Goal: Task Accomplishment & Management: Use online tool/utility

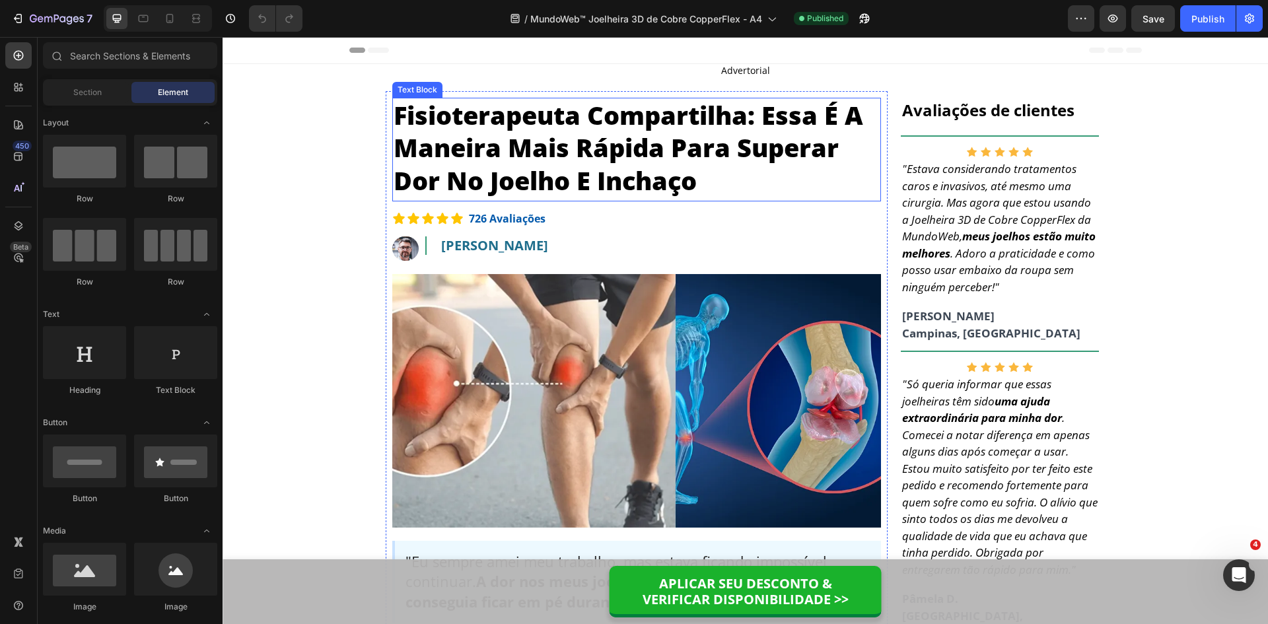
click at [553, 151] on p "Fisioterapeuta Compartilha: Essa É A Maneira Mais Rápida Para Superar Dor No Jo…" at bounding box center [637, 148] width 486 height 98
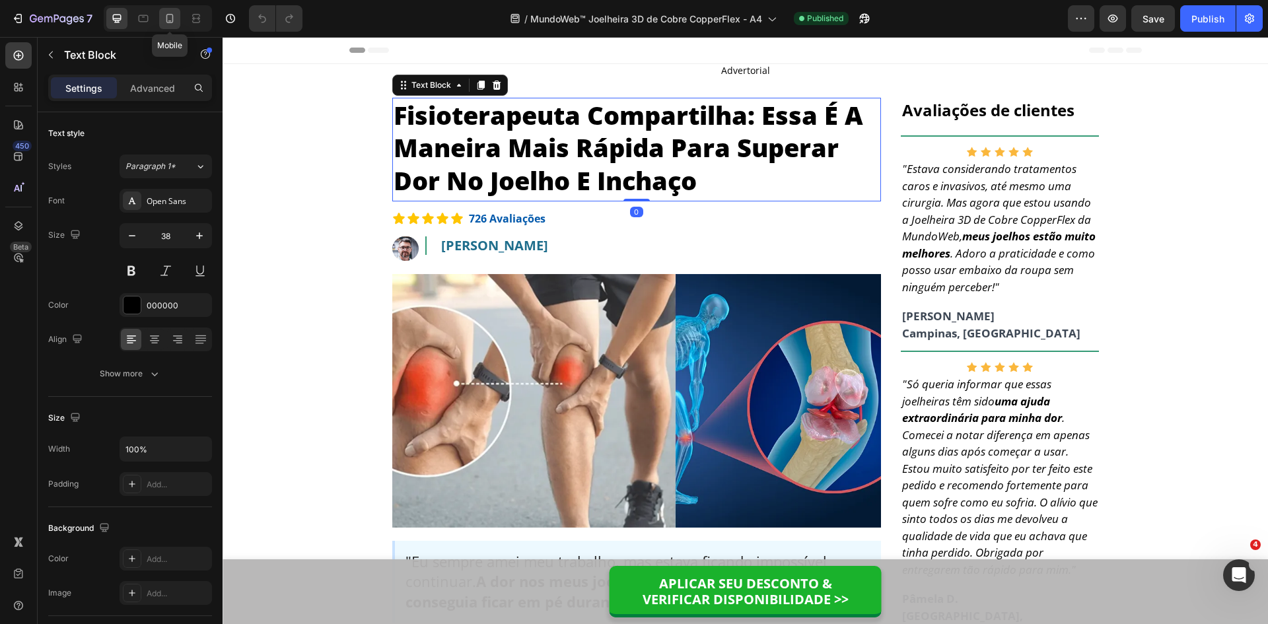
click at [174, 18] on icon at bounding box center [169, 18] width 13 height 13
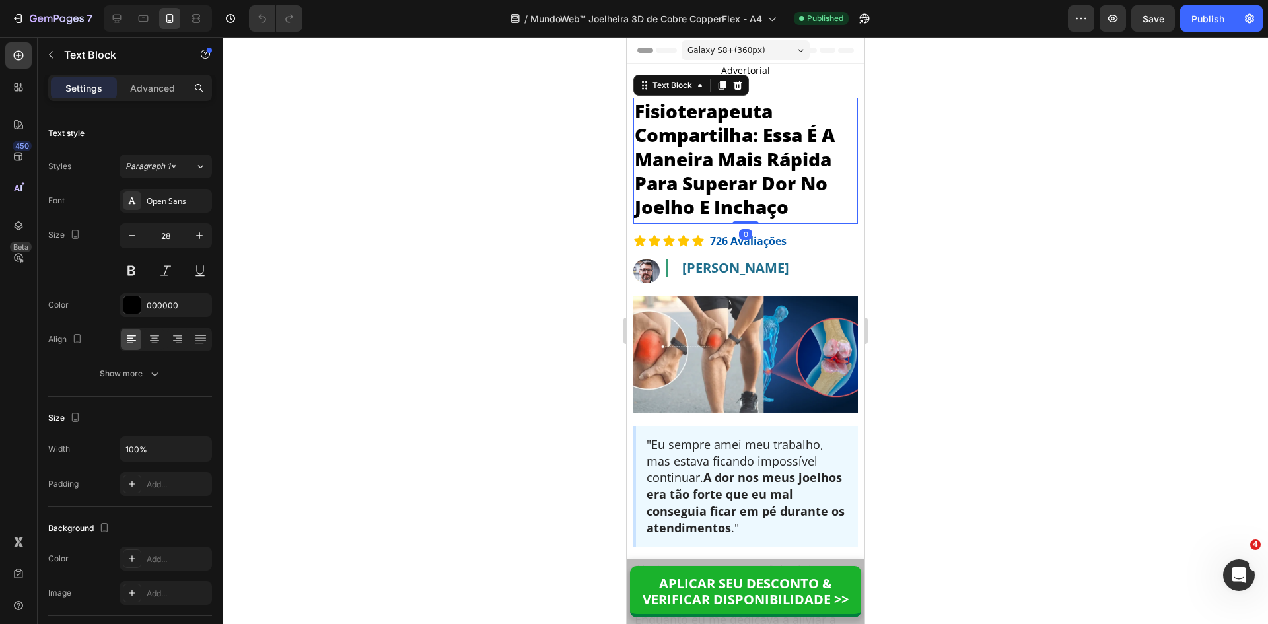
scroll to position [15, 0]
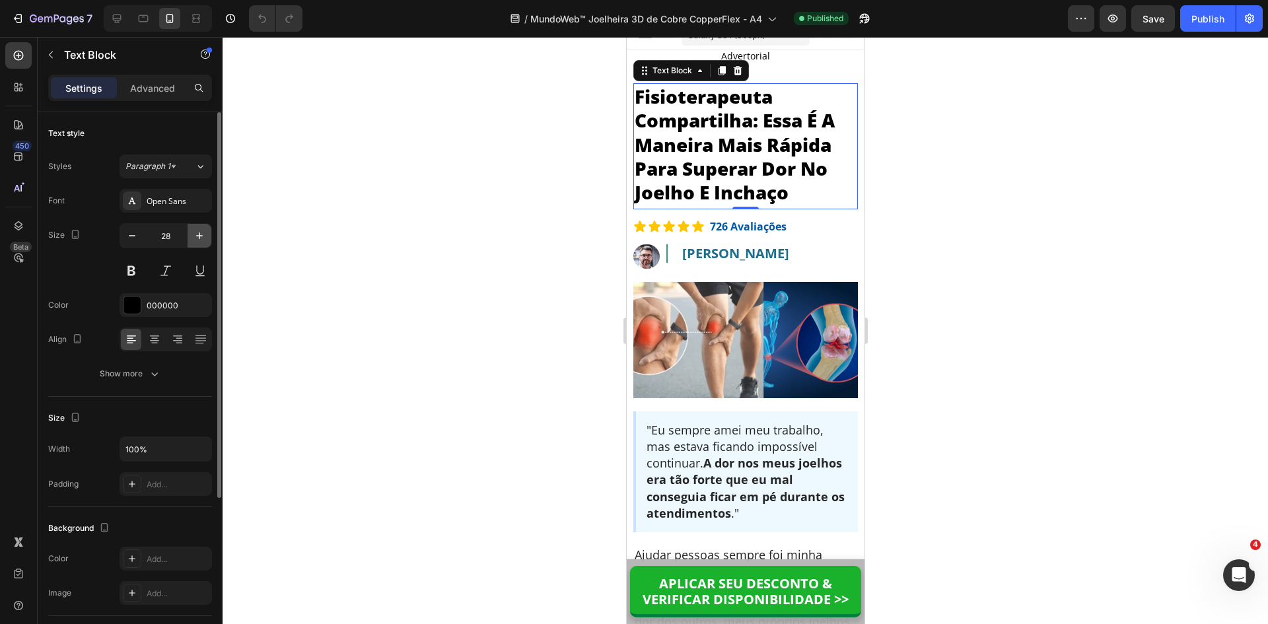
click at [198, 237] on icon "button" at bounding box center [199, 235] width 13 height 13
click at [198, 238] on icon "button" at bounding box center [199, 235] width 13 height 13
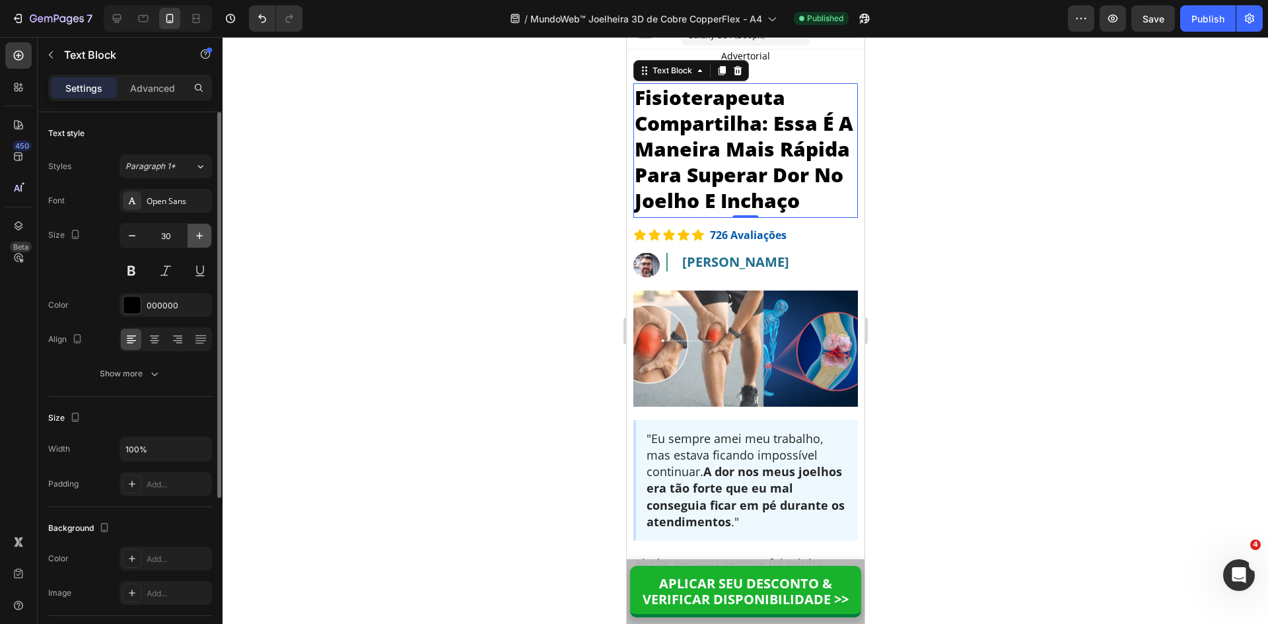
click at [198, 238] on icon "button" at bounding box center [199, 235] width 13 height 13
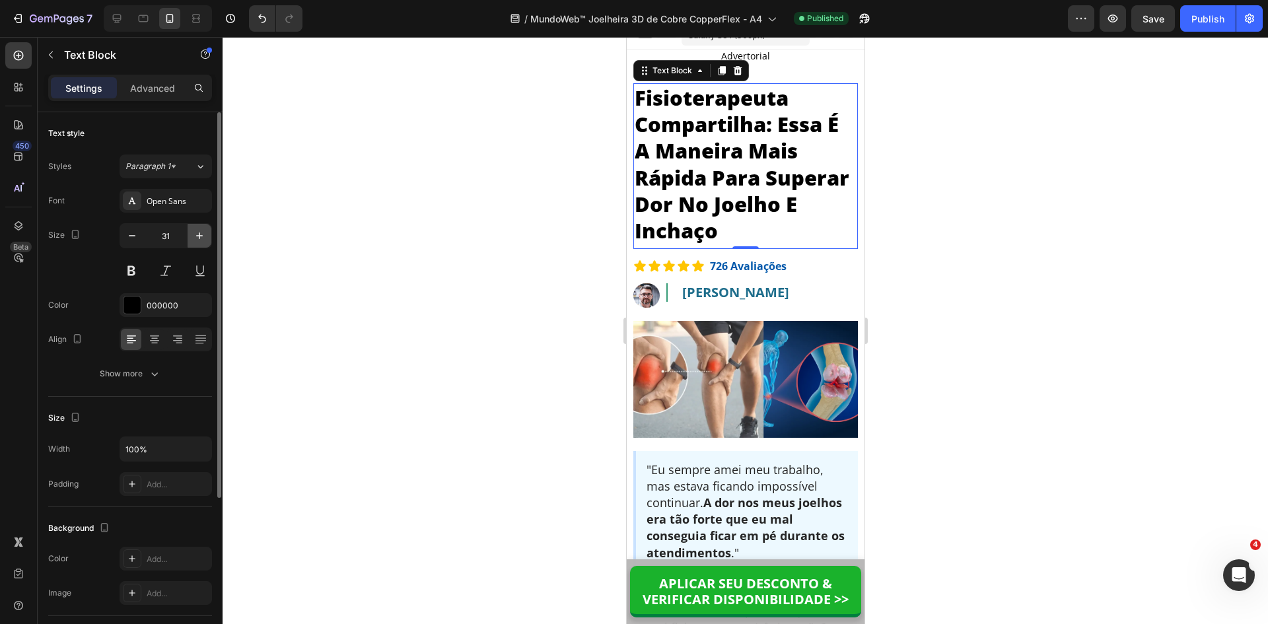
click at [198, 238] on icon "button" at bounding box center [199, 235] width 13 height 13
type input "32"
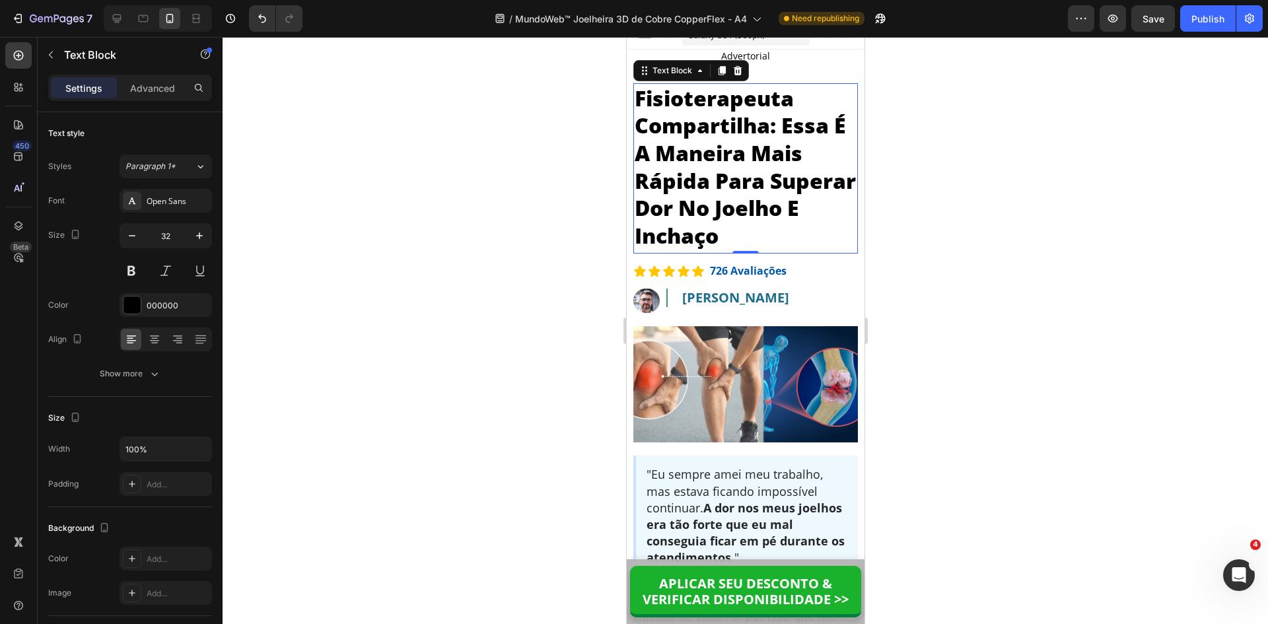
click at [672, 129] on p "Fisioterapeuta Compartilha: Essa É A Maneira Mais Rápida Para Superar Dor No Jo…" at bounding box center [745, 167] width 222 height 165
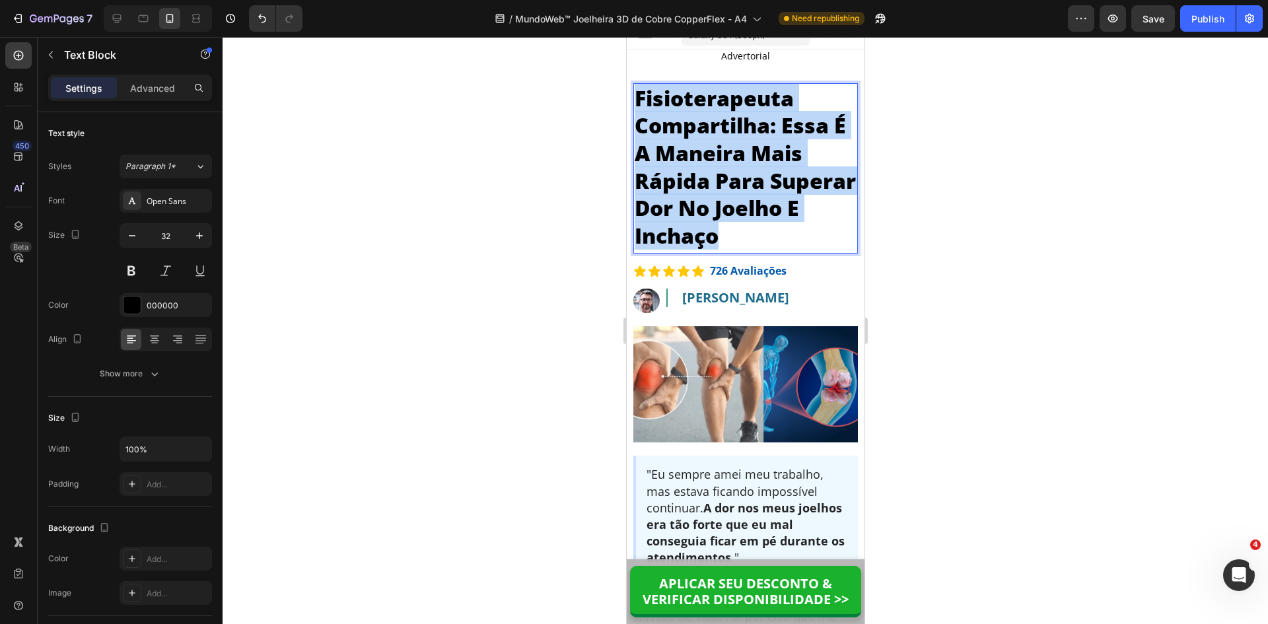
click at [672, 129] on p "Fisioterapeuta Compartilha: Essa É A Maneira Mais Rápida Para Superar Dor No Jo…" at bounding box center [745, 167] width 222 height 165
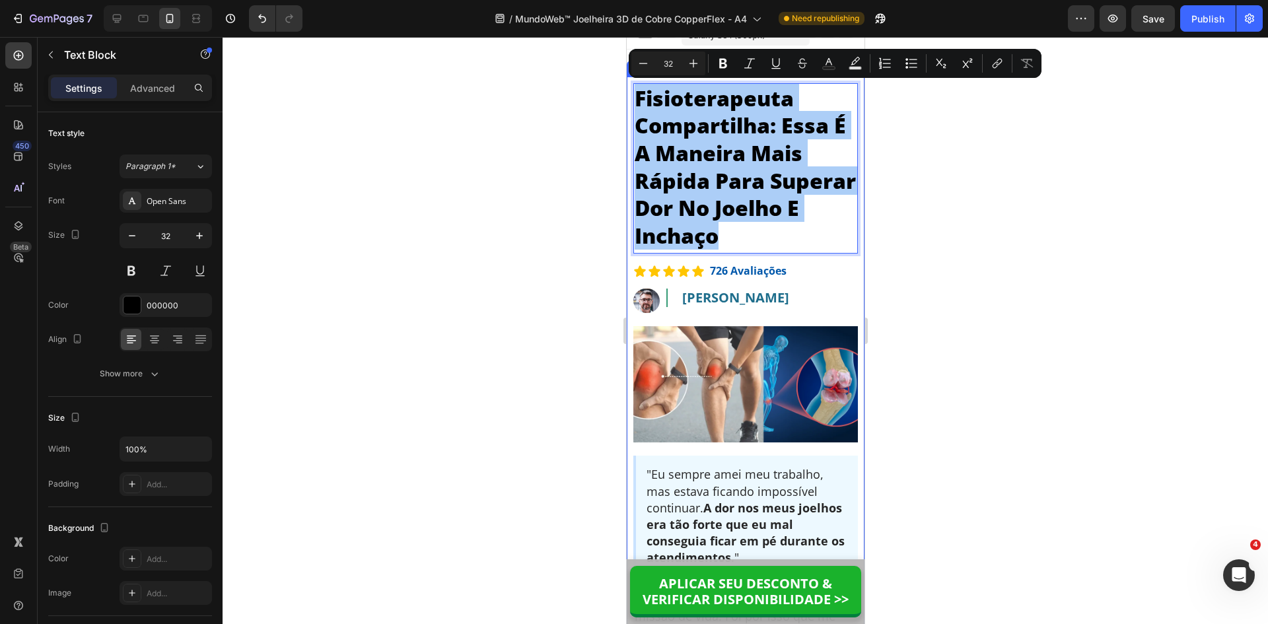
click at [603, 249] on div at bounding box center [746, 330] width 1046 height 587
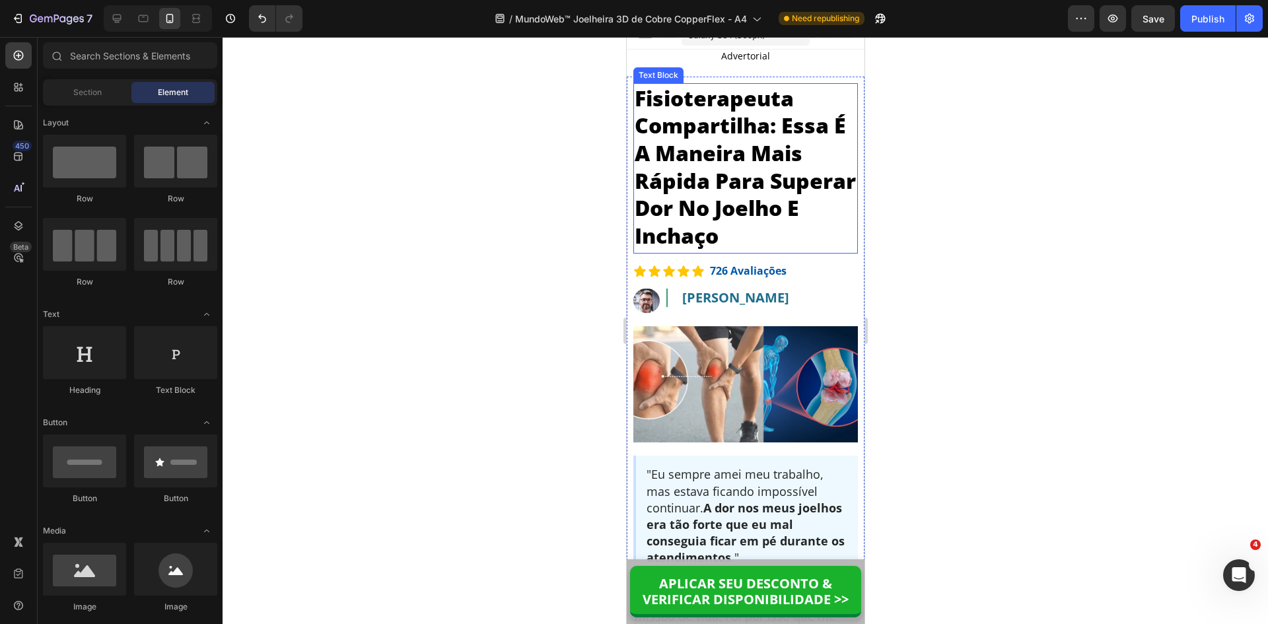
click at [739, 154] on p "Fisioterapeuta Compartilha: Essa É A Maneira Mais Rápida Para Superar Dor No Jo…" at bounding box center [745, 167] width 222 height 165
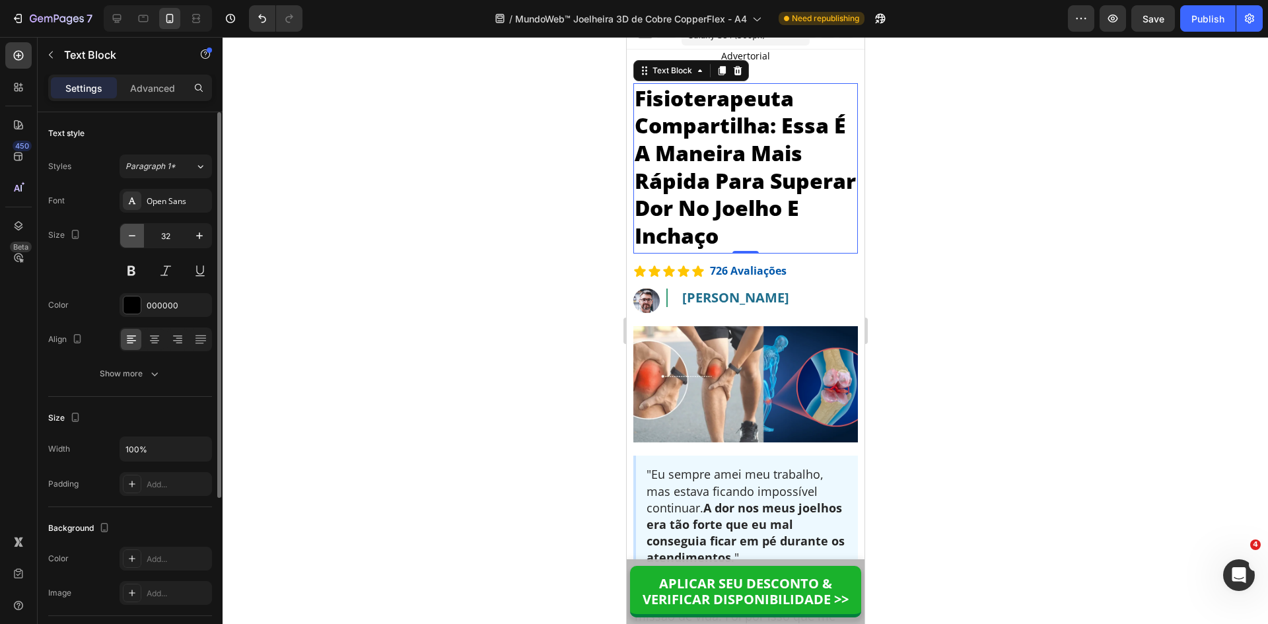
click at [127, 239] on icon "button" at bounding box center [132, 235] width 13 height 13
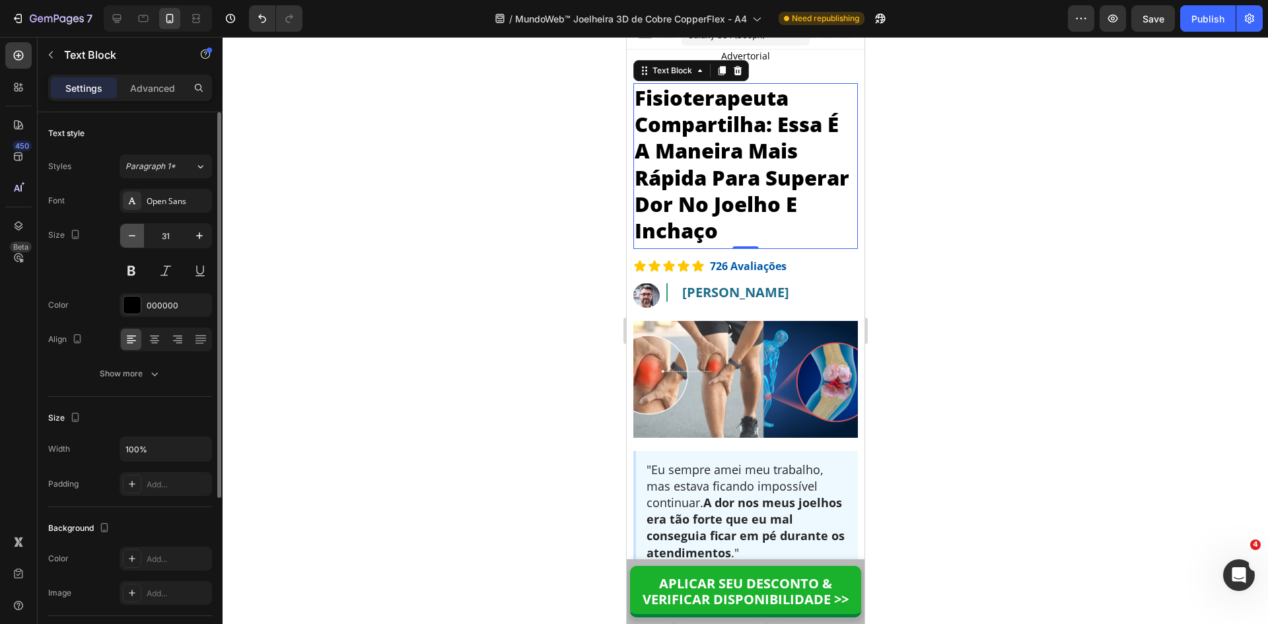
click at [127, 239] on icon "button" at bounding box center [132, 235] width 13 height 13
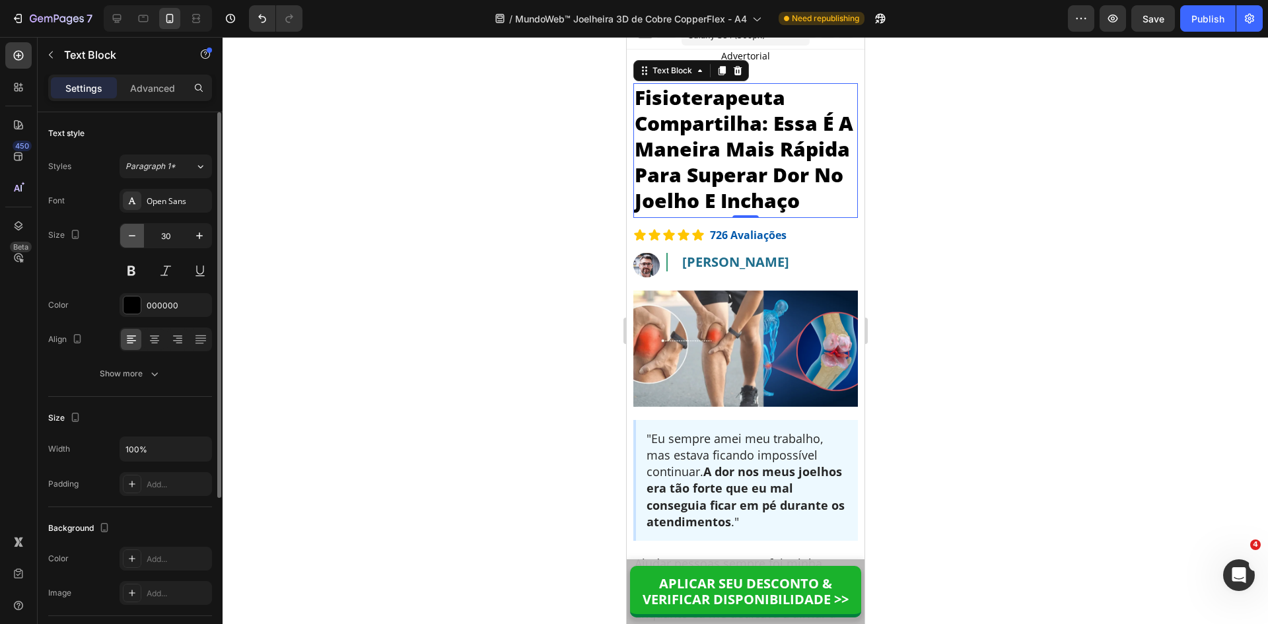
click at [127, 239] on icon "button" at bounding box center [132, 235] width 13 height 13
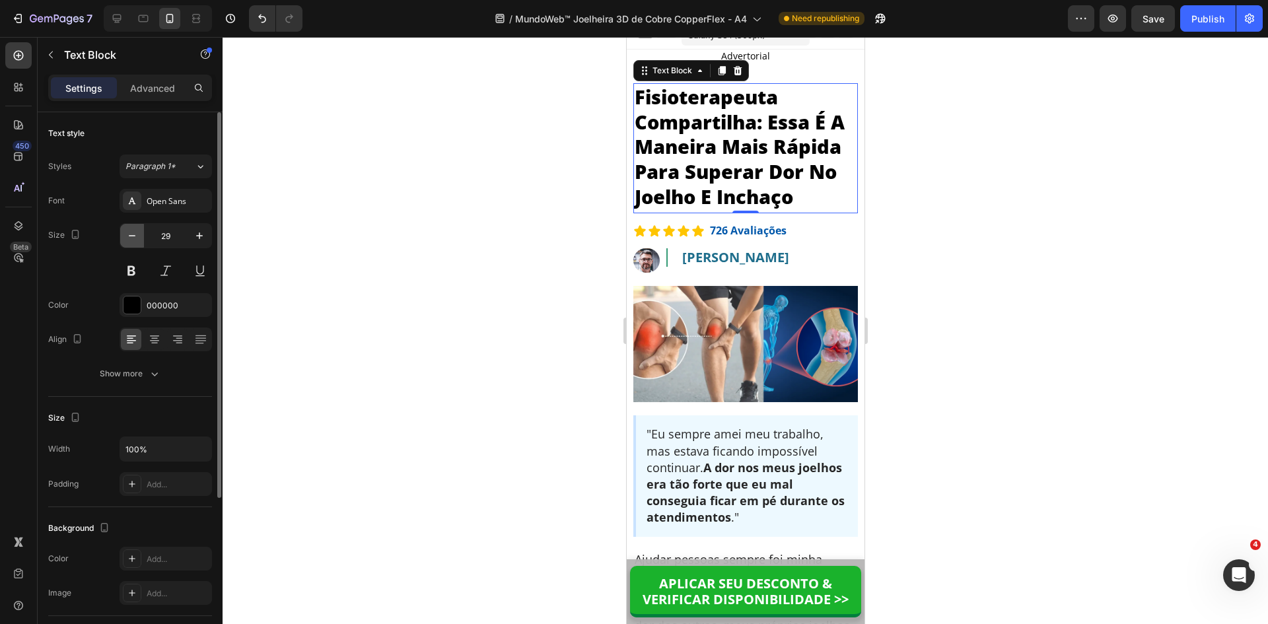
click at [127, 239] on icon "button" at bounding box center [132, 235] width 13 height 13
type input "28"
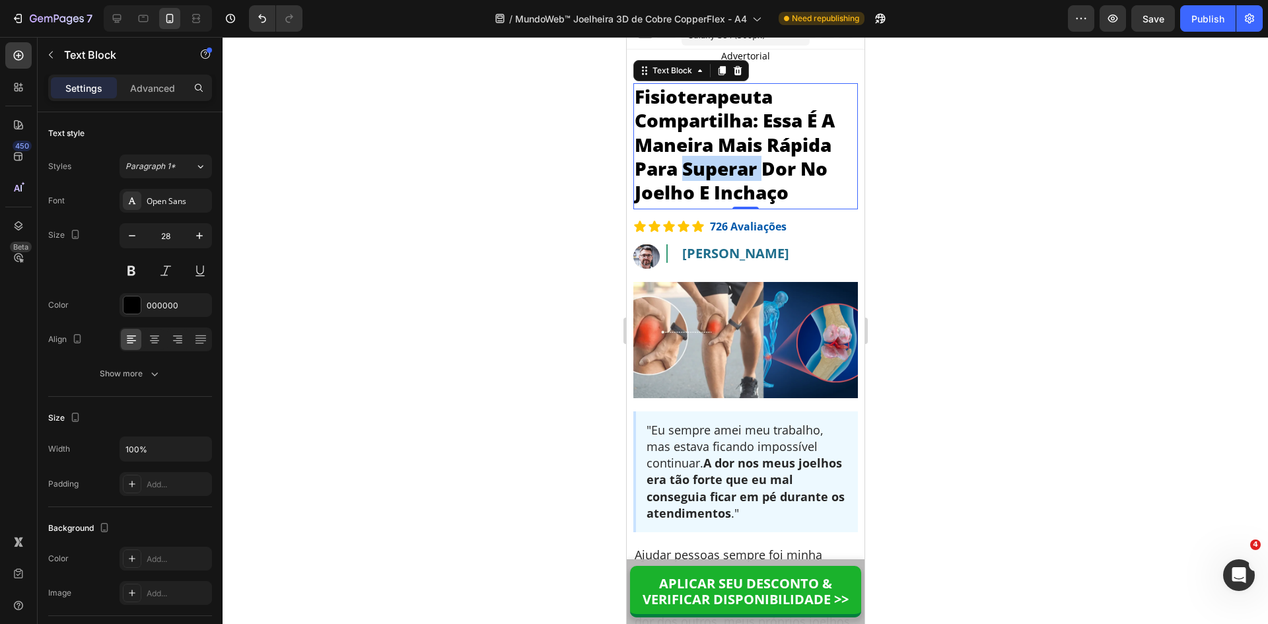
click at [698, 160] on p "Fisioterapeuta Compartilha: Essa É A Maneira Mais Rápida Para Superar Dor No Jo…" at bounding box center [745, 145] width 222 height 120
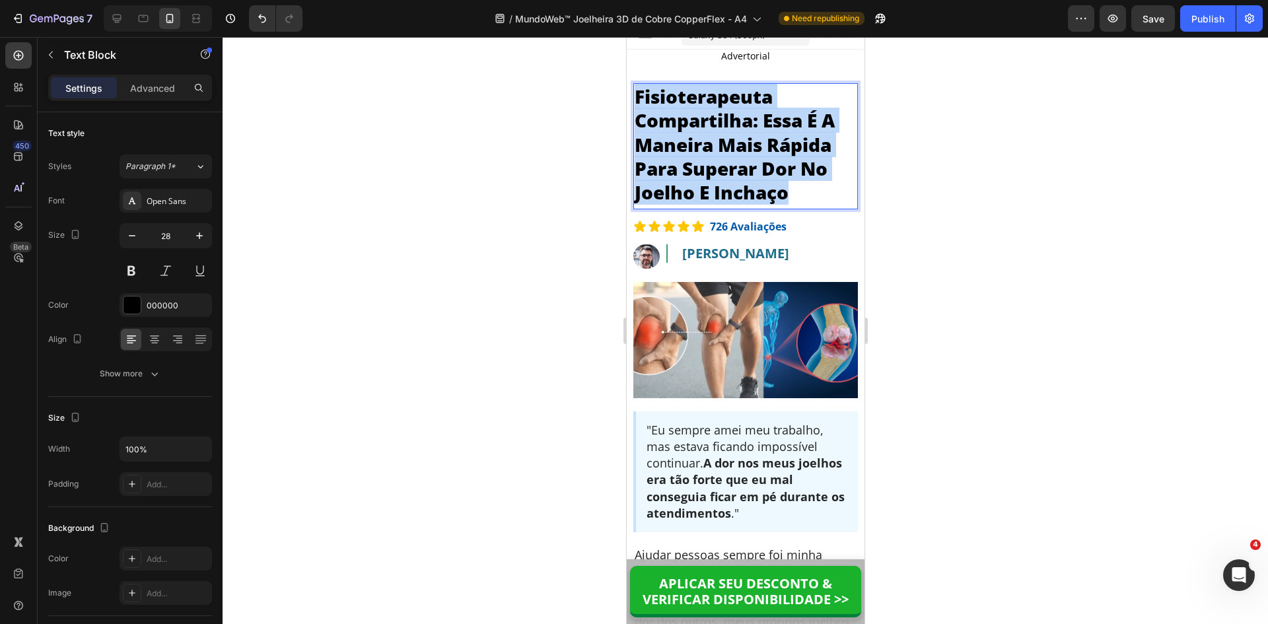
click at [698, 160] on p "Fisioterapeuta Compartilha: Essa É A Maneira Mais Rápida Para Superar Dor No Jo…" at bounding box center [745, 145] width 222 height 120
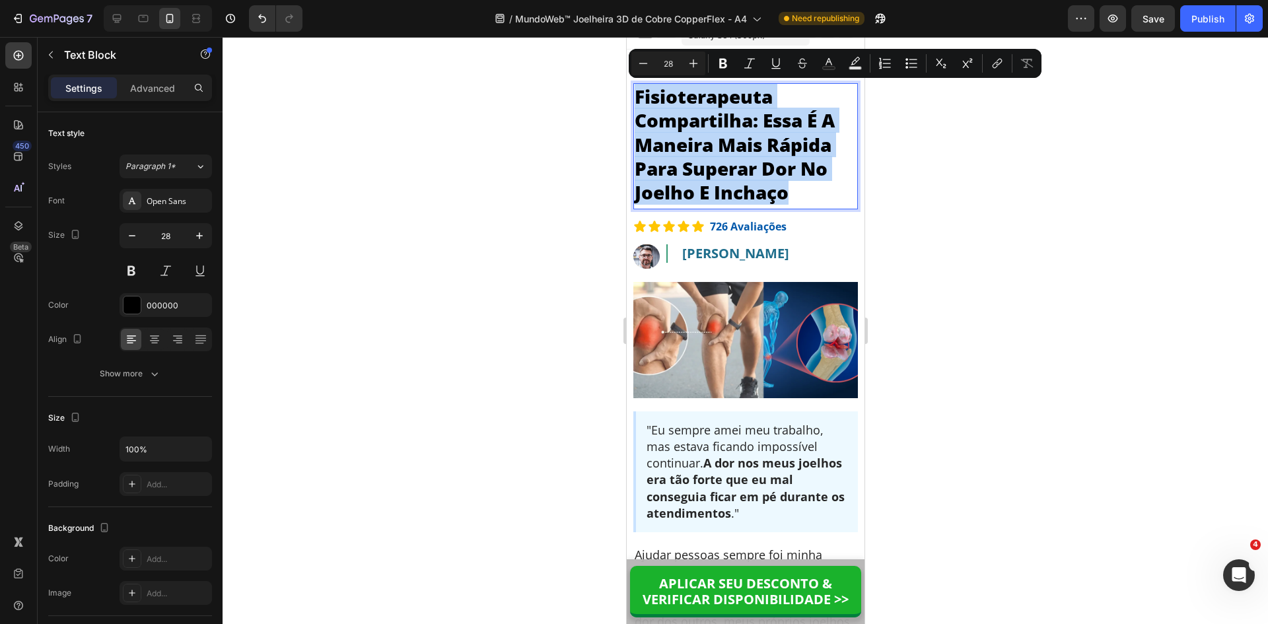
click at [680, 131] on p "Fisioterapeuta Compartilha: Essa É A Maneira Mais Rápida Para Superar Dor No Jo…" at bounding box center [745, 145] width 222 height 120
click at [650, 95] on p "Fisioterapeuta Compartilha: Essa É A Maneira Mais Rápida Para Superar Dor No Jo…" at bounding box center [745, 145] width 222 height 120
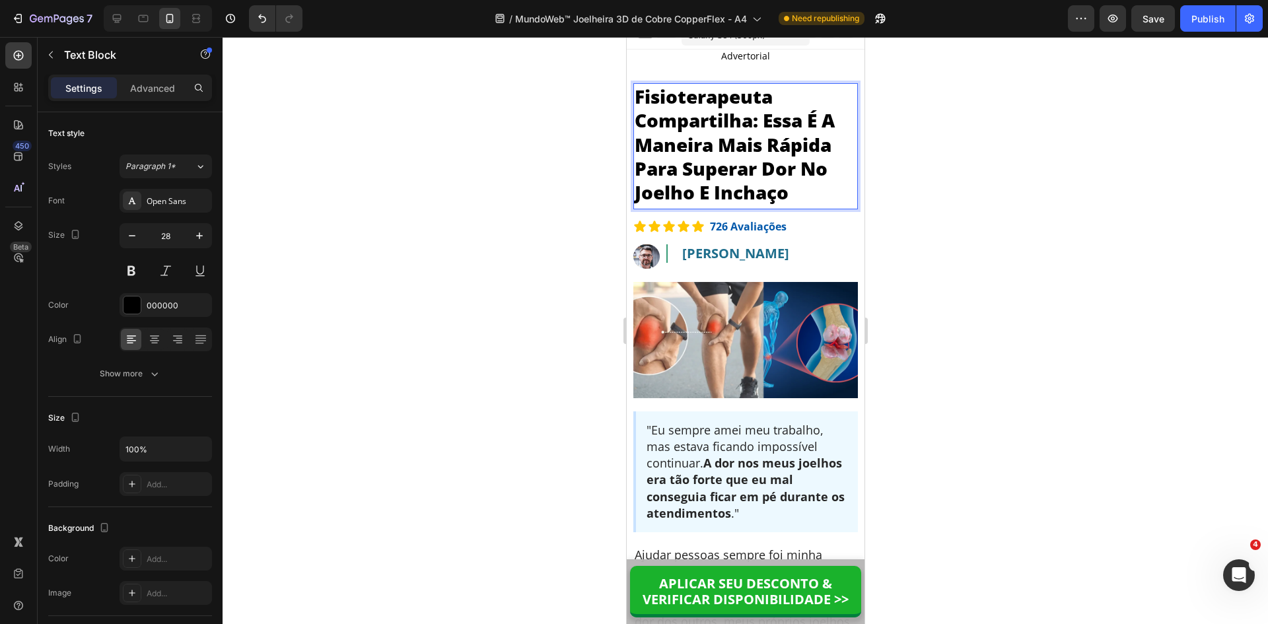
click at [638, 95] on p "Fisioterapeuta Compartilha: Essa É A Maneira Mais Rápida Para Superar Dor No Jo…" at bounding box center [745, 145] width 222 height 120
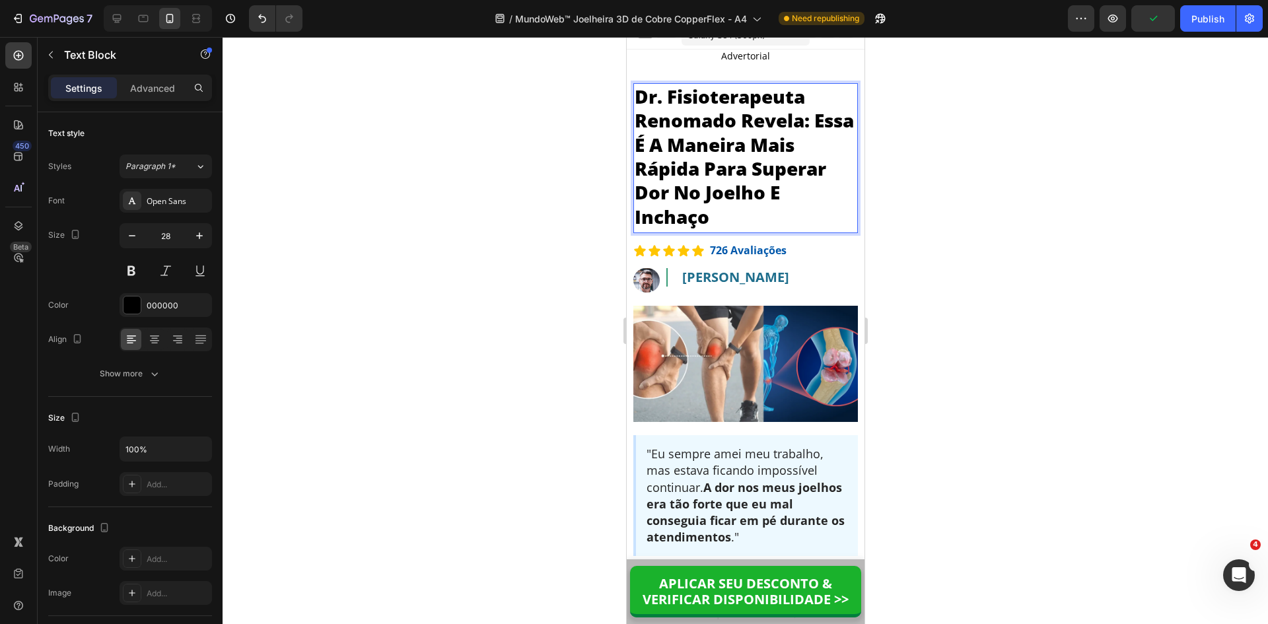
click at [947, 209] on div at bounding box center [746, 330] width 1046 height 587
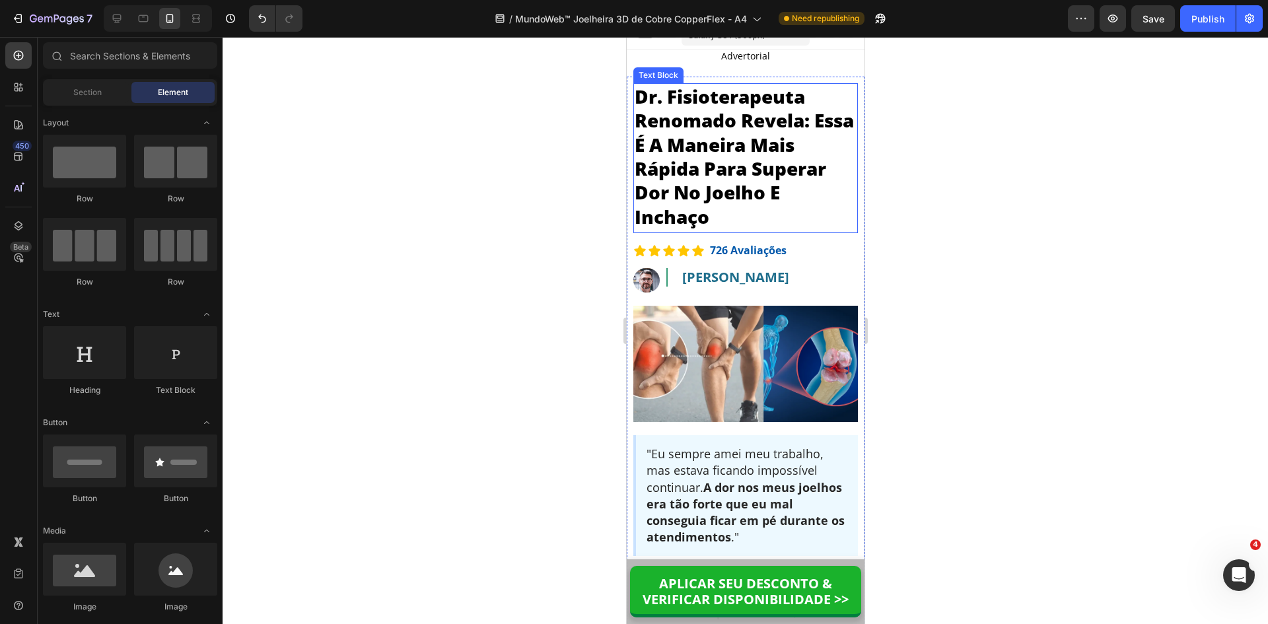
click at [690, 122] on p "Dr. Fisioterapeuta Renomado Revela: Essa É A Maneira Mais Rápida Para Superar D…" at bounding box center [745, 157] width 222 height 144
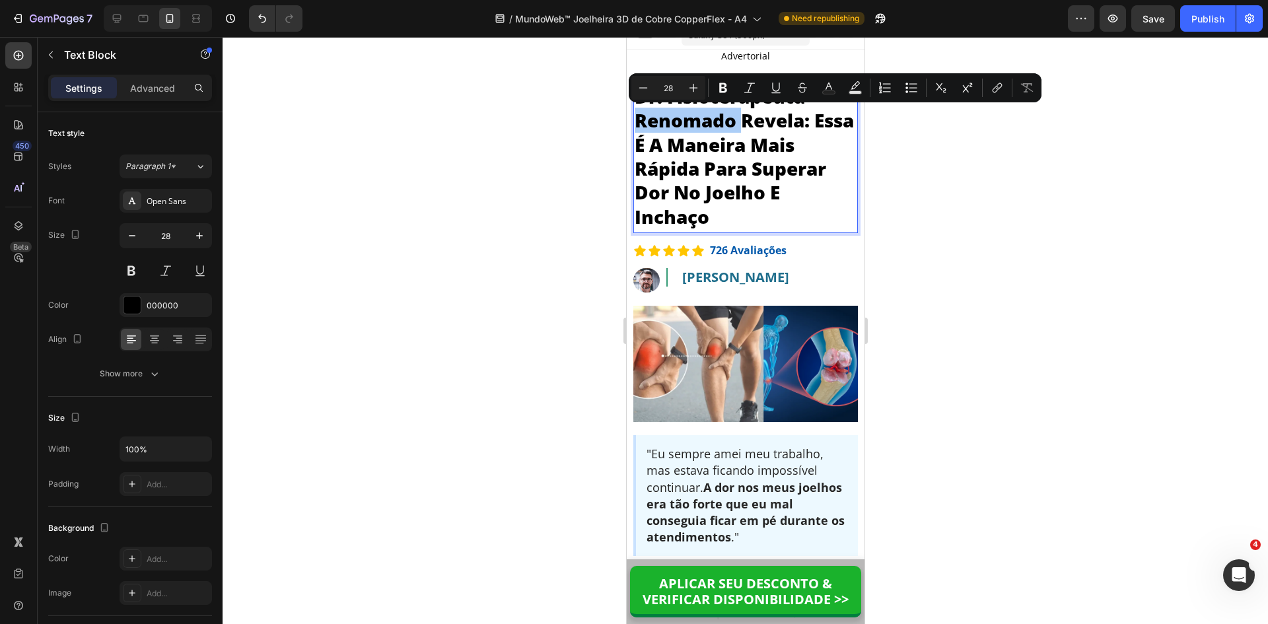
click at [945, 252] on div at bounding box center [746, 330] width 1046 height 587
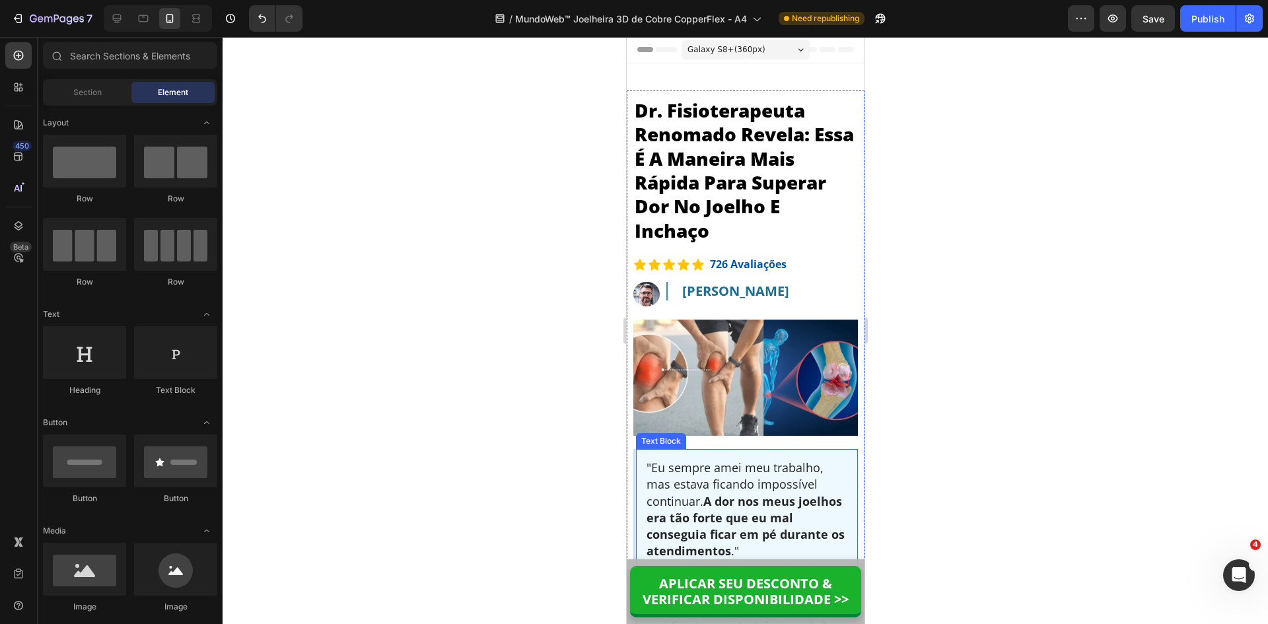
scroll to position [0, 0]
click at [738, 151] on p "Dr. Fisioterapeuta Renomado Revela: Essa É A Maneira Mais Rápida Para Superar D…" at bounding box center [745, 171] width 222 height 144
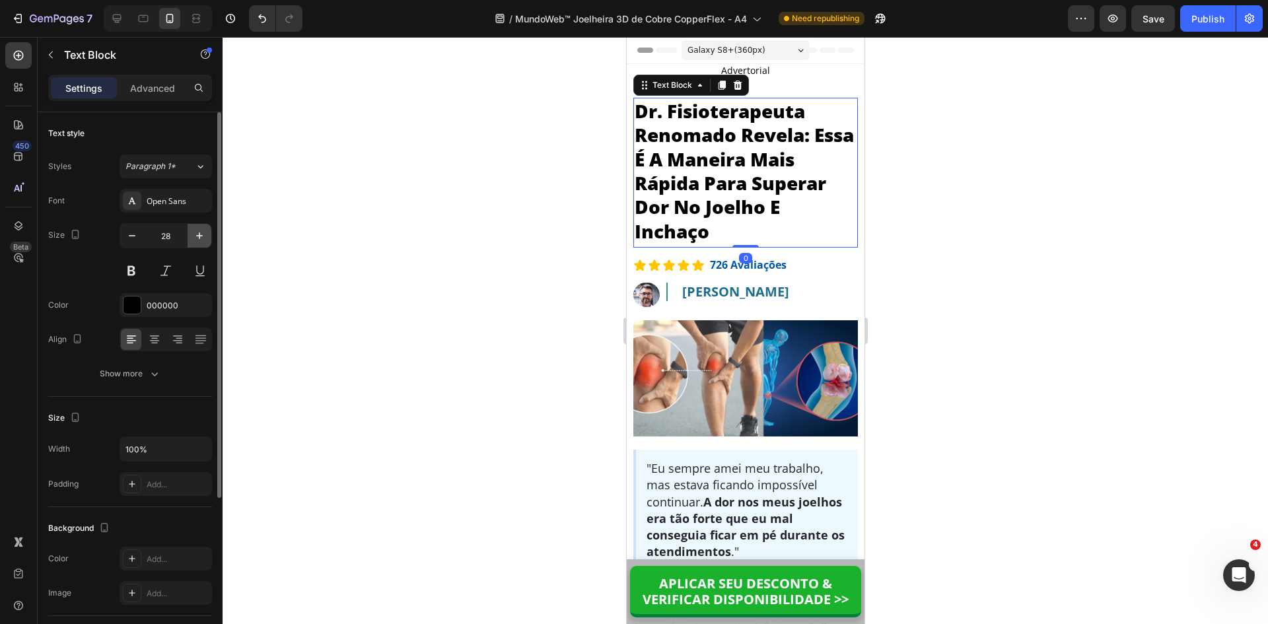
click at [195, 242] on button "button" at bounding box center [200, 236] width 24 height 24
click at [195, 241] on icon "button" at bounding box center [199, 235] width 13 height 13
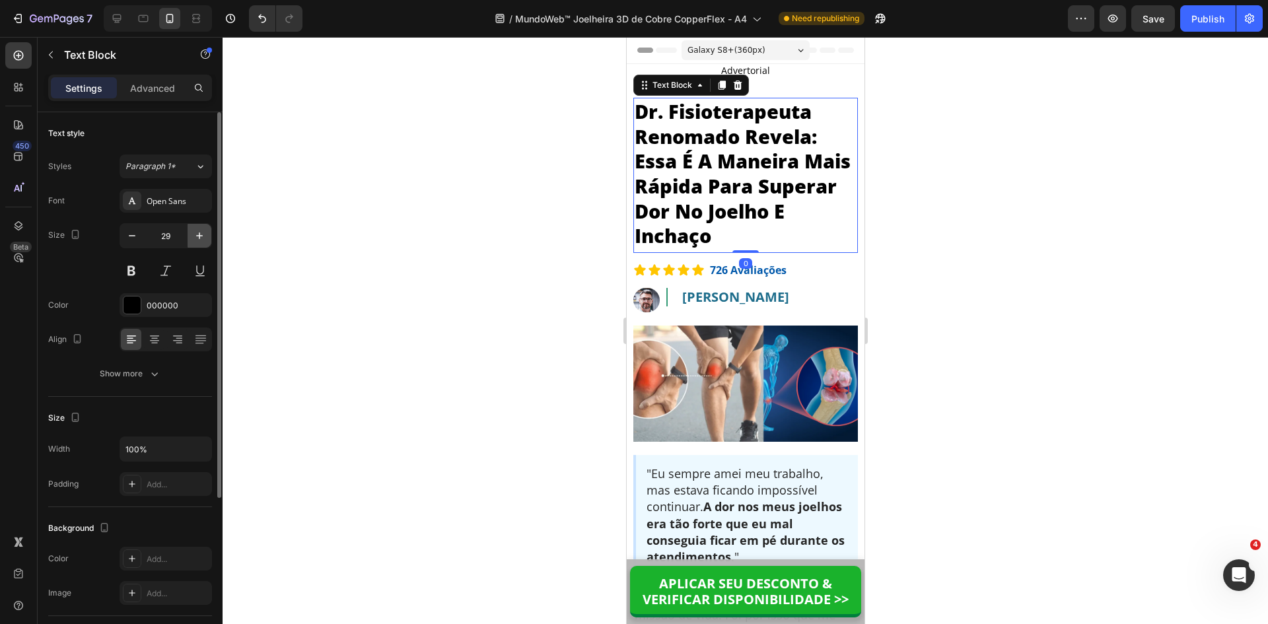
click at [198, 241] on icon "button" at bounding box center [199, 235] width 13 height 13
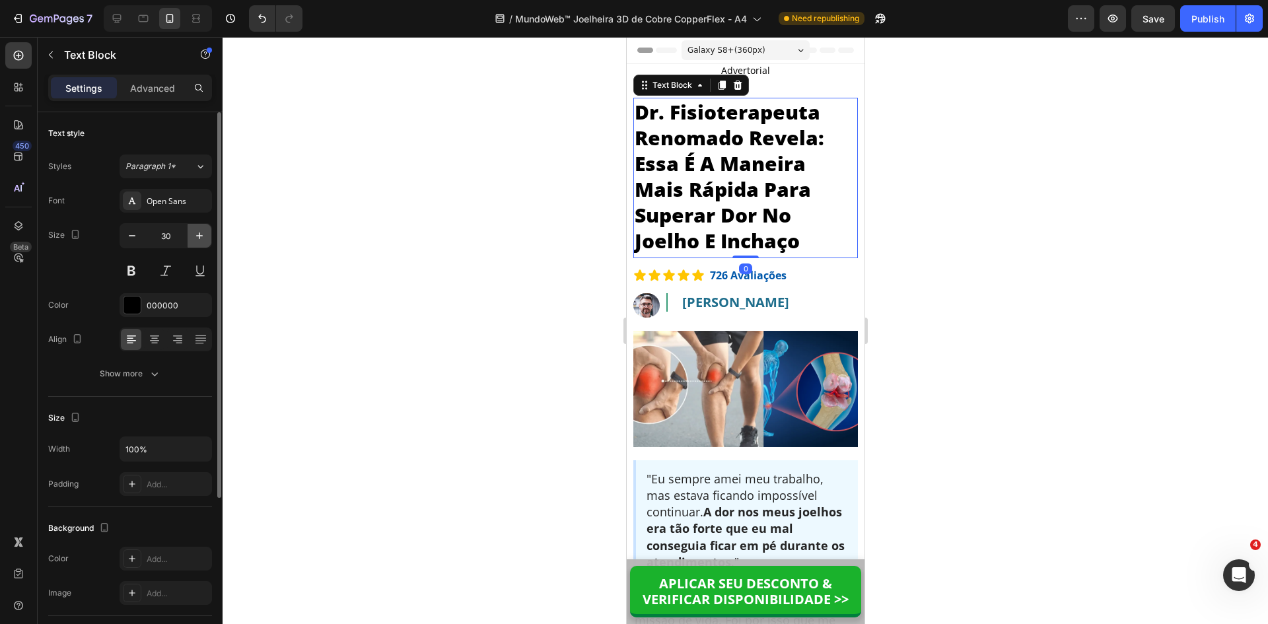
click at [198, 240] on icon "button" at bounding box center [199, 235] width 13 height 13
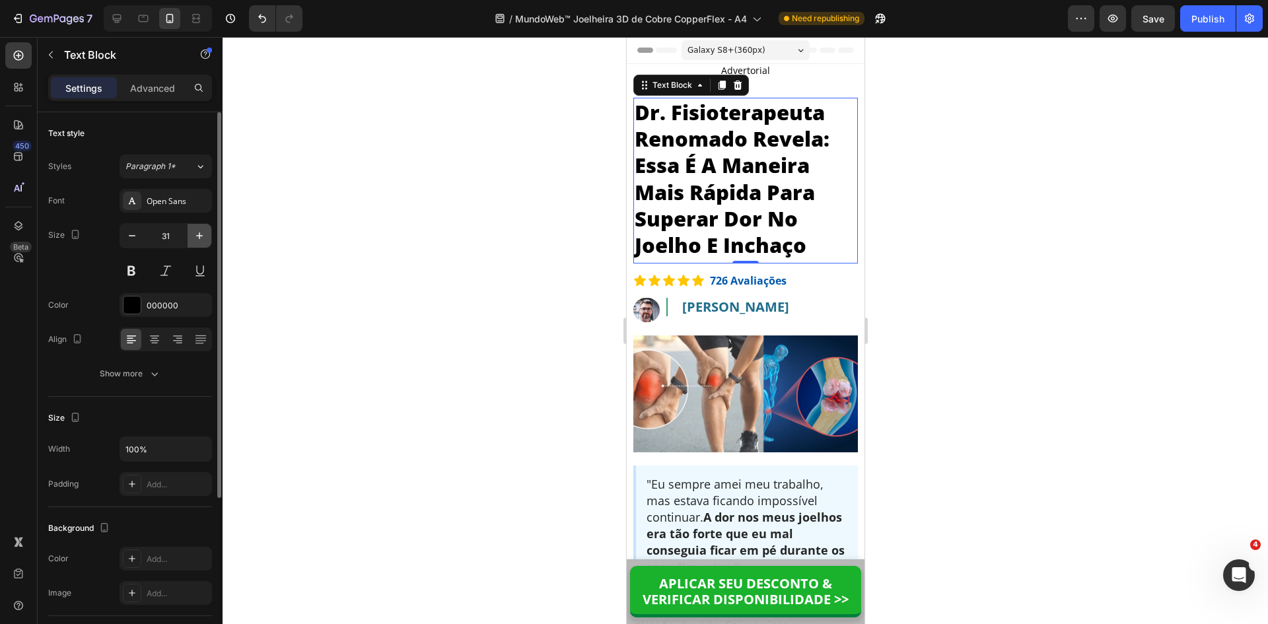
click at [201, 239] on icon "button" at bounding box center [199, 235] width 13 height 13
type input "32"
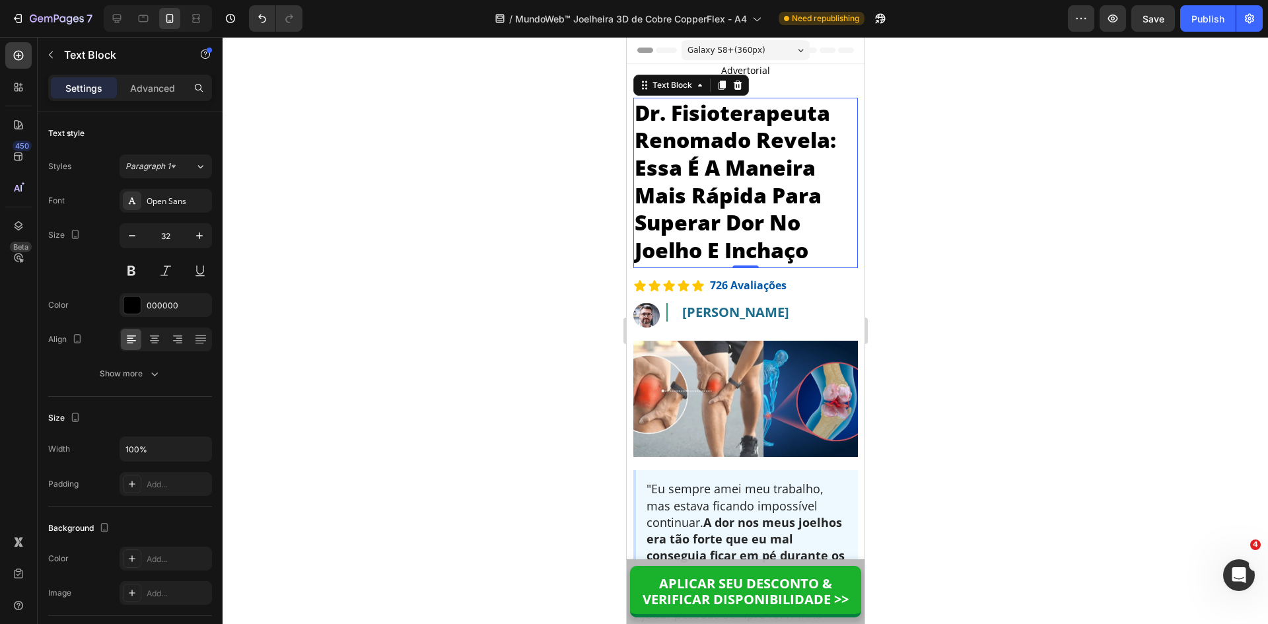
click at [998, 281] on div at bounding box center [746, 330] width 1046 height 587
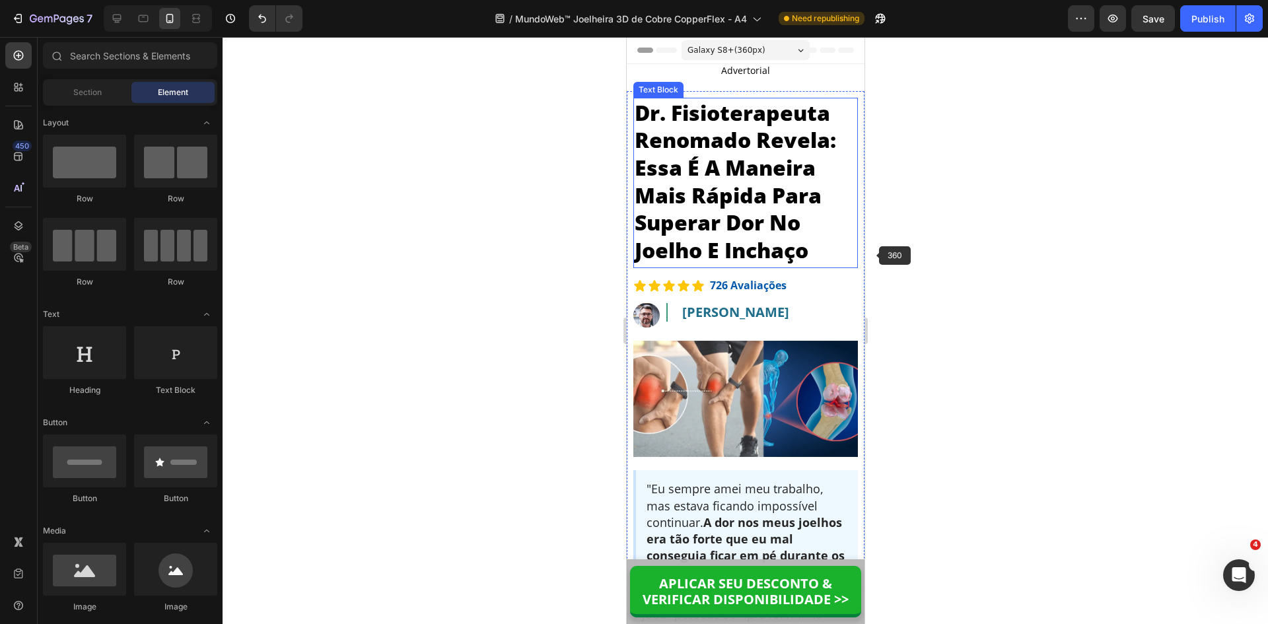
click at [764, 211] on p "Dr. Fisioterapeuta Renomado Revela: Essa É A Maneira Mais Rápida Para Superar D…" at bounding box center [745, 181] width 222 height 165
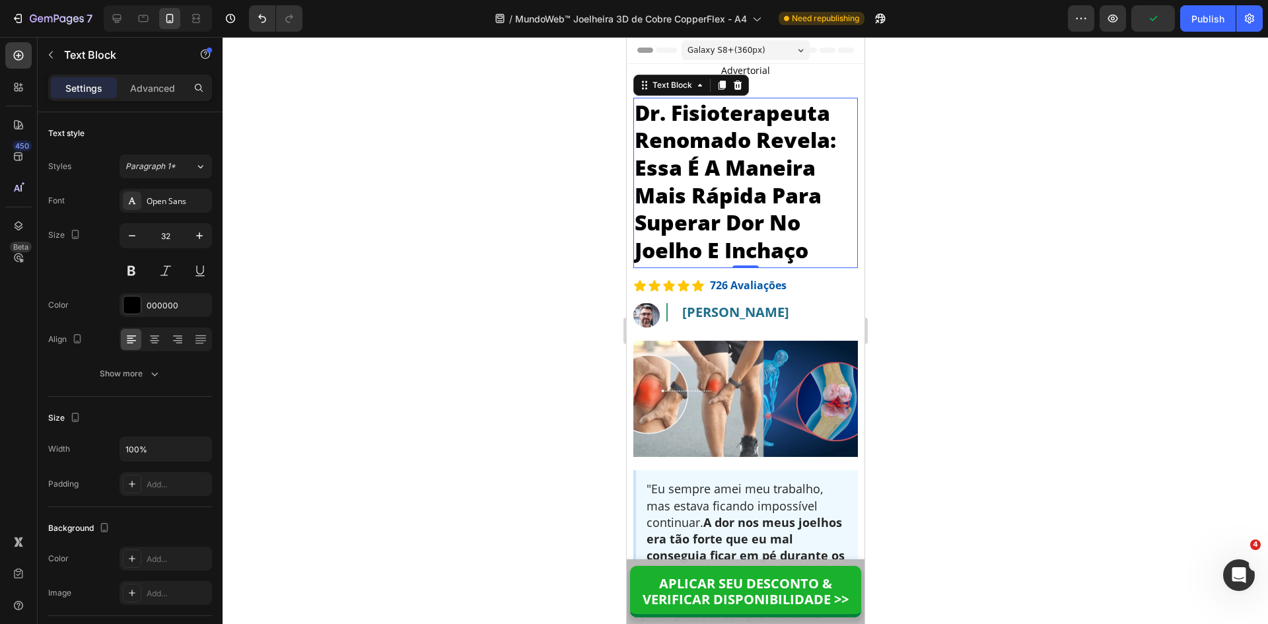
click at [994, 275] on div at bounding box center [746, 330] width 1046 height 587
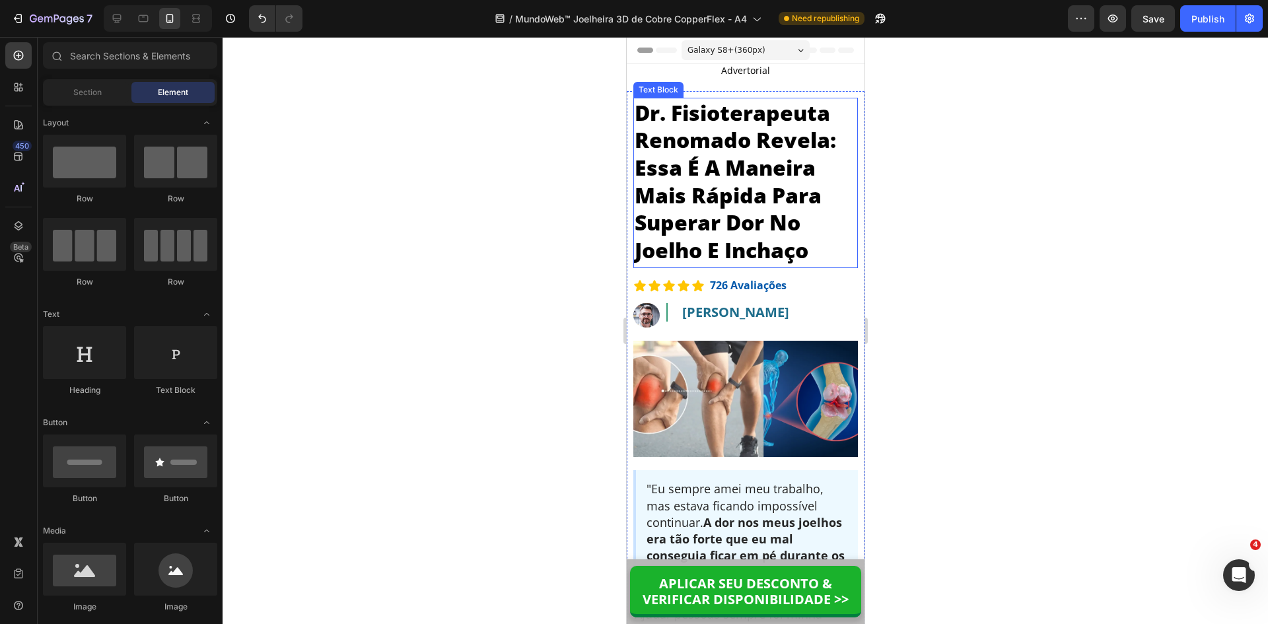
click at [672, 169] on p "Dr. Fisioterapeuta Renomado Revela: Essa É A Maneira Mais Rápida Para Superar D…" at bounding box center [745, 181] width 222 height 165
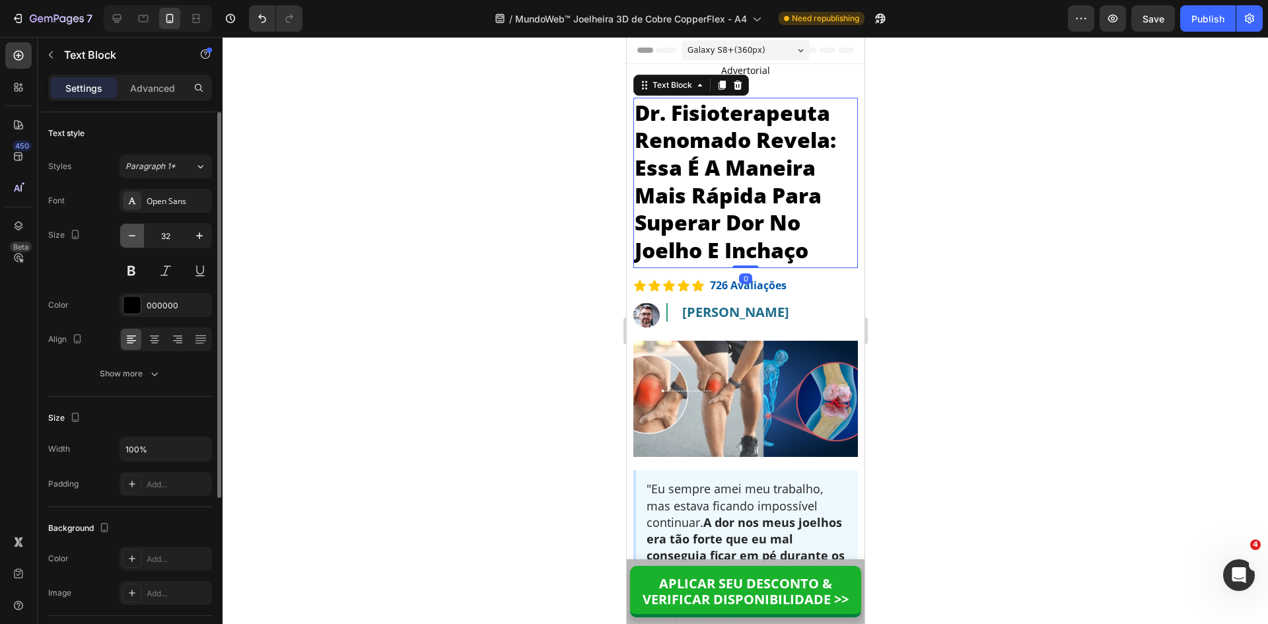
click at [129, 242] on icon "button" at bounding box center [132, 235] width 13 height 13
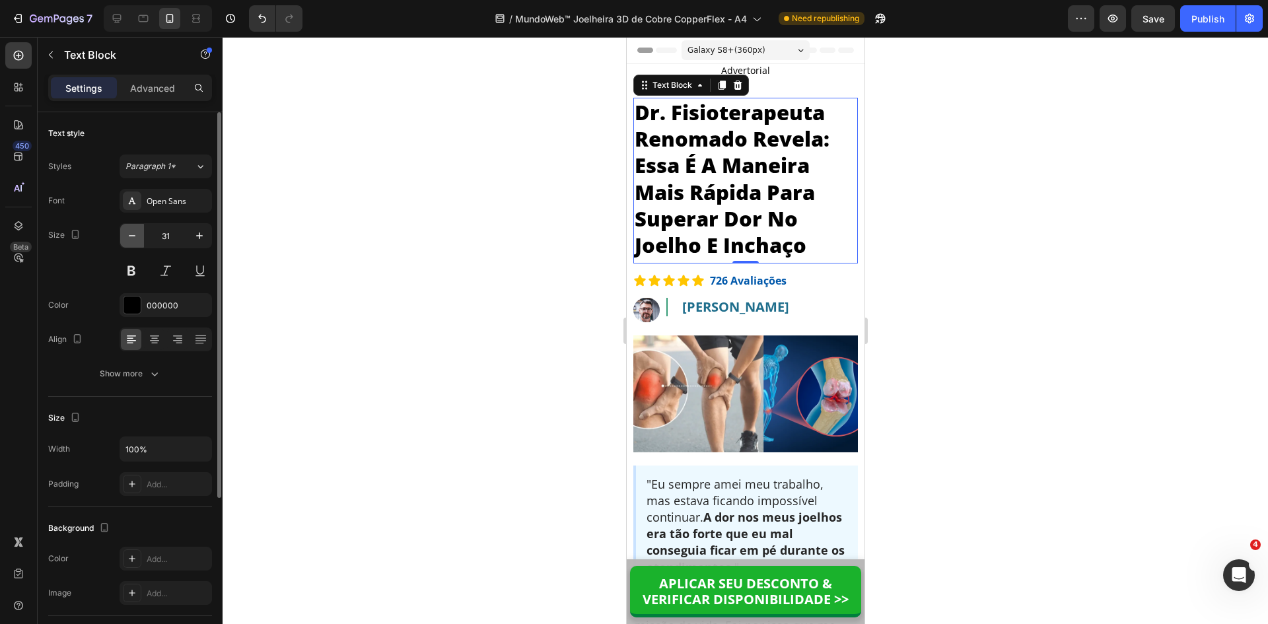
type input "30"
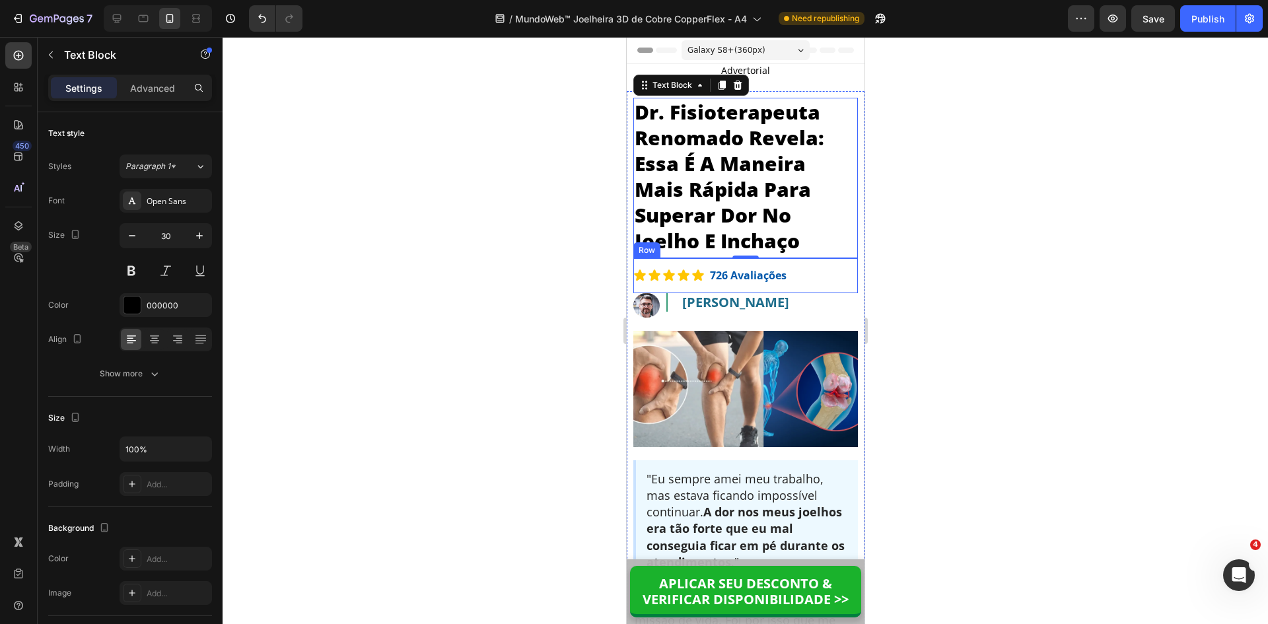
click at [1033, 275] on div at bounding box center [746, 330] width 1046 height 587
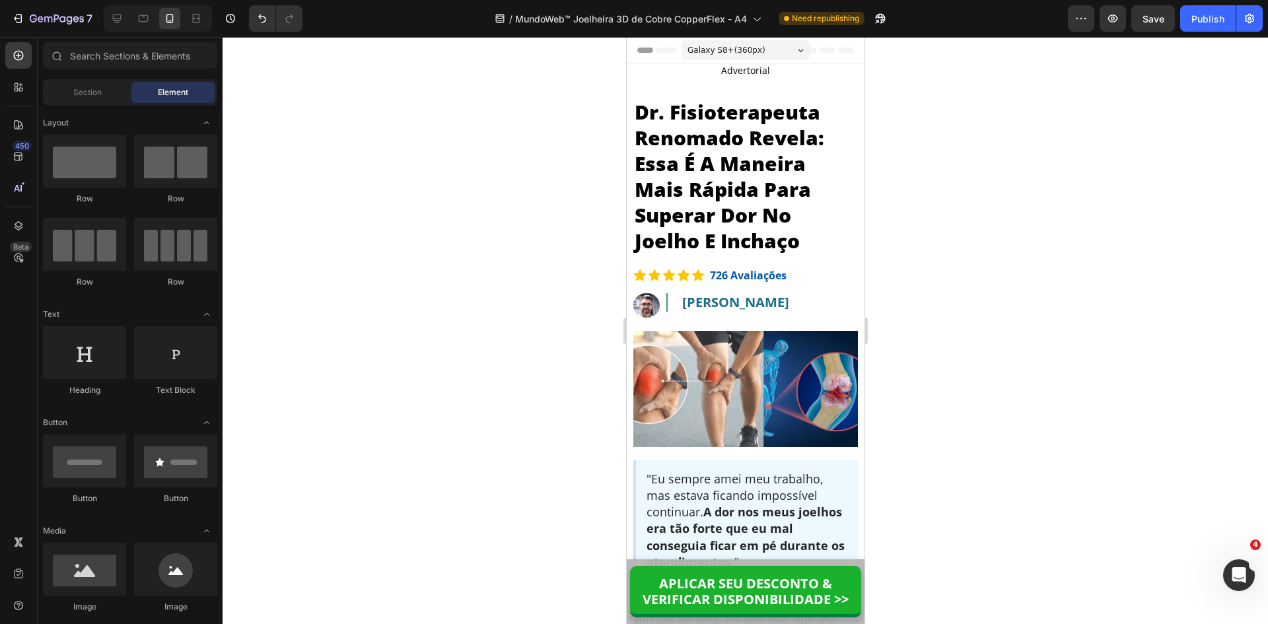
click at [714, 48] on span "Galaxy S8+ ( 360 px)" at bounding box center [726, 50] width 78 height 13
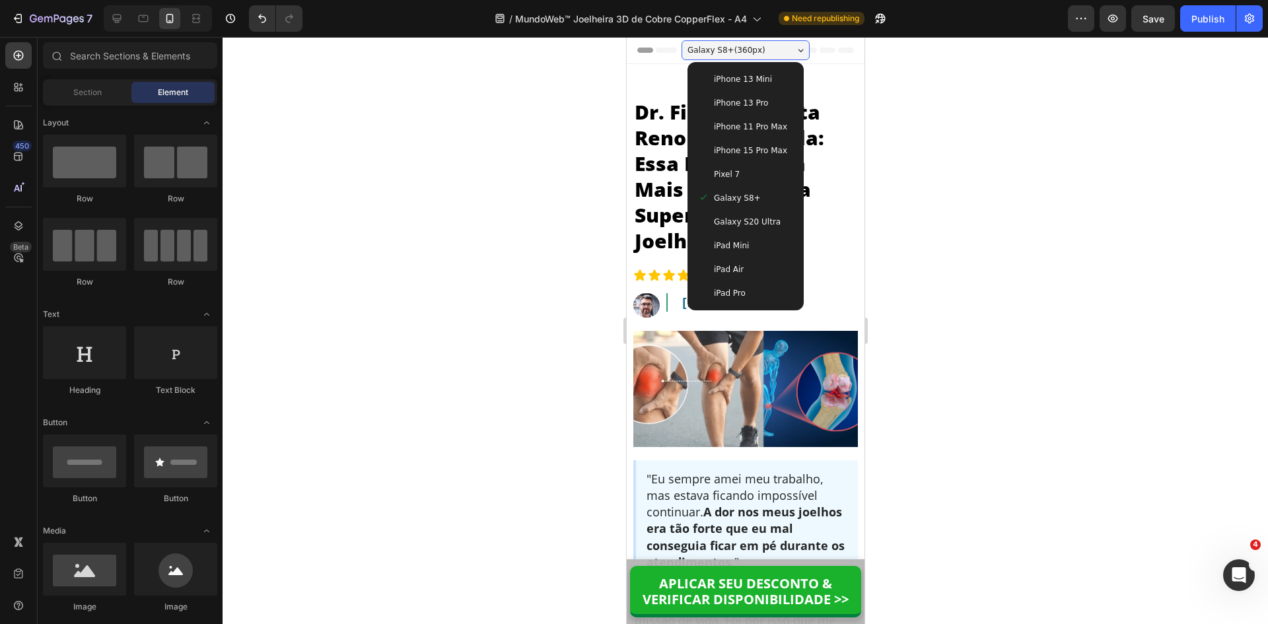
click at [755, 150] on span "iPhone 15 Pro Max" at bounding box center [749, 150] width 73 height 13
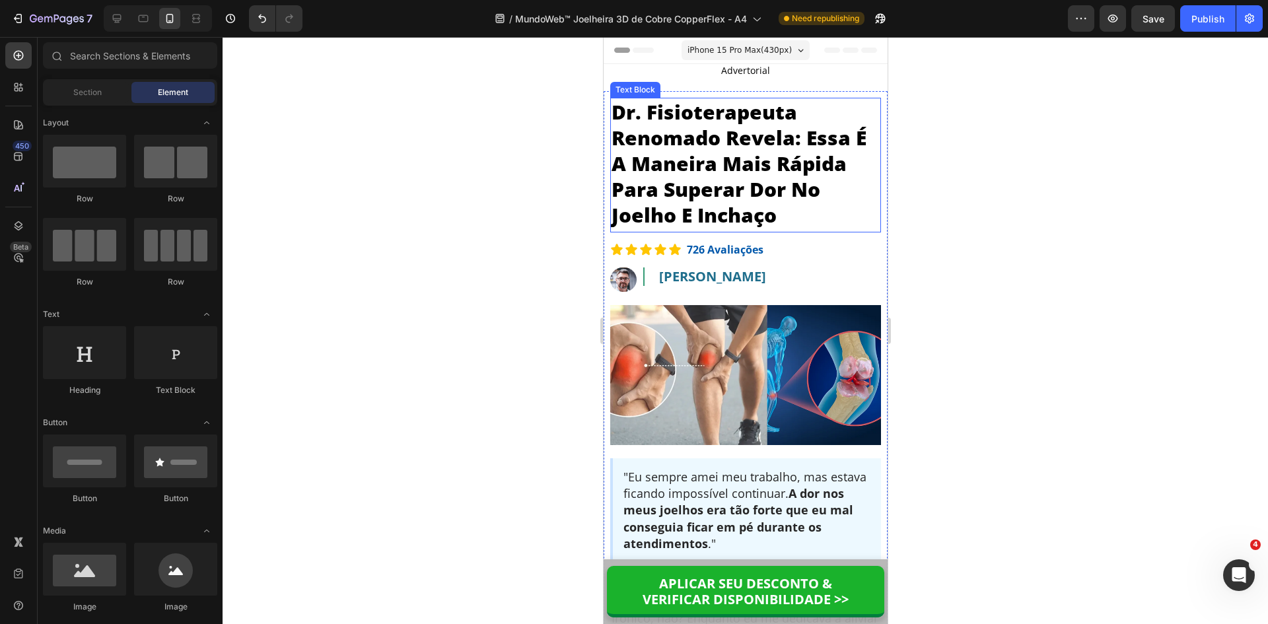
click at [691, 188] on p "Dr. Fisioterapeuta Renomado Revela: Essa É A Maneira Mais Rápida Para Superar D…" at bounding box center [745, 163] width 268 height 129
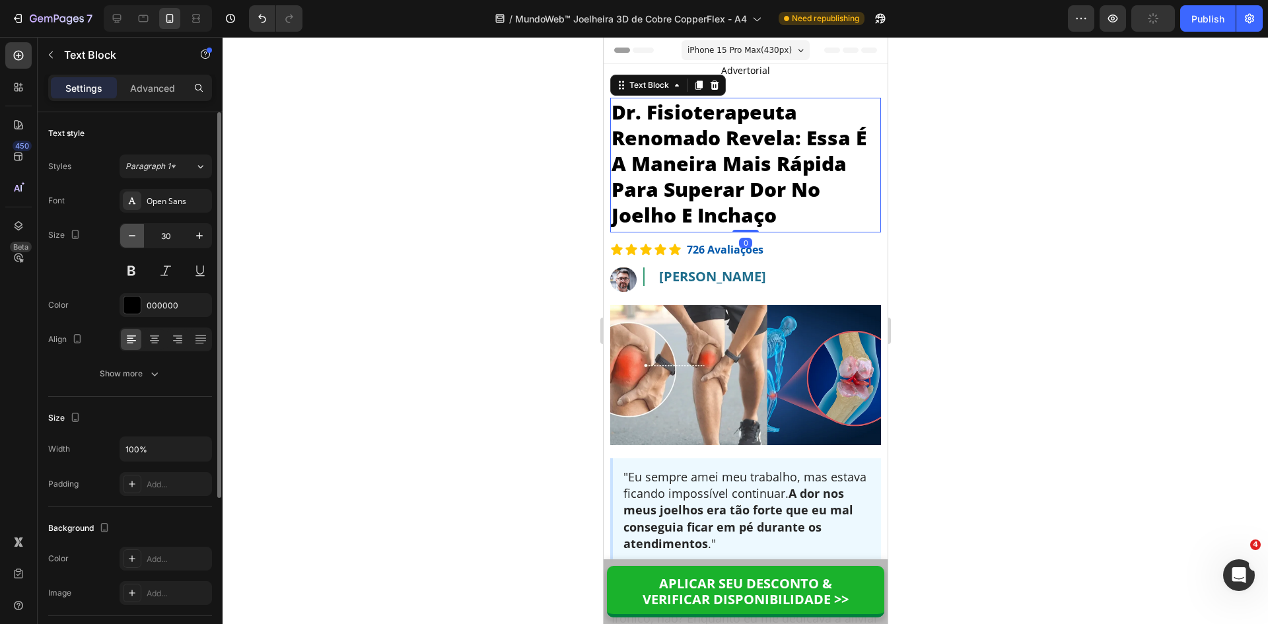
click at [131, 232] on icon "button" at bounding box center [132, 235] width 13 height 13
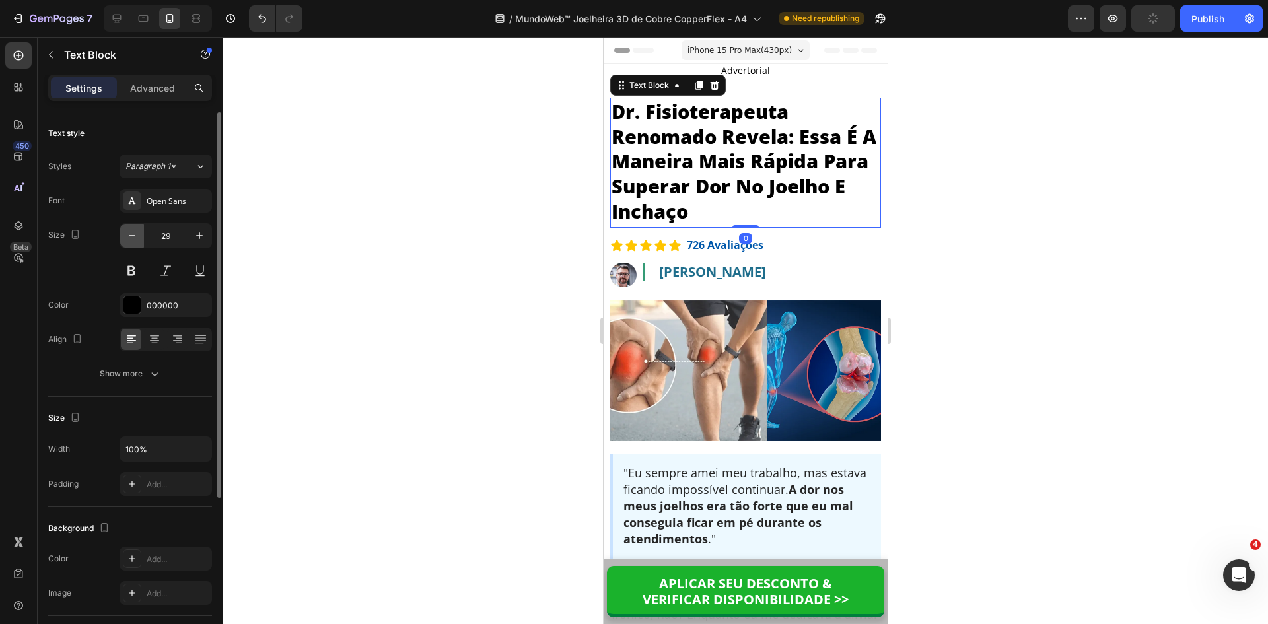
click at [131, 232] on icon "button" at bounding box center [132, 235] width 13 height 13
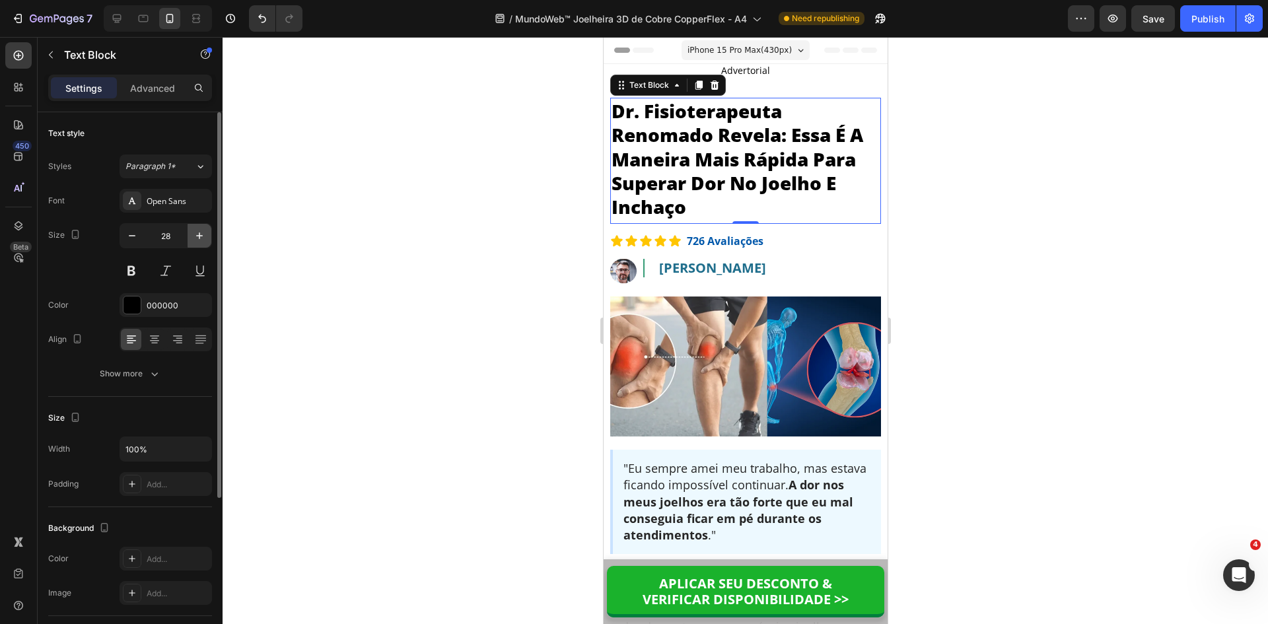
click at [198, 235] on icon "button" at bounding box center [199, 235] width 13 height 13
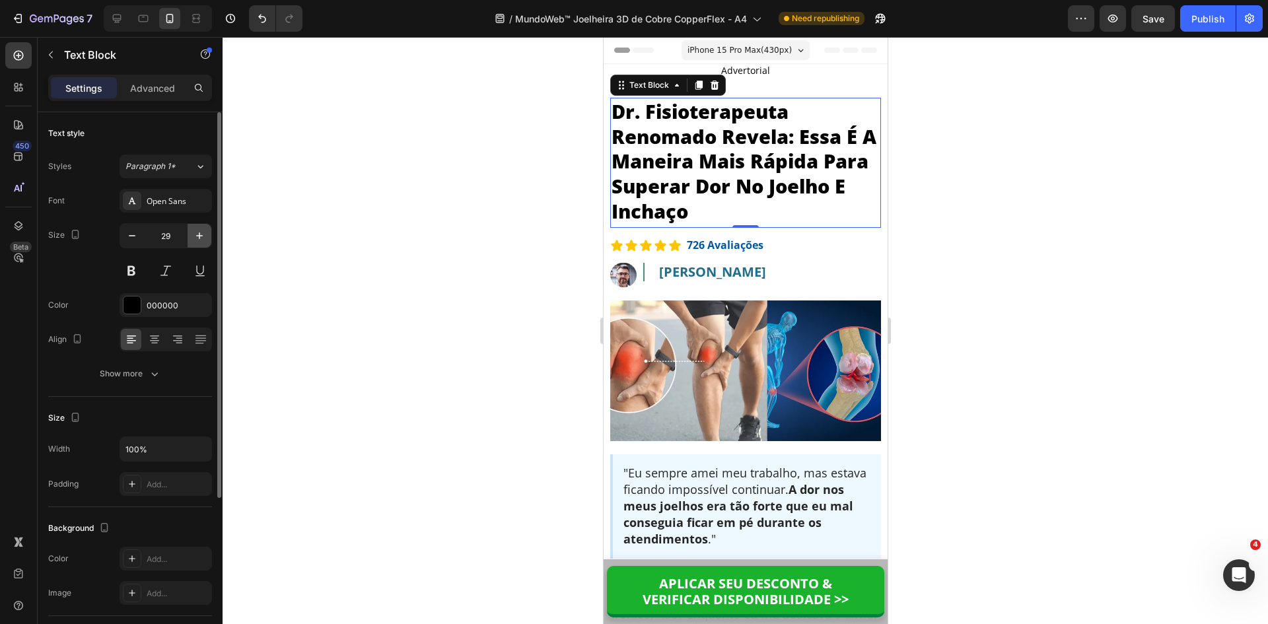
type input "30"
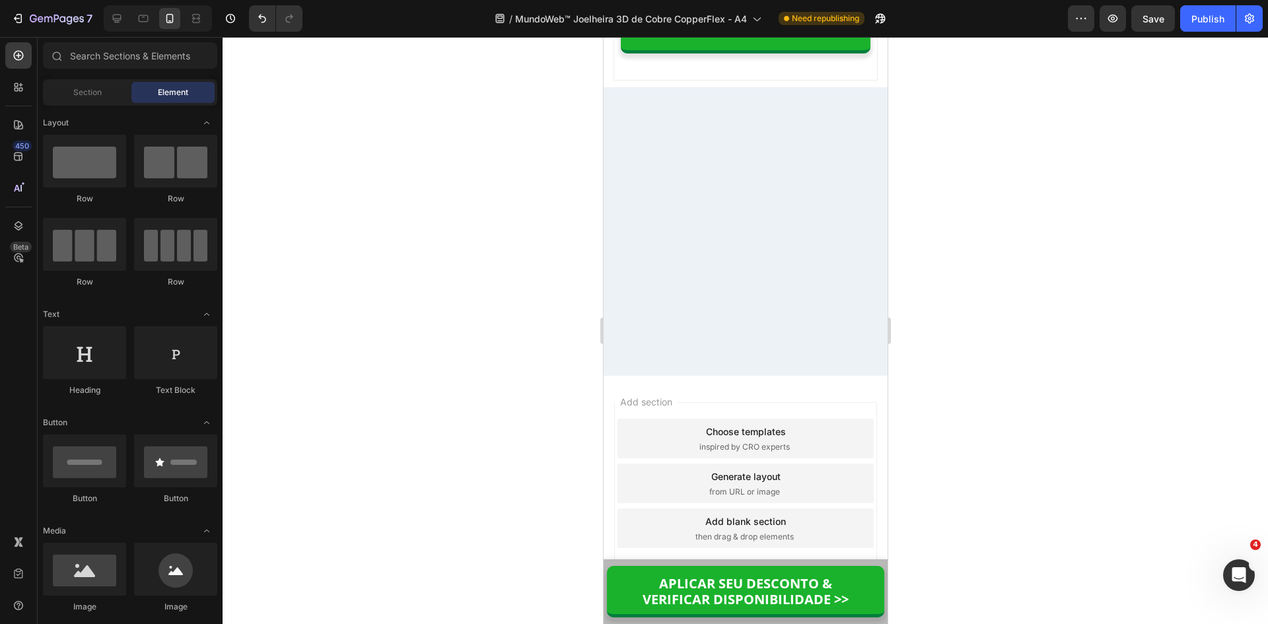
scroll to position [10669, 0]
drag, startPoint x: 883, startPoint y: 59, endPoint x: 1495, endPoint y: 559, distance: 790.6
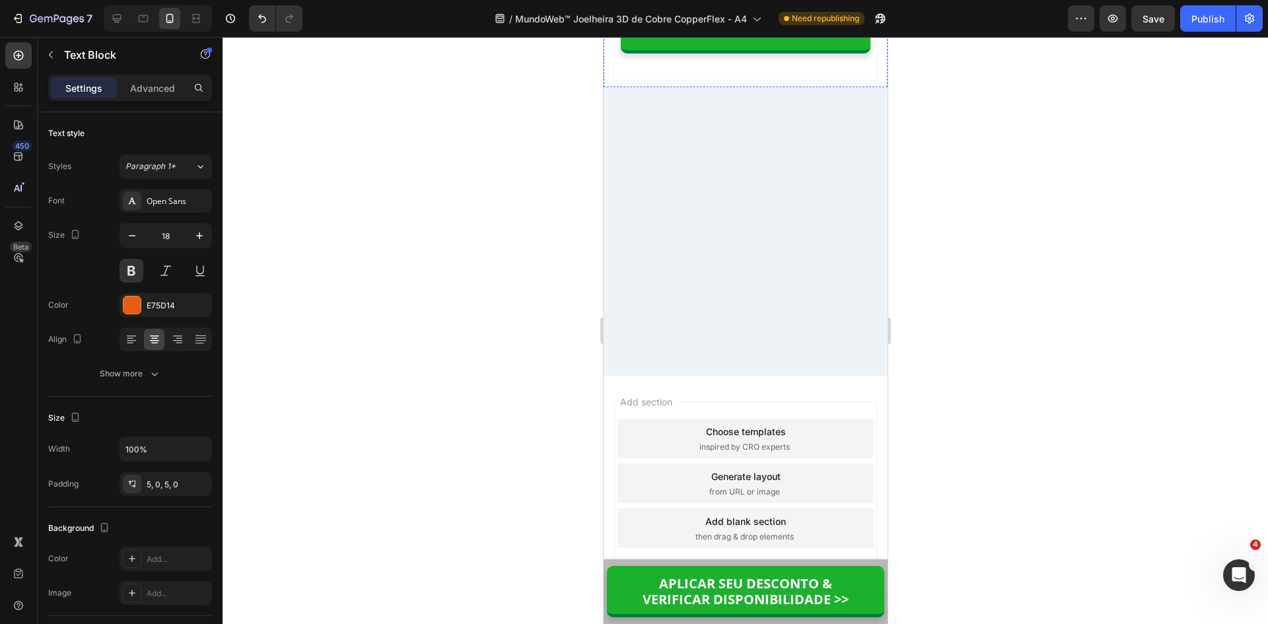
click at [1077, 471] on div at bounding box center [746, 330] width 1046 height 587
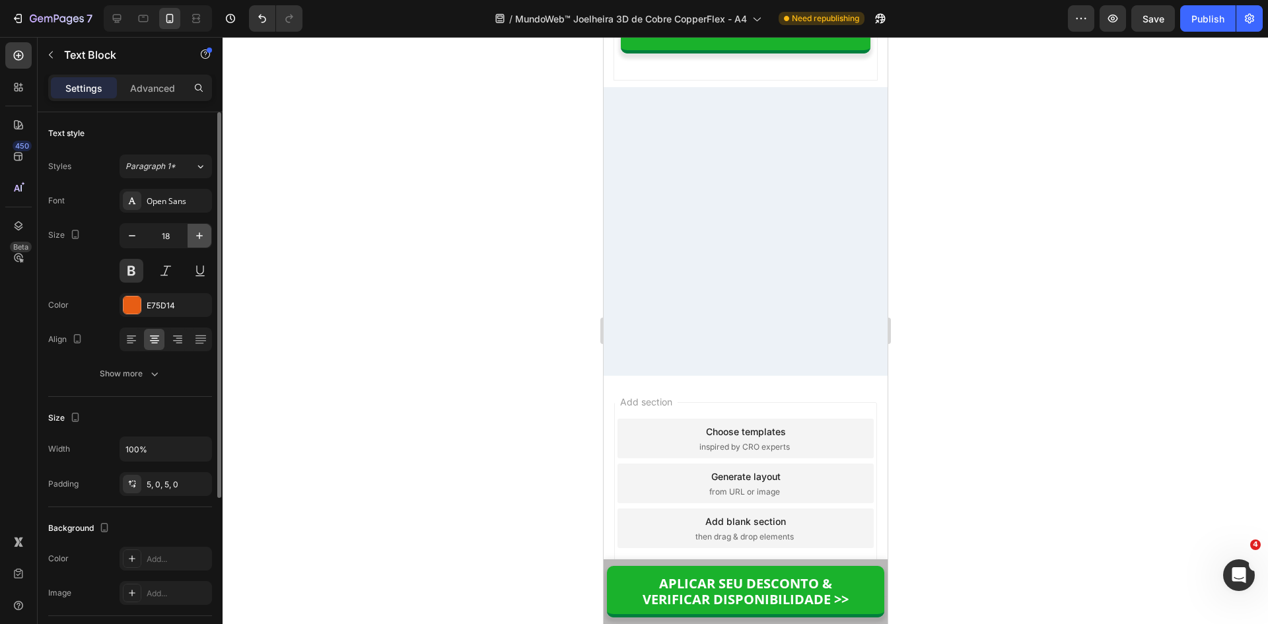
click at [203, 245] on button "button" at bounding box center [200, 236] width 24 height 24
click at [138, 27] on div at bounding box center [143, 18] width 21 height 21
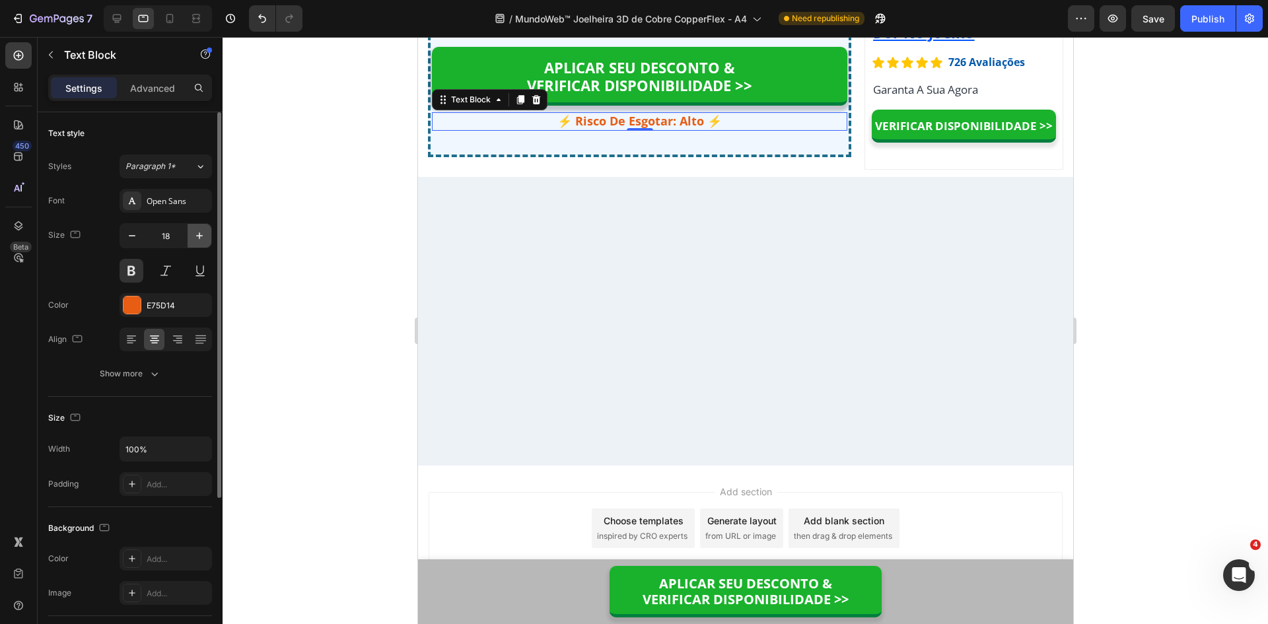
click at [199, 240] on icon "button" at bounding box center [199, 235] width 13 height 13
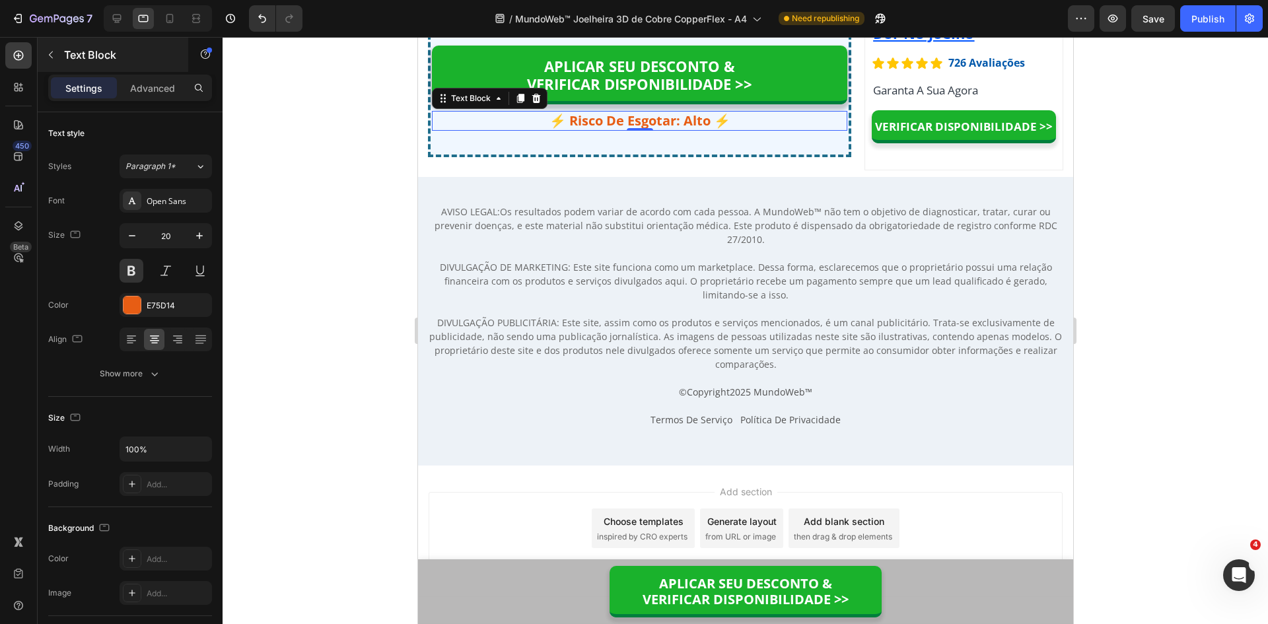
scroll to position [11215, 0]
click at [114, 23] on icon at bounding box center [116, 18] width 13 height 13
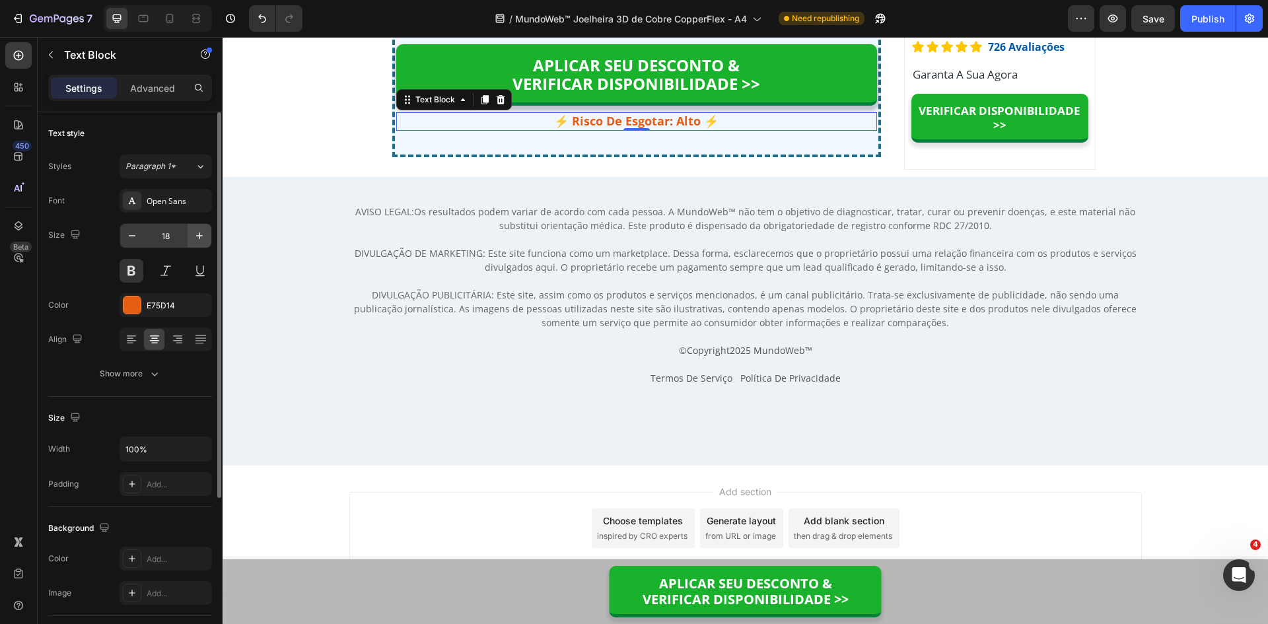
scroll to position [10430, 0]
click at [198, 236] on icon "button" at bounding box center [199, 236] width 7 height 7
type input "20"
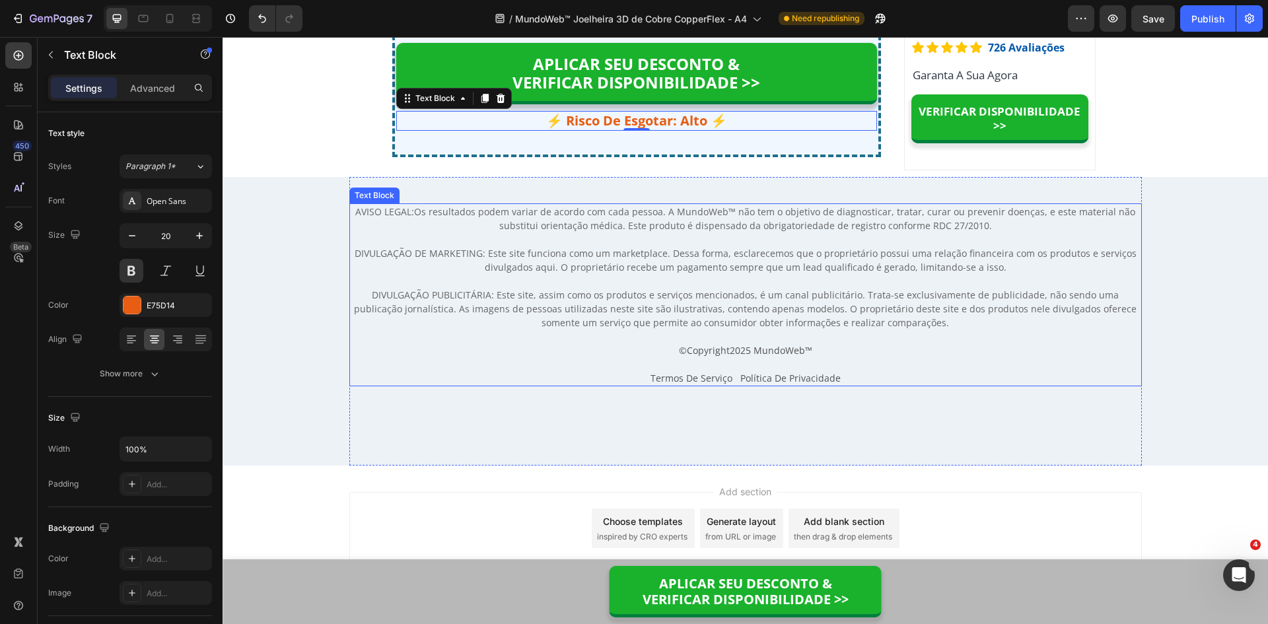
click at [640, 379] on p "Termos De Serviço Política De Privacidade" at bounding box center [746, 378] width 790 height 14
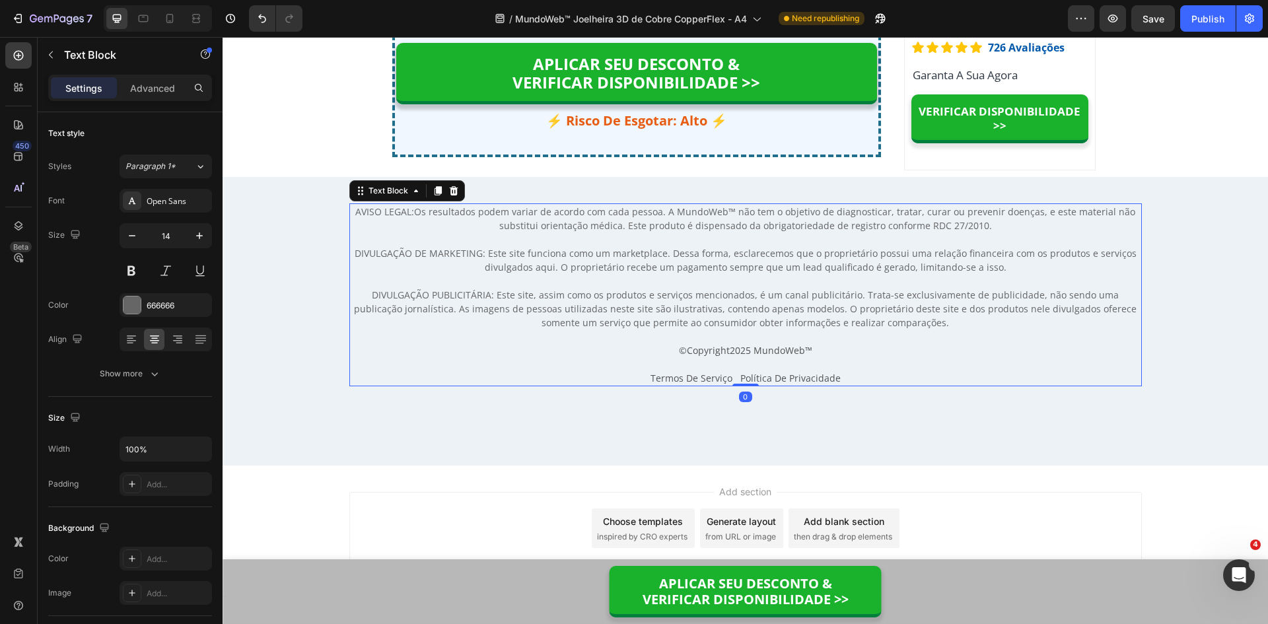
click at [640, 379] on p "Termos De Serviço Política De Privacidade" at bounding box center [746, 378] width 790 height 14
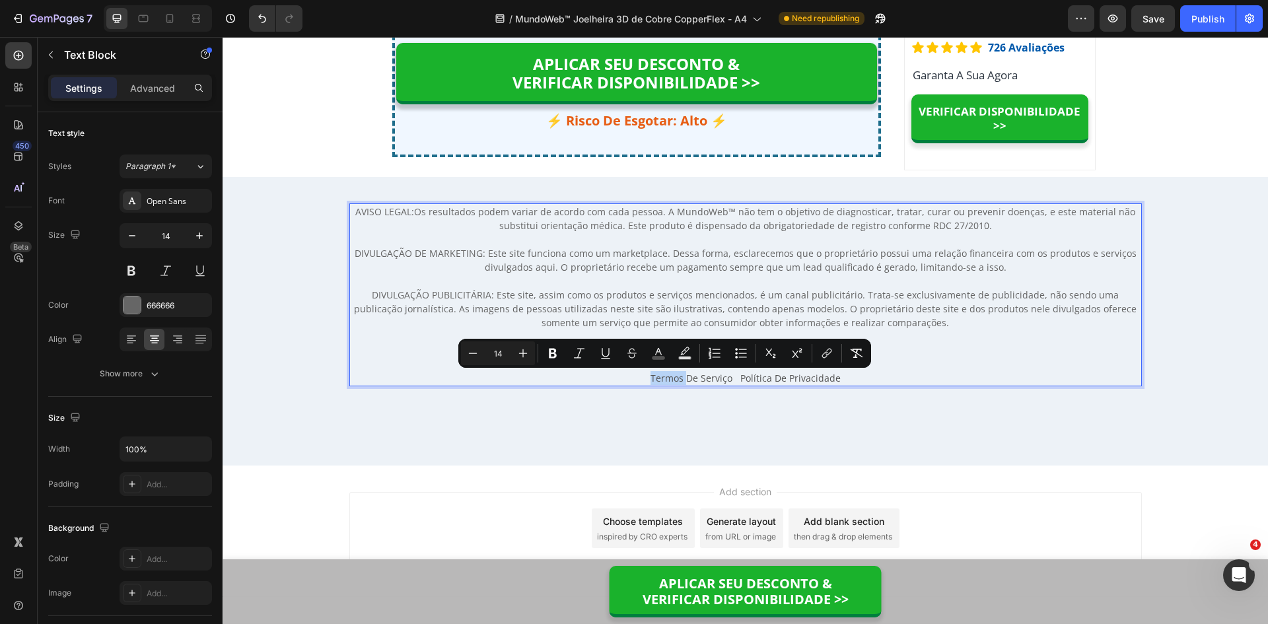
click at [634, 378] on p "Termos De Serviço Política De Privacidade" at bounding box center [746, 378] width 790 height 14
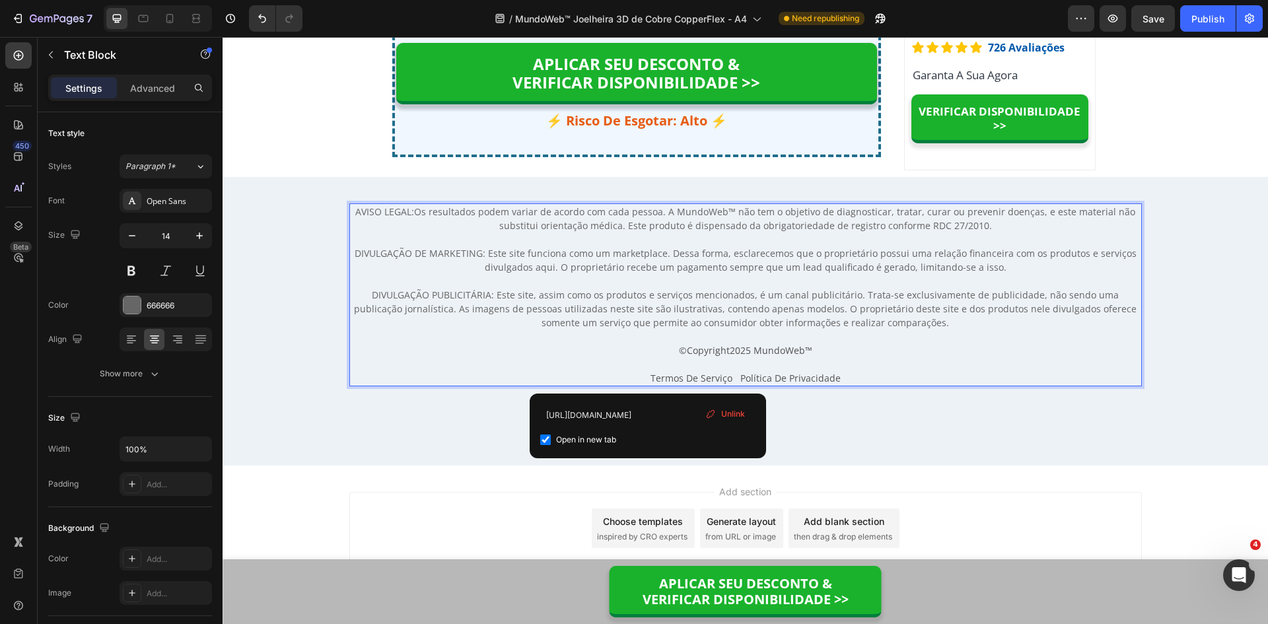
type input "https://lojamundoweb.com/pages/trocas-devolucoes"
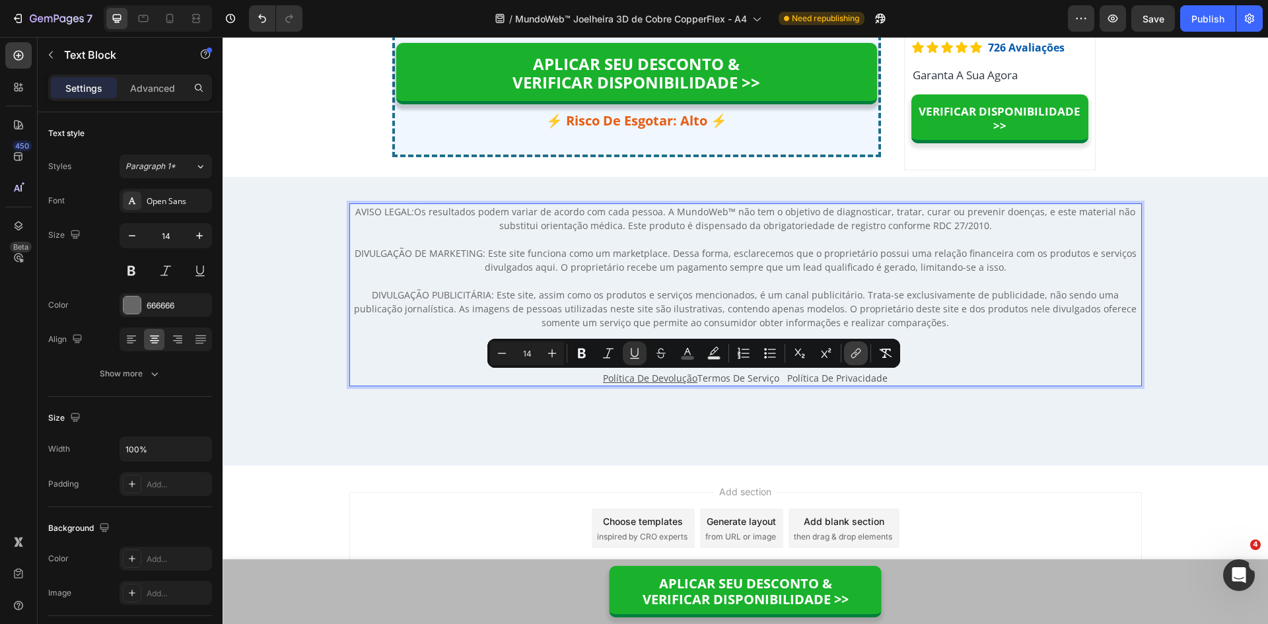
click at [858, 353] on icon "Editor contextual toolbar" at bounding box center [856, 353] width 13 height 13
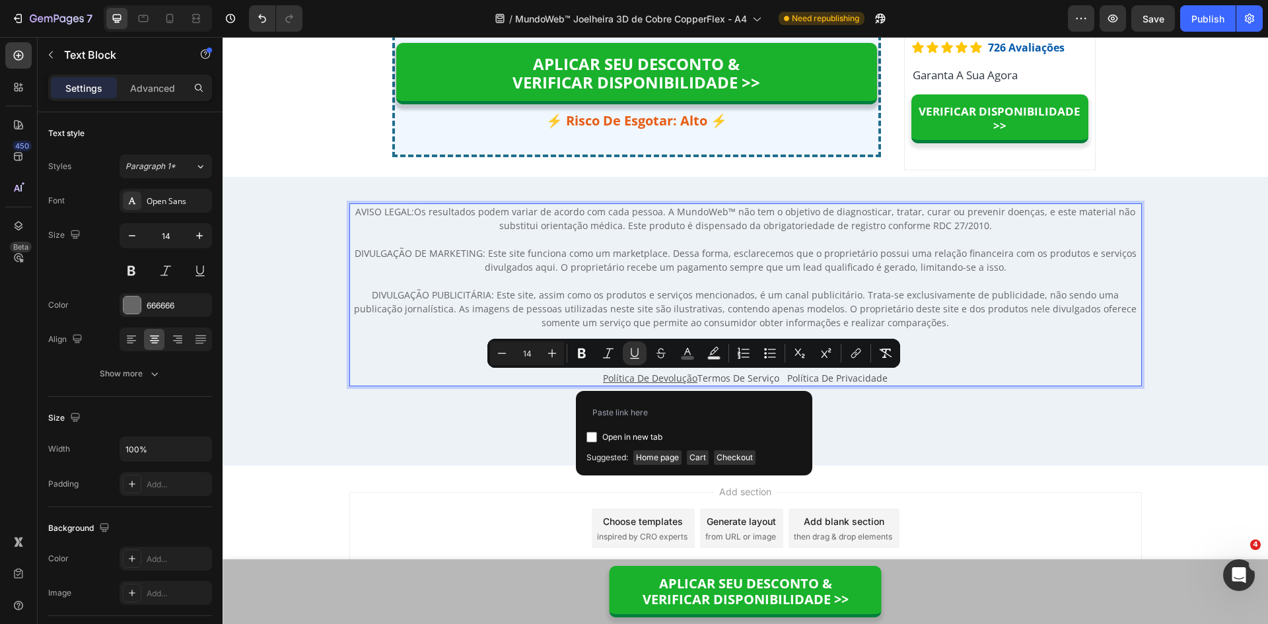
click at [750, 375] on span "Termos De Serviço Política De Privacidade" at bounding box center [793, 378] width 190 height 13
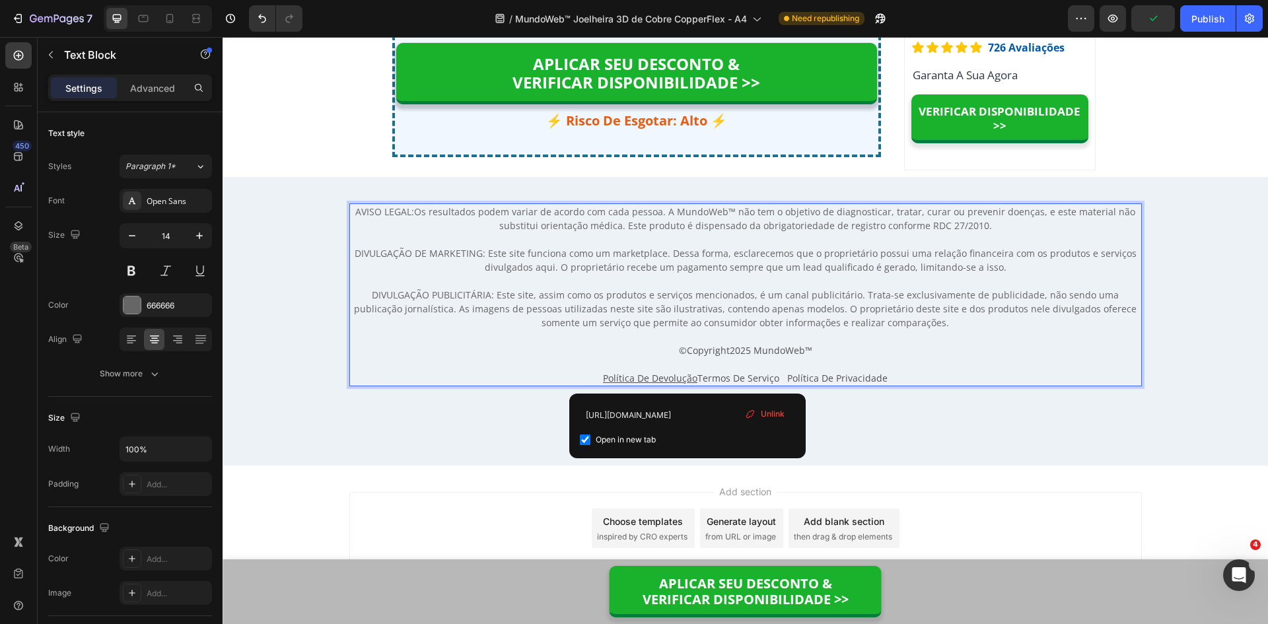
click at [696, 379] on p "Política De Devolução Termos De Serviço Política De Privacidade" at bounding box center [746, 378] width 790 height 14
click at [698, 379] on span "Termos De Serviço Política De Privacidade" at bounding box center [793, 378] width 190 height 13
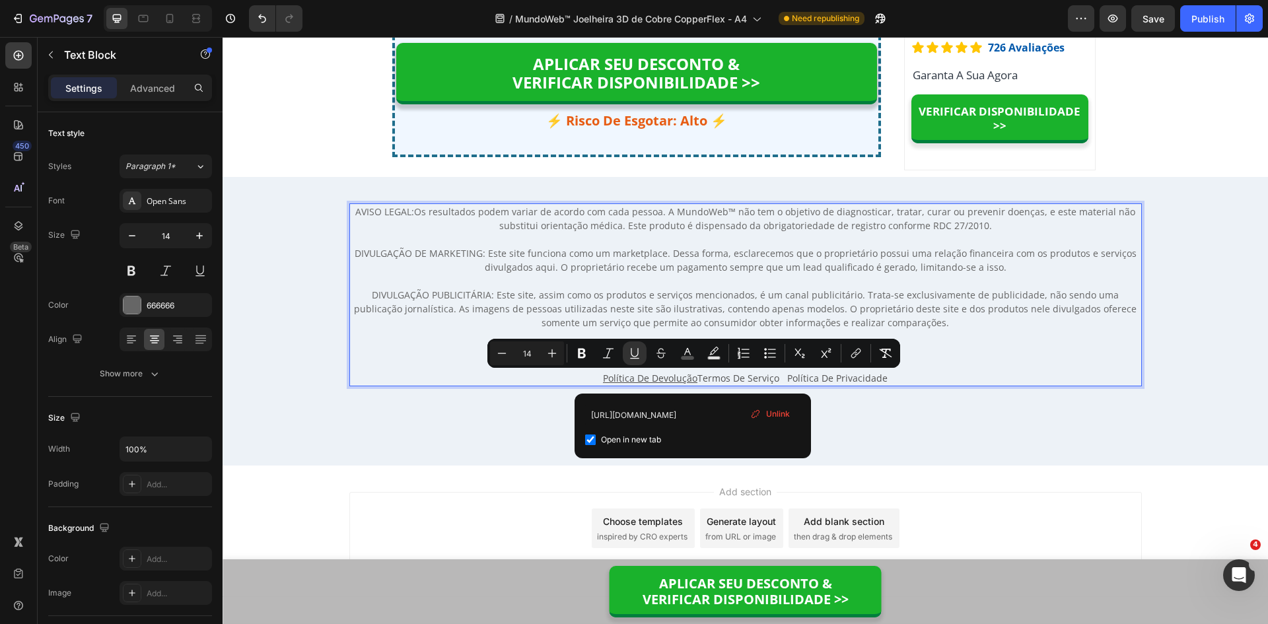
click at [696, 378] on p "Política De Devolução Termos De Serviço Política De Privacidade" at bounding box center [746, 378] width 790 height 14
click at [764, 413] on div "Unlink" at bounding box center [770, 414] width 50 height 17
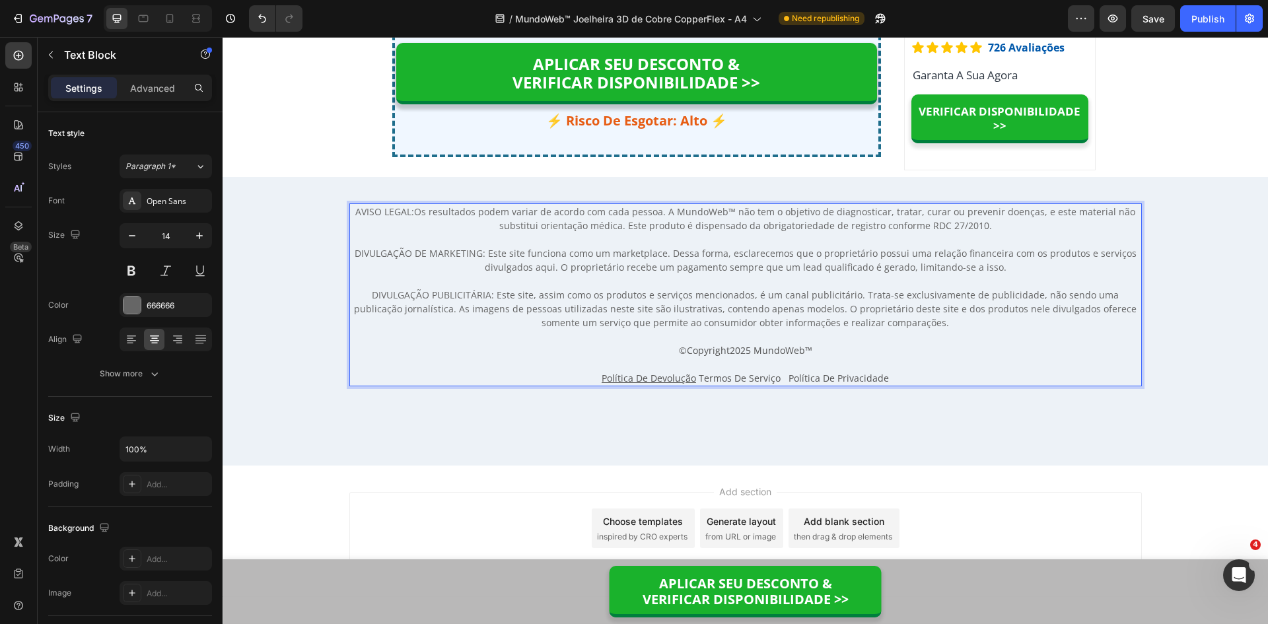
click at [699, 379] on span "Termos De Serviço Política De Privacidade" at bounding box center [794, 378] width 190 height 13
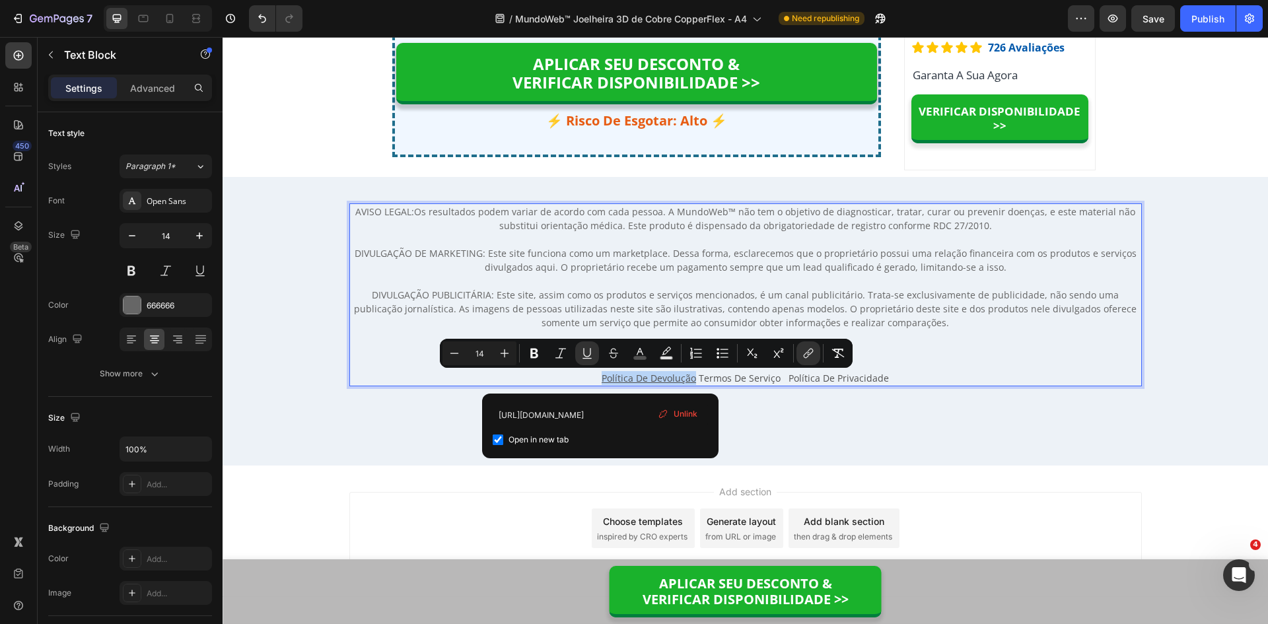
drag, startPoint x: 602, startPoint y: 377, endPoint x: 691, endPoint y: 378, distance: 89.2
click at [589, 355] on icon "Editor contextual toolbar" at bounding box center [587, 353] width 13 height 13
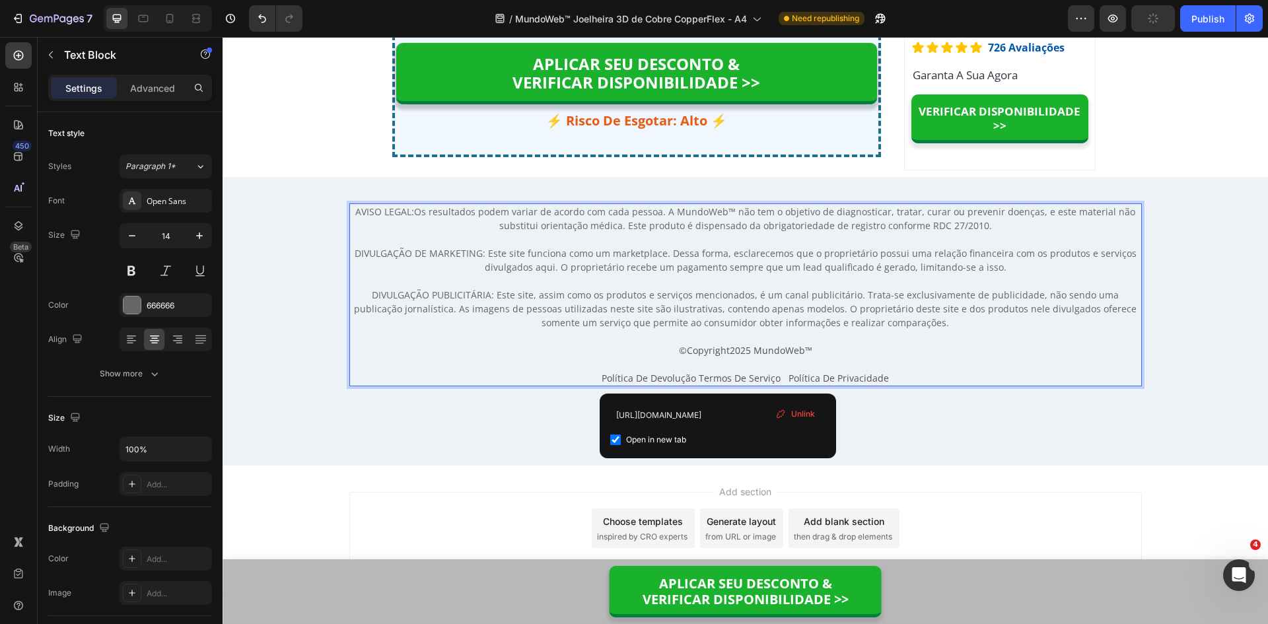
click at [721, 377] on span "Termos De Serviço Política De Privacidade" at bounding box center [794, 378] width 190 height 13
click at [682, 377] on span "Política De Devolução" at bounding box center [649, 378] width 94 height 13
click at [720, 377] on span "Termos De Serviço Política De Privacidade" at bounding box center [794, 378] width 190 height 13
drag, startPoint x: 731, startPoint y: 376, endPoint x: 776, endPoint y: 376, distance: 44.9
click at [776, 376] on span "Termos De Serviço Política De Privacidade" at bounding box center [794, 378] width 190 height 13
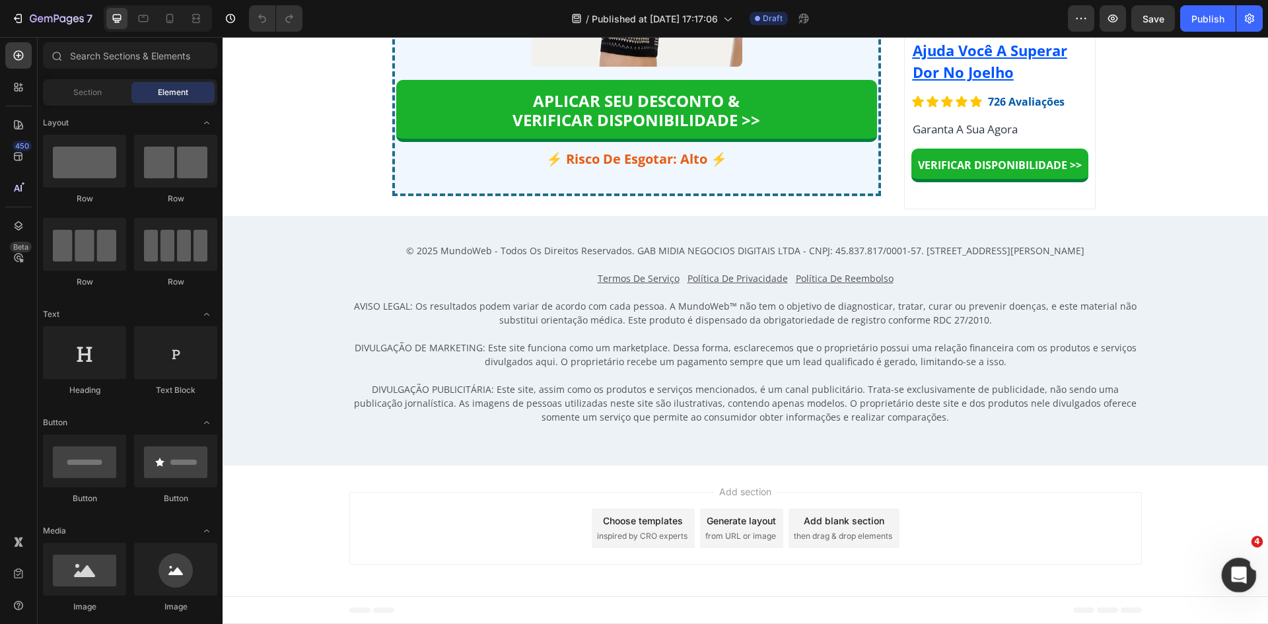
scroll to position [9977, 0]
click at [704, 168] on p "⚡ Risco De Esgotar: Alto ⚡" at bounding box center [637, 159] width 478 height 18
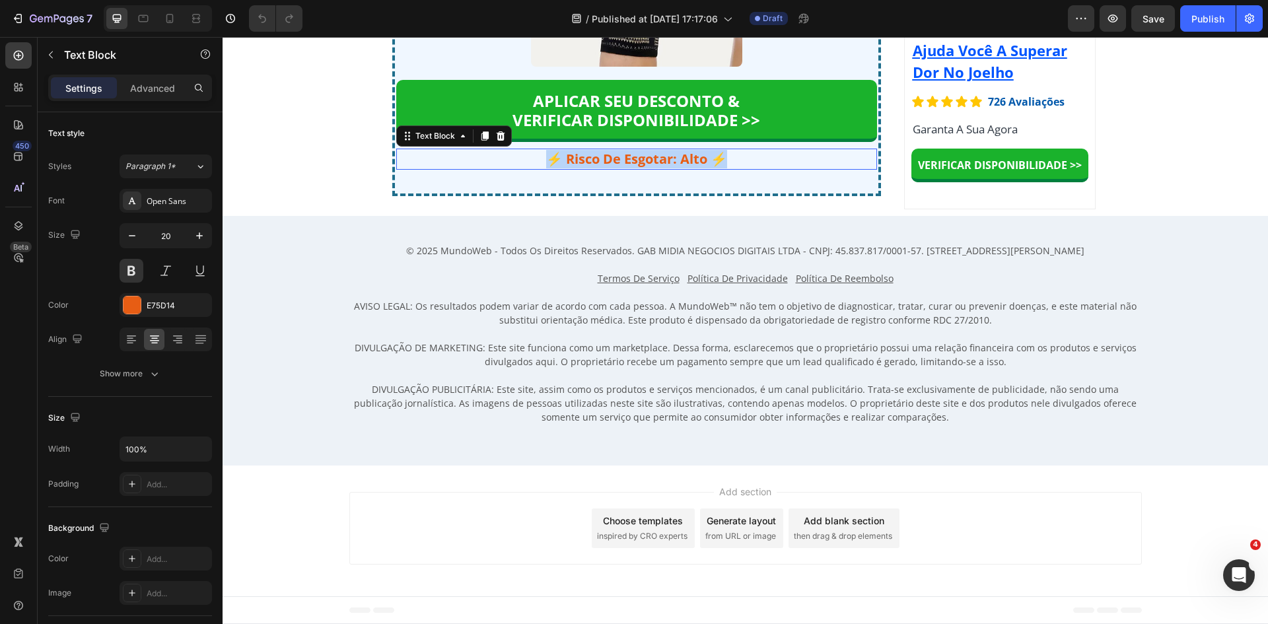
click at [704, 168] on p "⚡ Risco De Esgotar: Alto ⚡" at bounding box center [637, 159] width 478 height 18
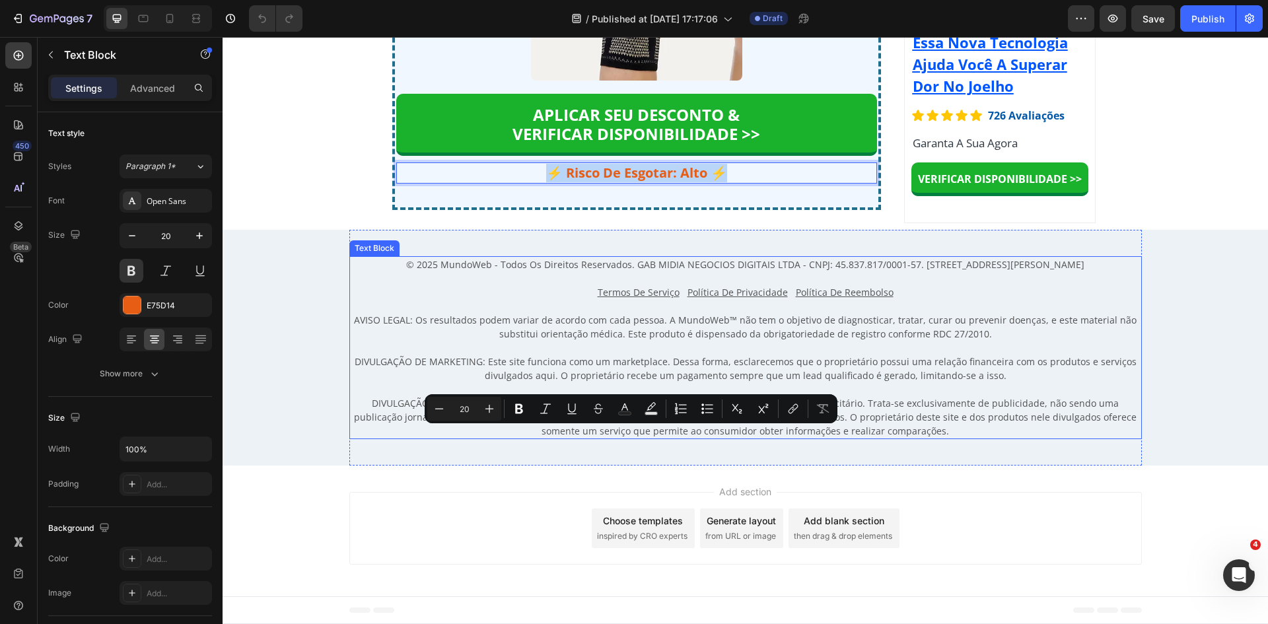
click at [569, 299] on p "Termos De Serviço Política De Privacidade Política De Reembolso" at bounding box center [746, 292] width 790 height 14
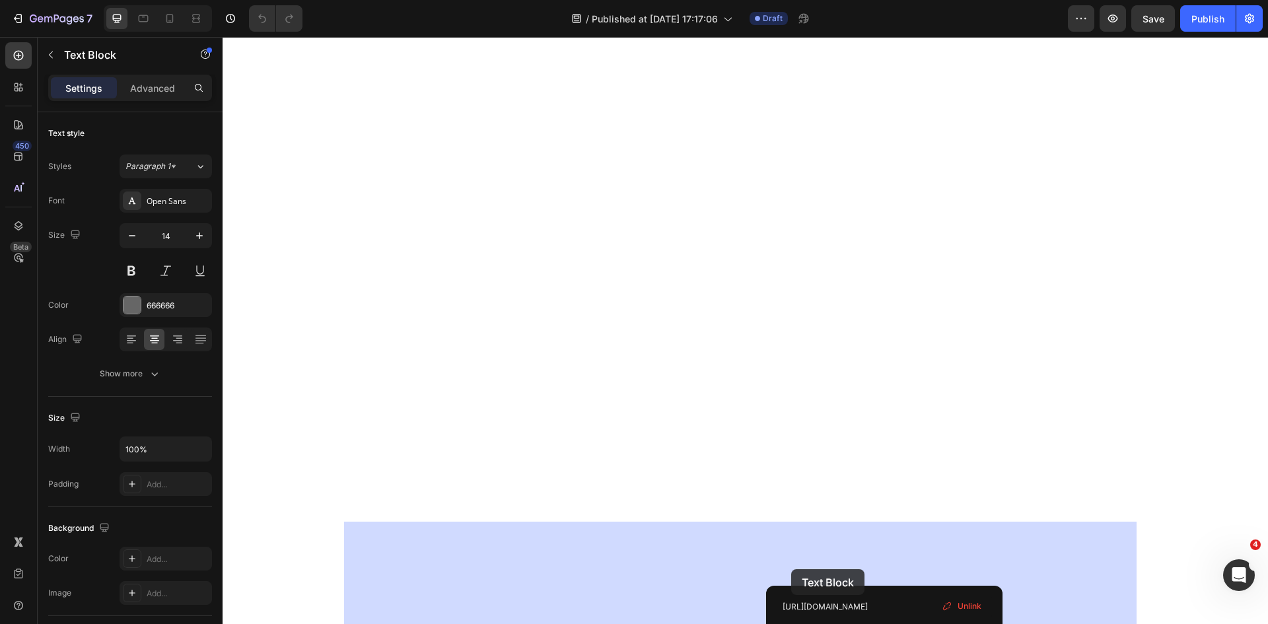
drag, startPoint x: 889, startPoint y: 571, endPoint x: 856, endPoint y: 553, distance: 37.3
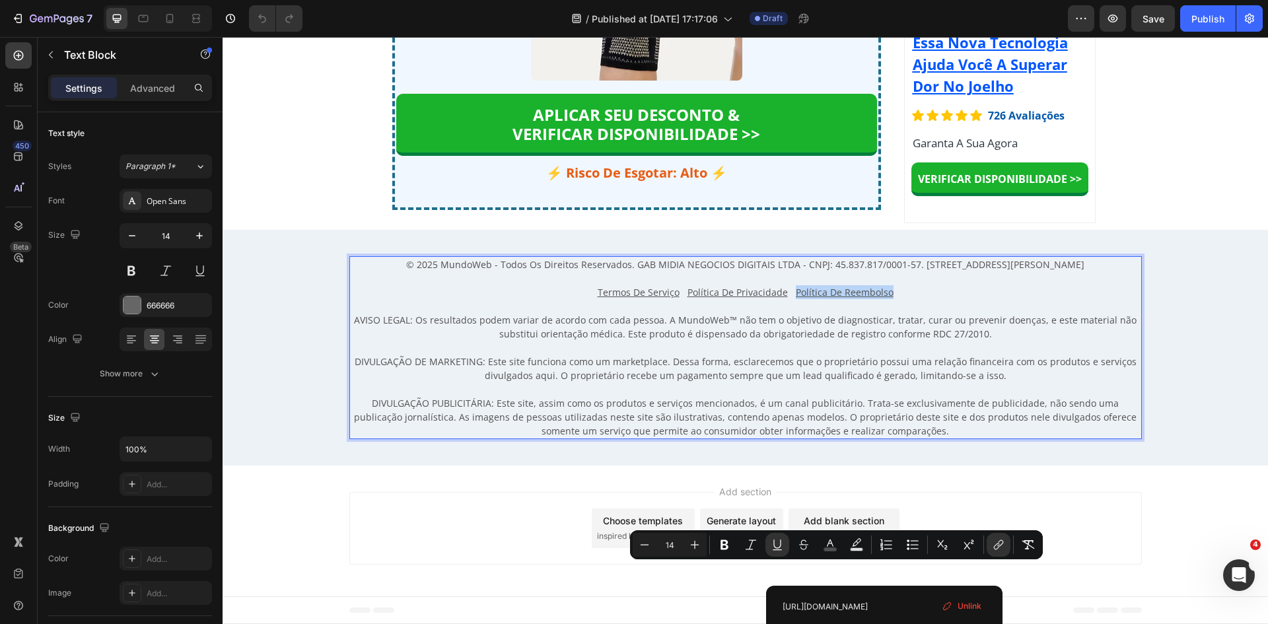
drag, startPoint x: 883, startPoint y: 573, endPoint x: 791, endPoint y: 562, distance: 93.1
click at [796, 299] on u "Política De Reembolso" at bounding box center [845, 292] width 98 height 13
click at [567, 285] on p "Rich Text Editor. Editing area: main" at bounding box center [746, 279] width 790 height 14
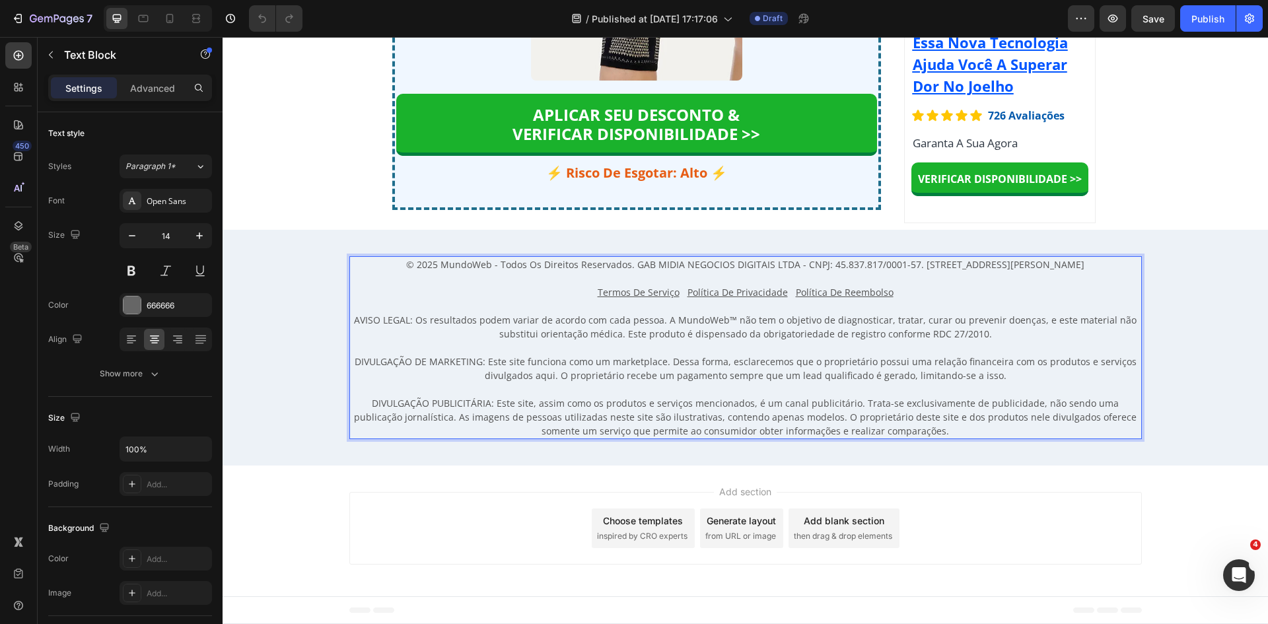
scroll to position [10109, 0]
click at [660, 299] on u "Termos De Serviço" at bounding box center [639, 292] width 82 height 13
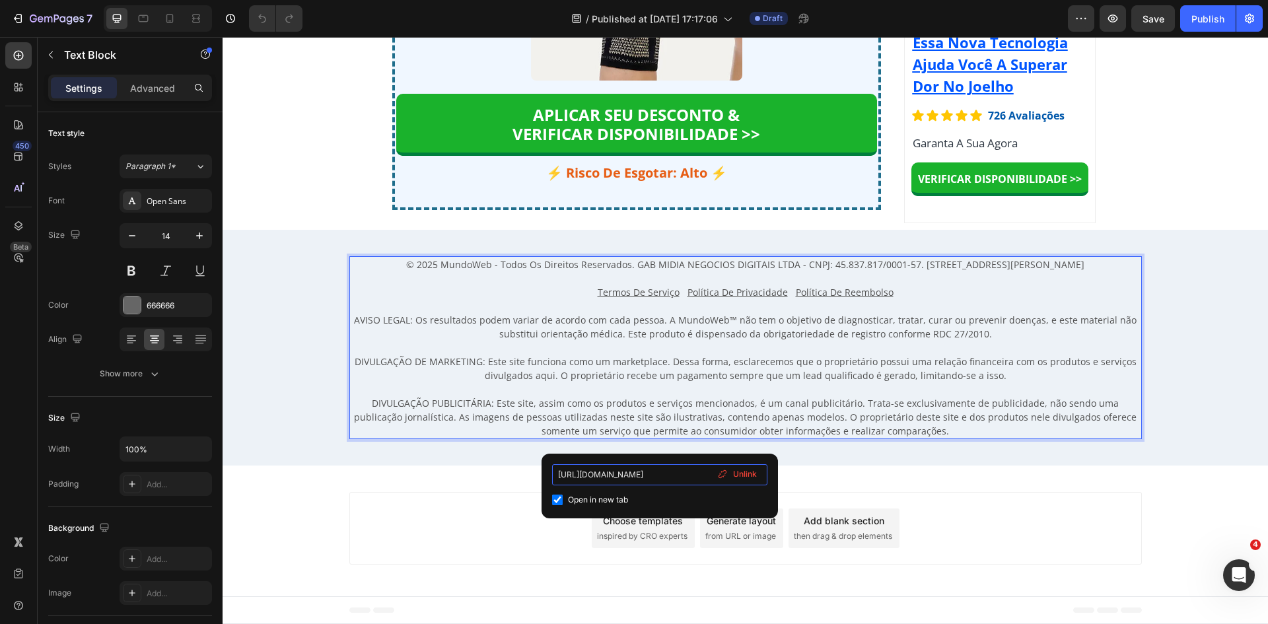
click at [673, 478] on input "https://lojamundoweb.com/pages/termos-de-servico" at bounding box center [659, 474] width 215 height 21
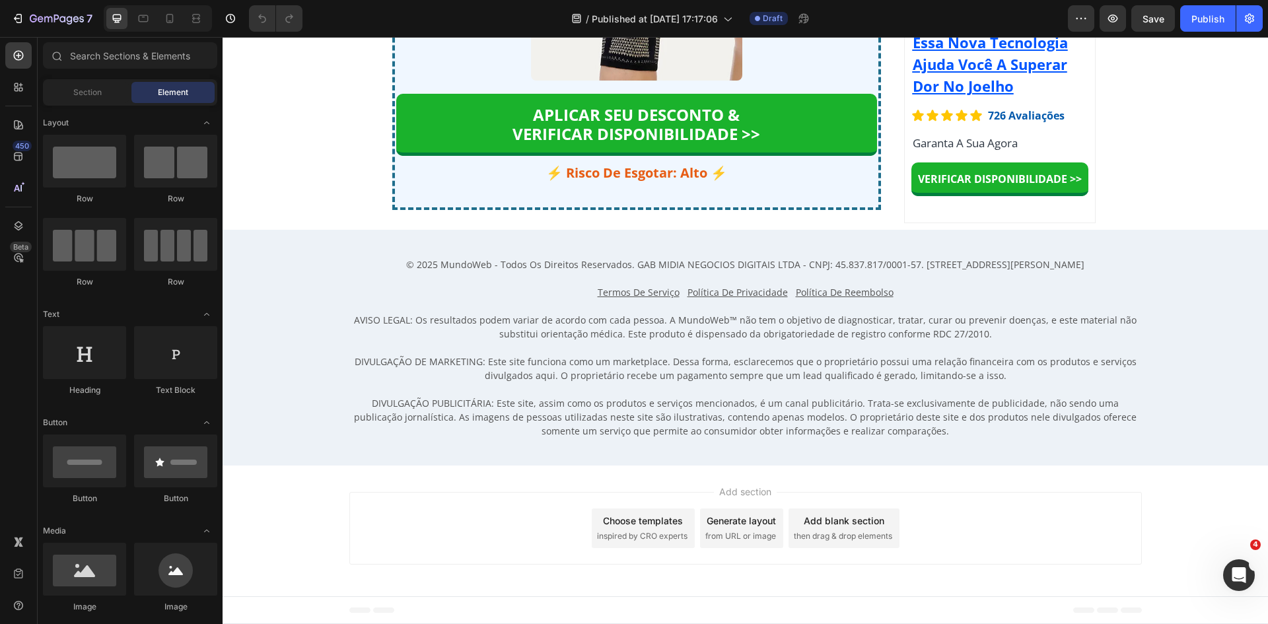
scroll to position [10033, 0]
click at [671, 14] on span "Published at [DATE] 17:17:06" at bounding box center [655, 19] width 126 height 14
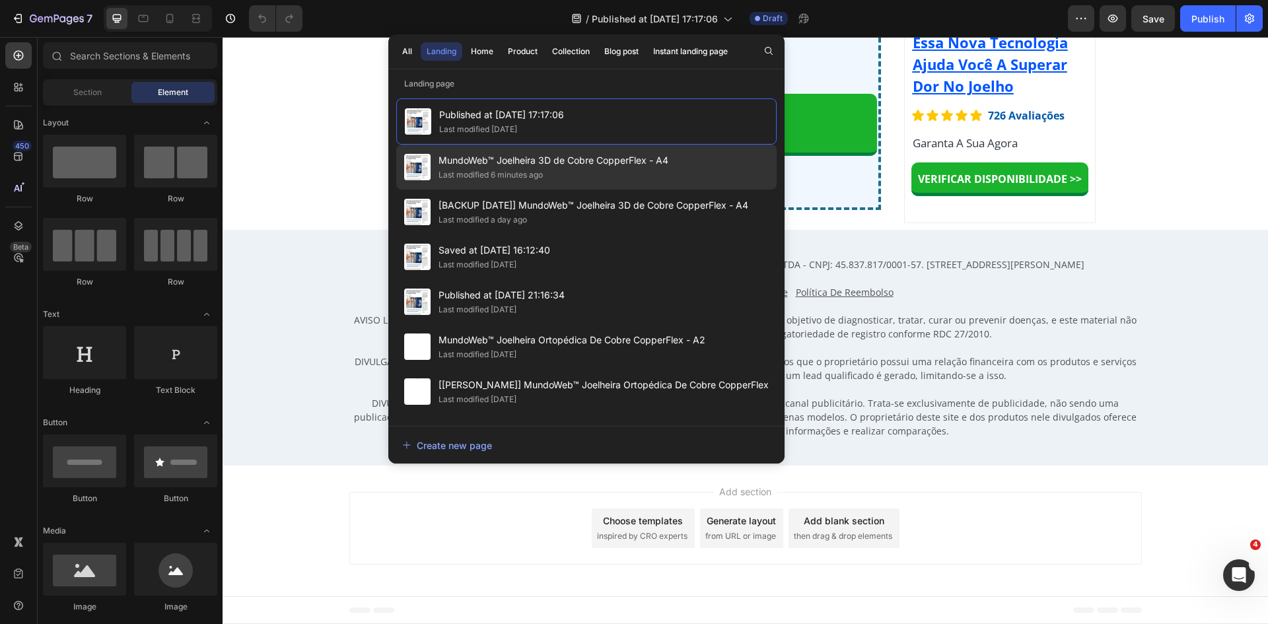
click at [583, 167] on span "MundoWeb™ Joelheira 3D de Cobre CopperFlex - A4" at bounding box center [554, 161] width 230 height 16
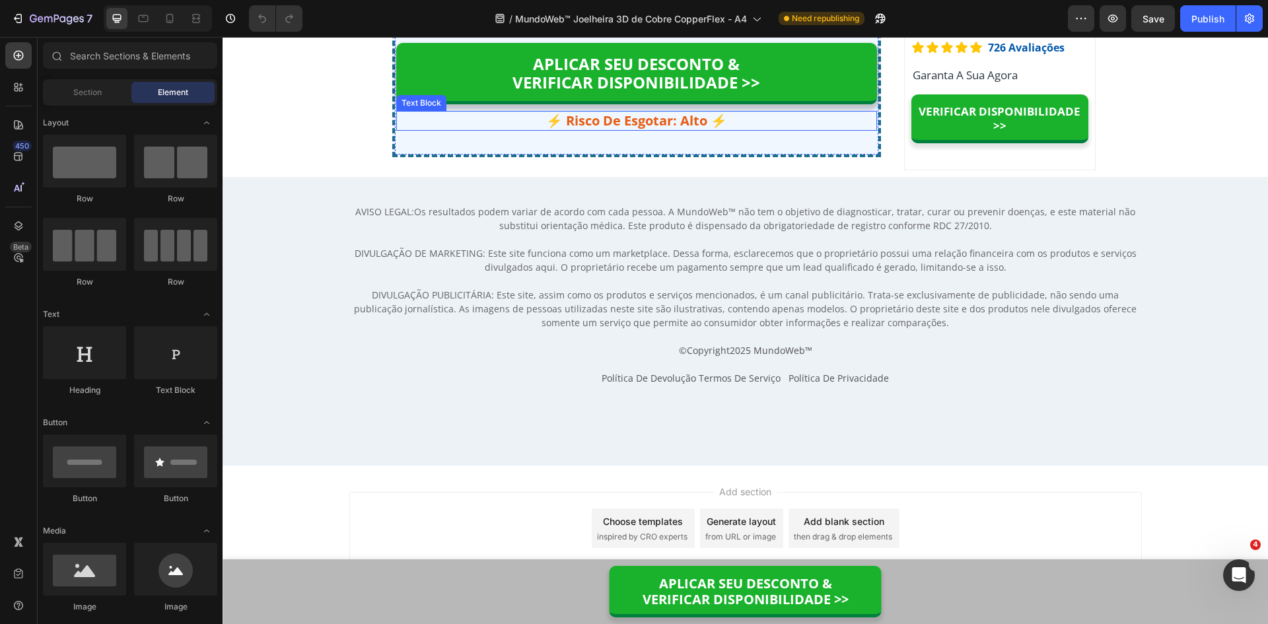
scroll to position [10431, 0]
click at [576, 373] on p "Política De Devolução Termos De Serviço Política De Privacidade" at bounding box center [746, 378] width 790 height 14
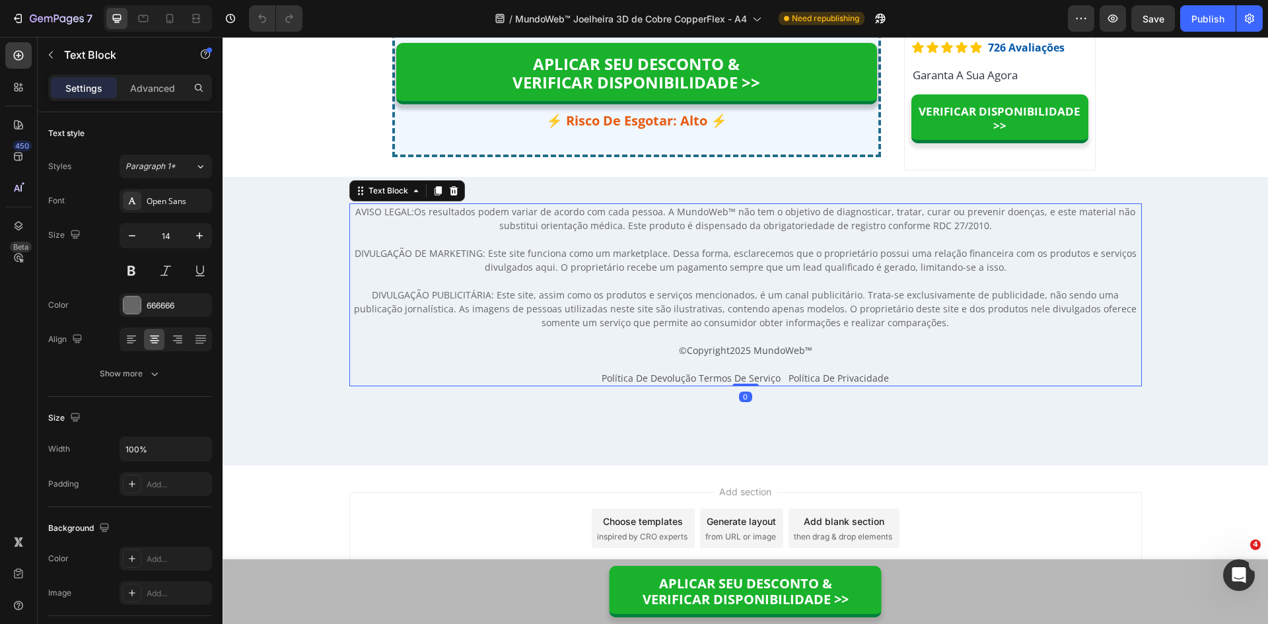
click at [586, 376] on p "Política De Devolução Termos De Serviço Política De Privacidade" at bounding box center [746, 378] width 790 height 14
click at [587, 376] on p "Política De Devolução Termos De Serviço Política De Privacidade" at bounding box center [746, 378] width 790 height 14
click at [767, 357] on span "2025 MundoWeb" at bounding box center [767, 350] width 75 height 13
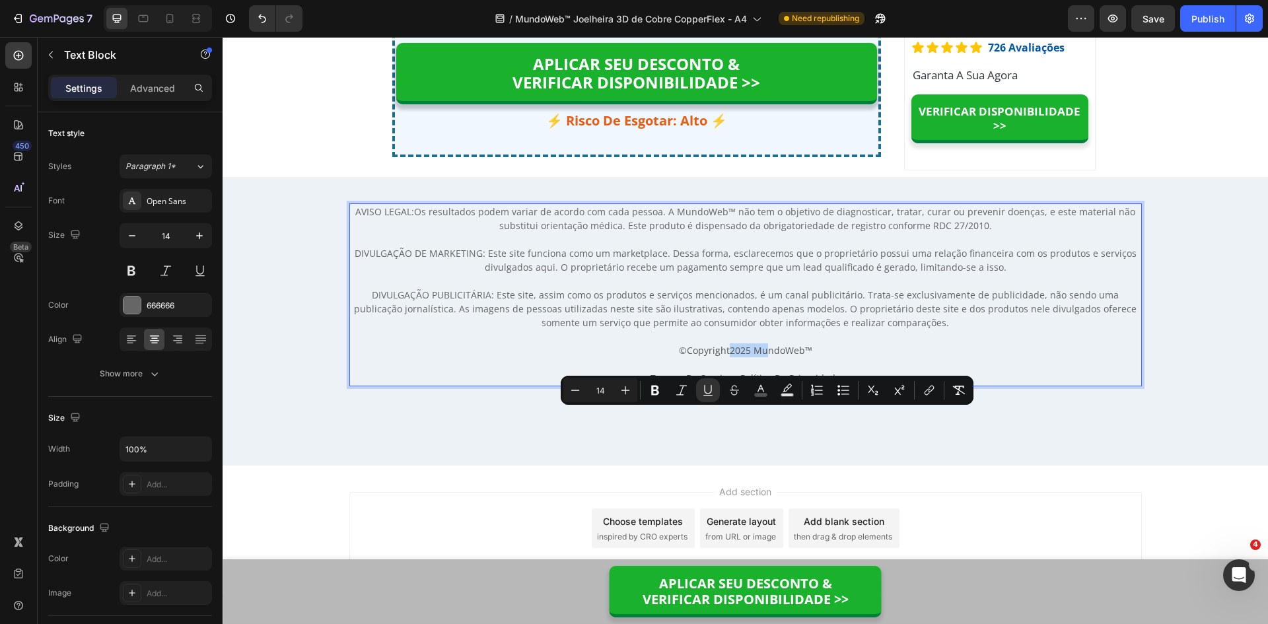
click at [767, 357] on span "2025 MundoWeb" at bounding box center [767, 350] width 75 height 13
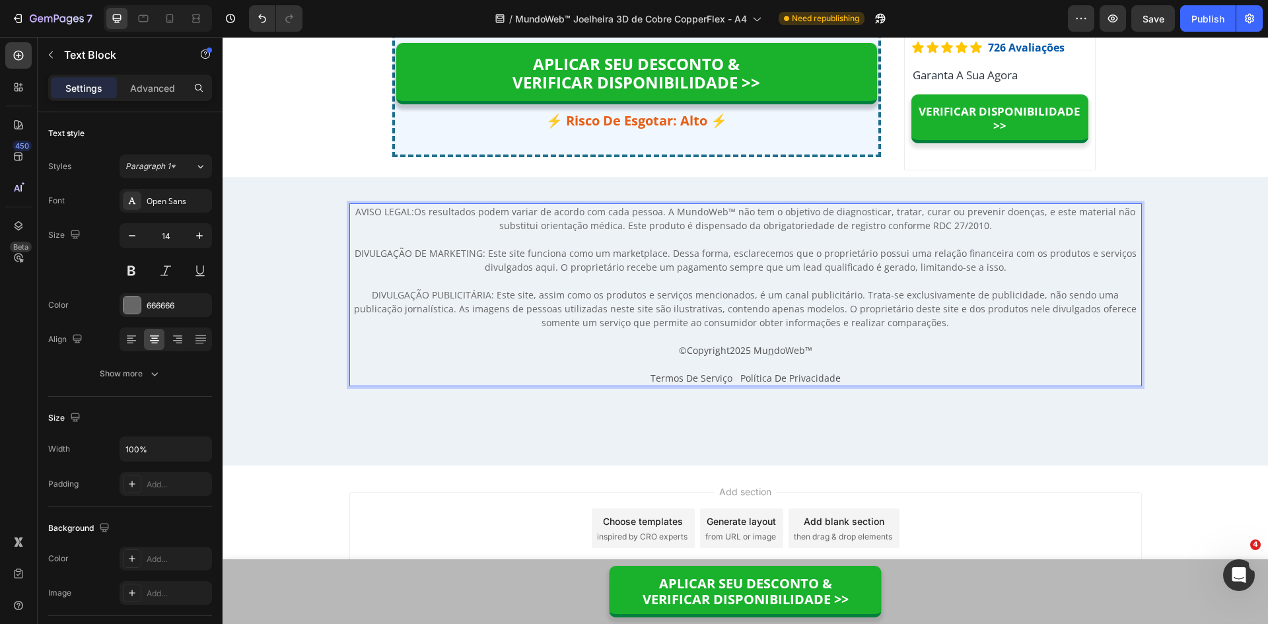
click at [808, 357] on span "™" at bounding box center [808, 350] width 7 height 13
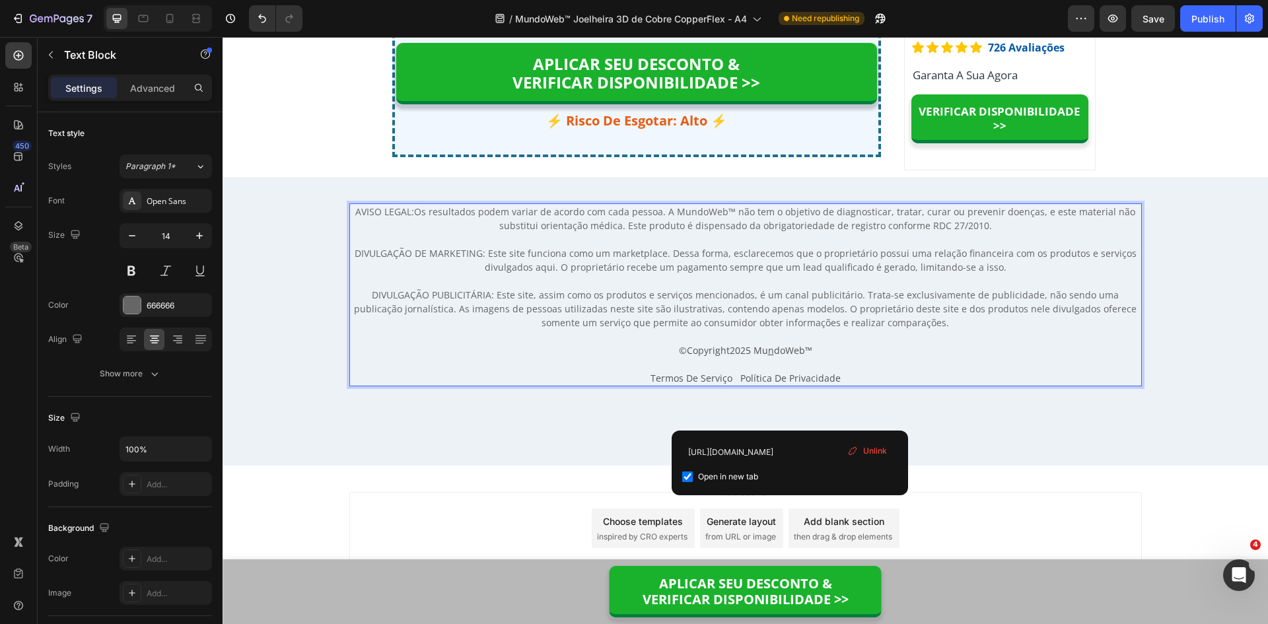
click at [790, 357] on span "2025 Mu n doWeb" at bounding box center [767, 350] width 75 height 13
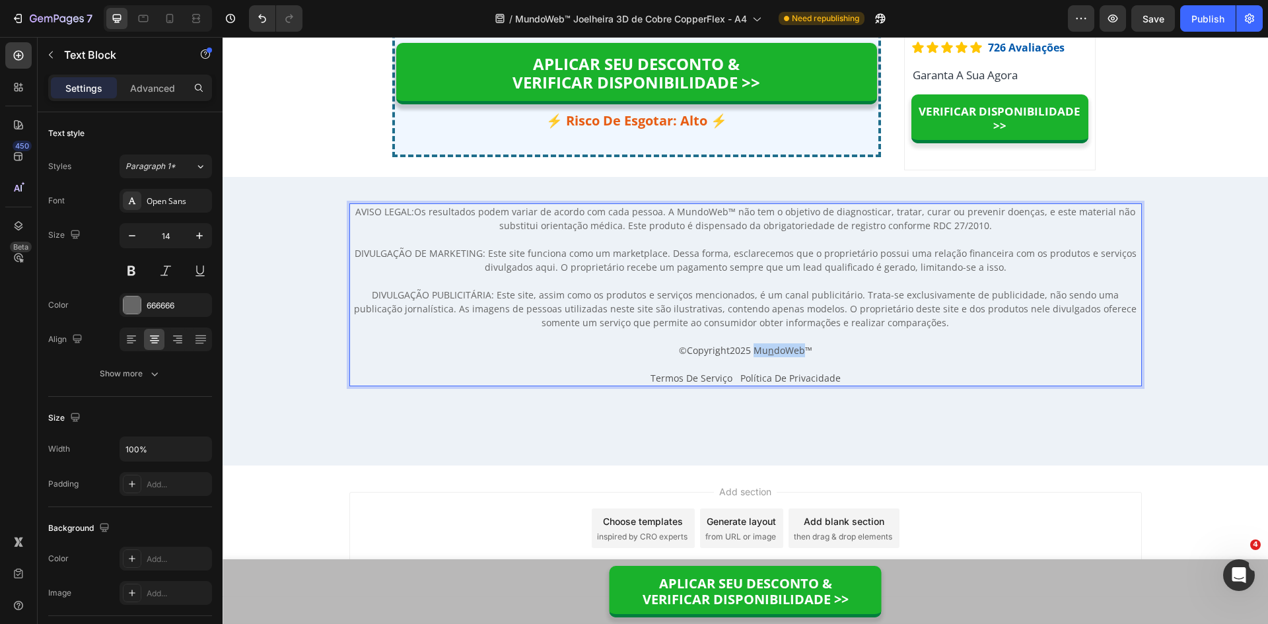
click at [790, 357] on span "2025 Mu n doWeb" at bounding box center [767, 350] width 75 height 13
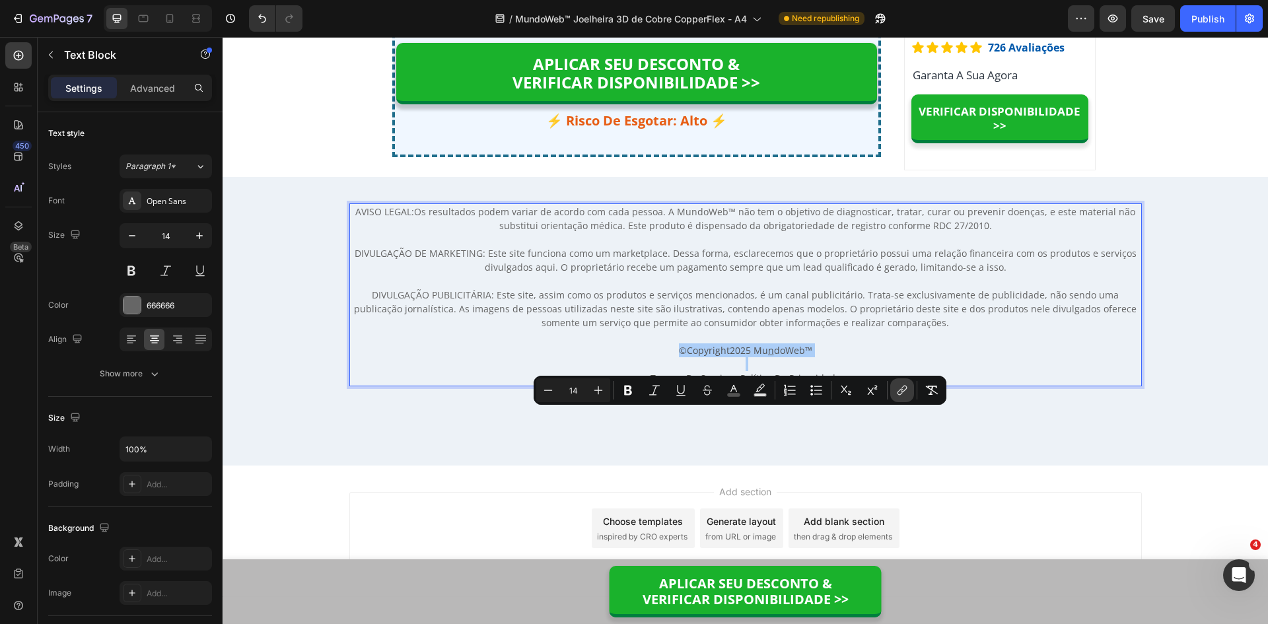
click at [901, 392] on icon "Editor contextual toolbar" at bounding box center [902, 390] width 13 height 13
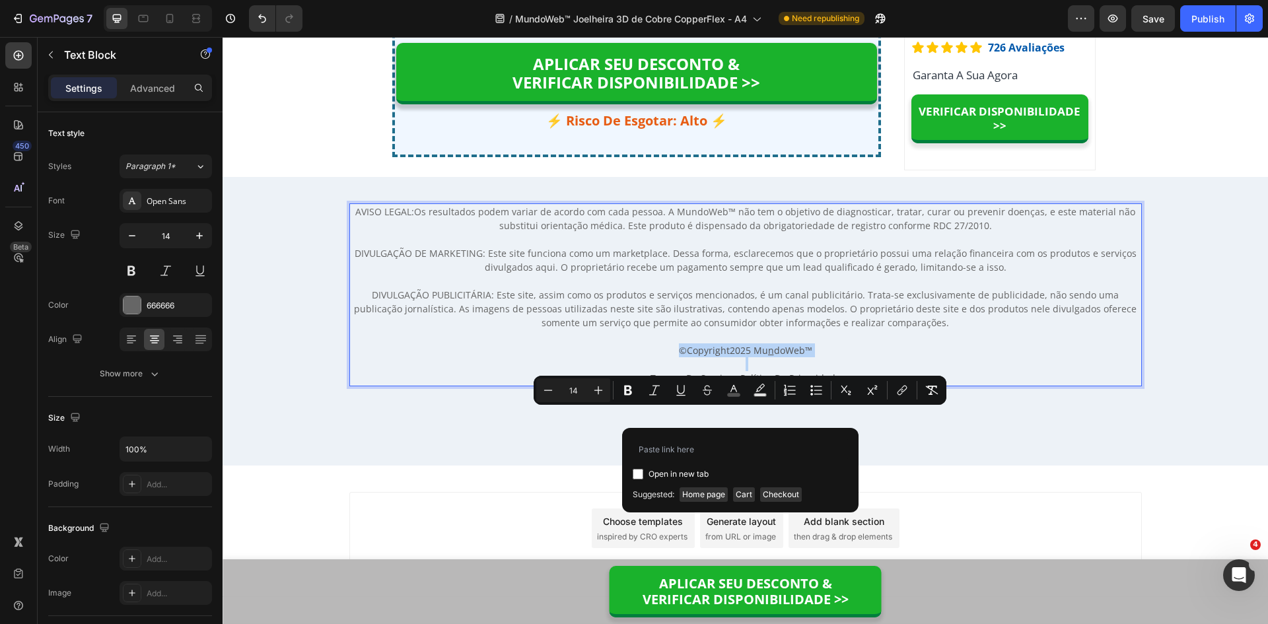
drag, startPoint x: 888, startPoint y: 416, endPoint x: 875, endPoint y: 416, distance: 13.2
click at [887, 357] on p "© Copyright 2025 Mu n doWeb ™" at bounding box center [746, 351] width 790 height 14
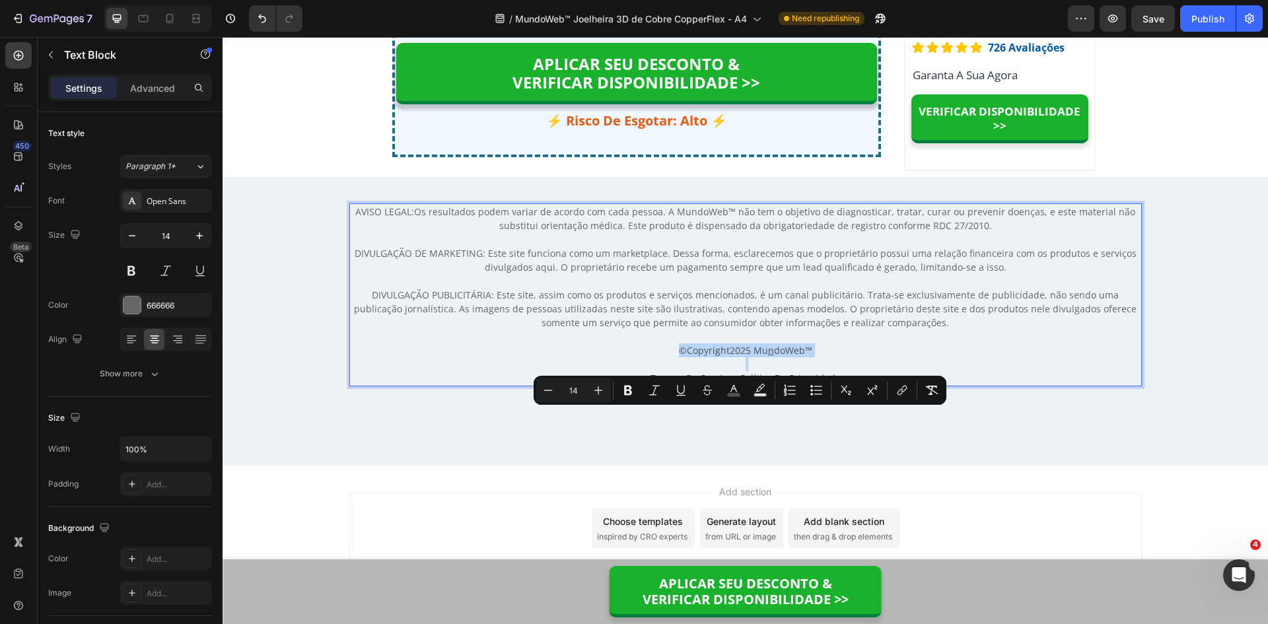
click at [819, 357] on p "© Copyright 2025 Mu n doWeb ™" at bounding box center [746, 351] width 790 height 14
click at [782, 357] on span "2025 Mu n doWeb" at bounding box center [767, 350] width 75 height 13
click at [793, 357] on span "2025 Mu n doWeb" at bounding box center [767, 350] width 75 height 13
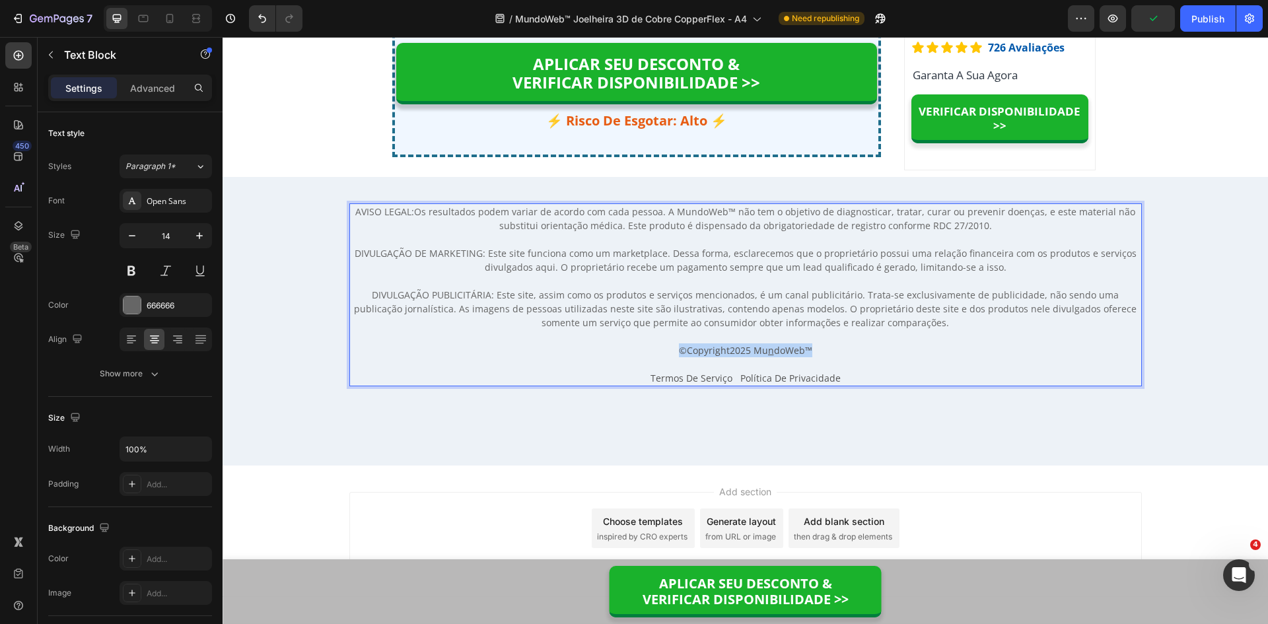
copy p "© Copyright 2025 Mu n doWeb ™"
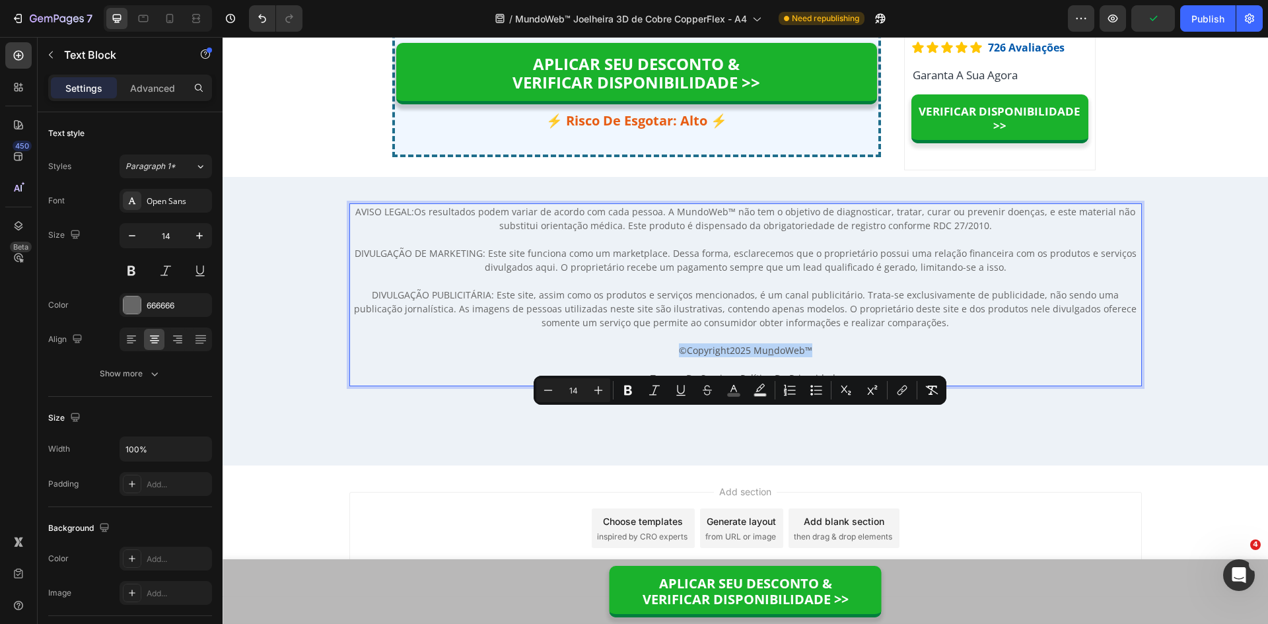
drag, startPoint x: 807, startPoint y: 416, endPoint x: 676, endPoint y: 423, distance: 131.0
click at [676, 357] on p "© Copyright 2025 Mu n doWeb ™" at bounding box center [746, 351] width 790 height 14
click at [692, 357] on span "Copyright" at bounding box center [708, 350] width 43 height 13
click at [687, 357] on span "Copyright" at bounding box center [708, 350] width 43 height 13
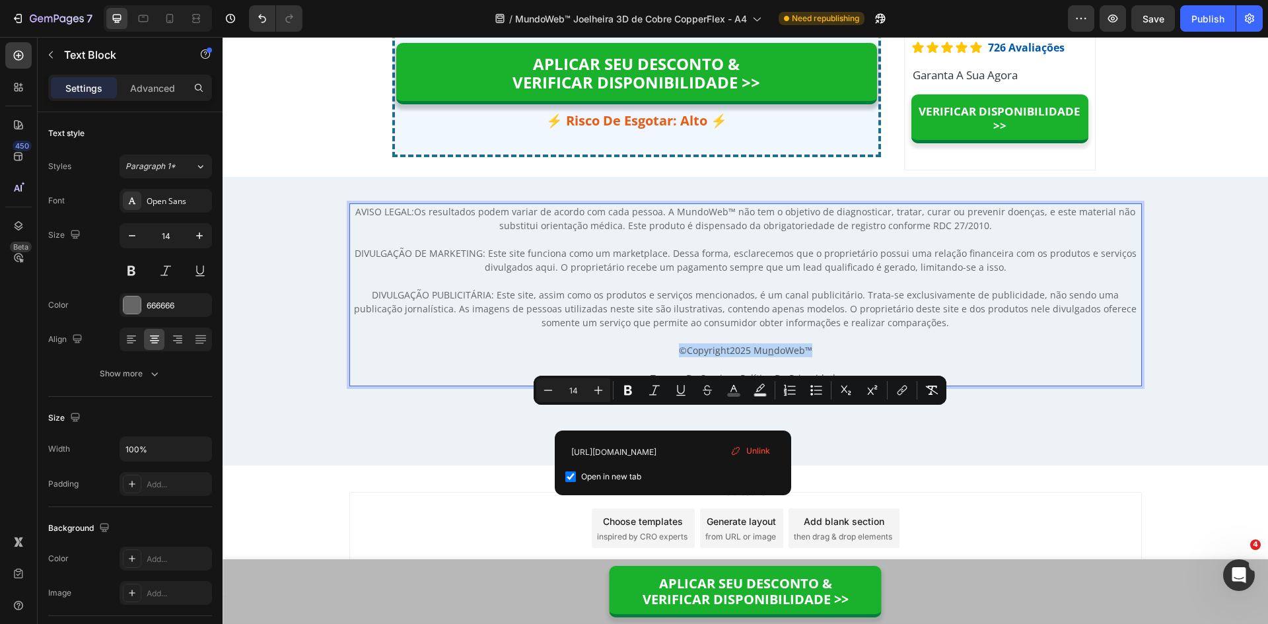
drag, startPoint x: 674, startPoint y: 415, endPoint x: 815, endPoint y: 417, distance: 140.7
click at [815, 357] on p "© Copyright 2025 Mu n doWeb ™" at bounding box center [746, 351] width 790 height 14
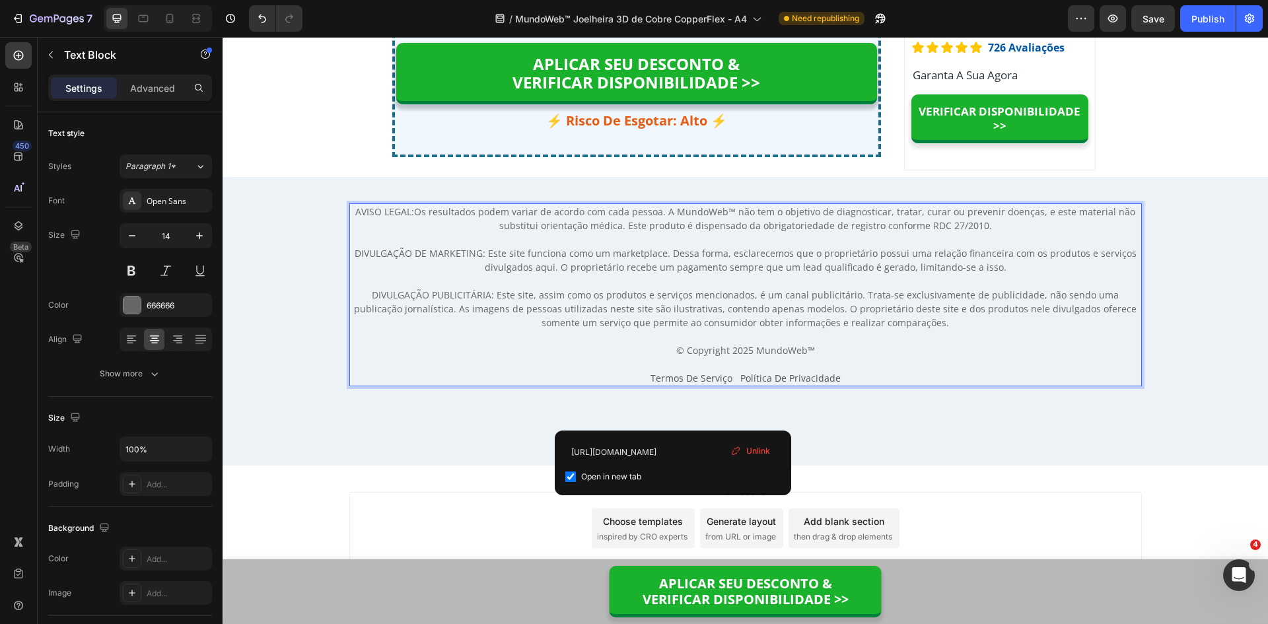
click at [850, 331] on p "AVISO LEGAL: Os resultados podem variar de acordo com cada pessoa. A MundoWeb™ …" at bounding box center [746, 281] width 790 height 153
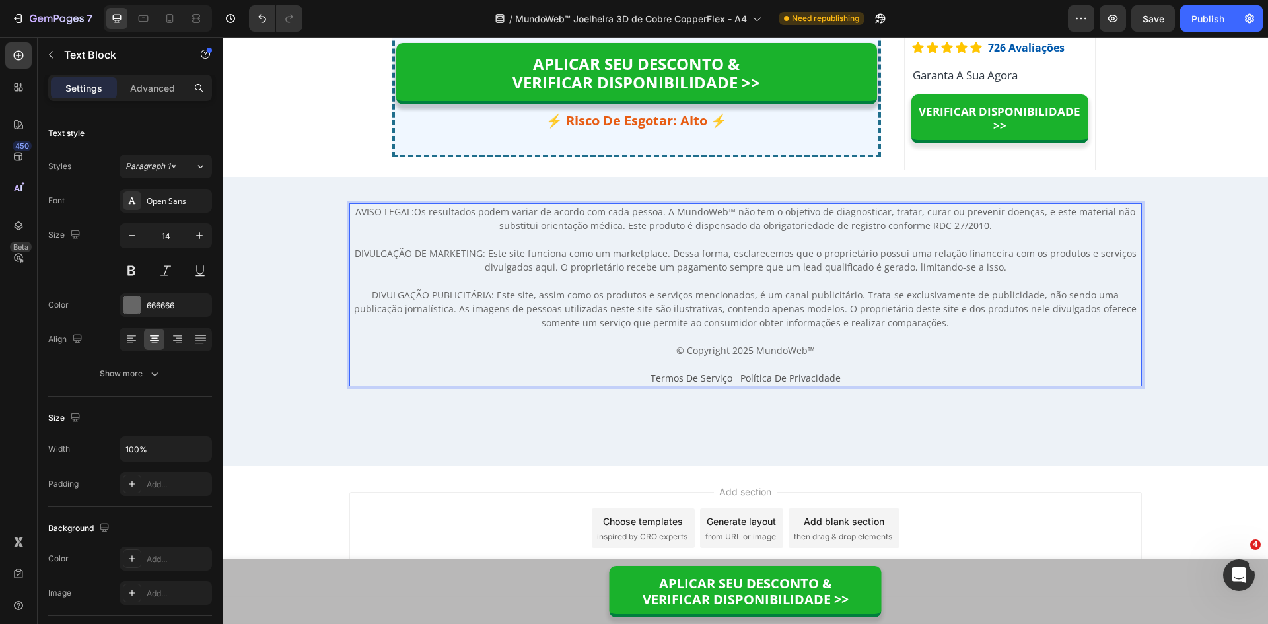
click at [790, 357] on p "AVISO LEGAL: Os resultados podem variar de acordo com cada pessoa. A MundoWeb™ …" at bounding box center [746, 281] width 790 height 153
click at [793, 357] on p "AVISO LEGAL: Os resultados podem variar de acordo com cada pessoa. A MundoWeb™ …" at bounding box center [746, 281] width 790 height 153
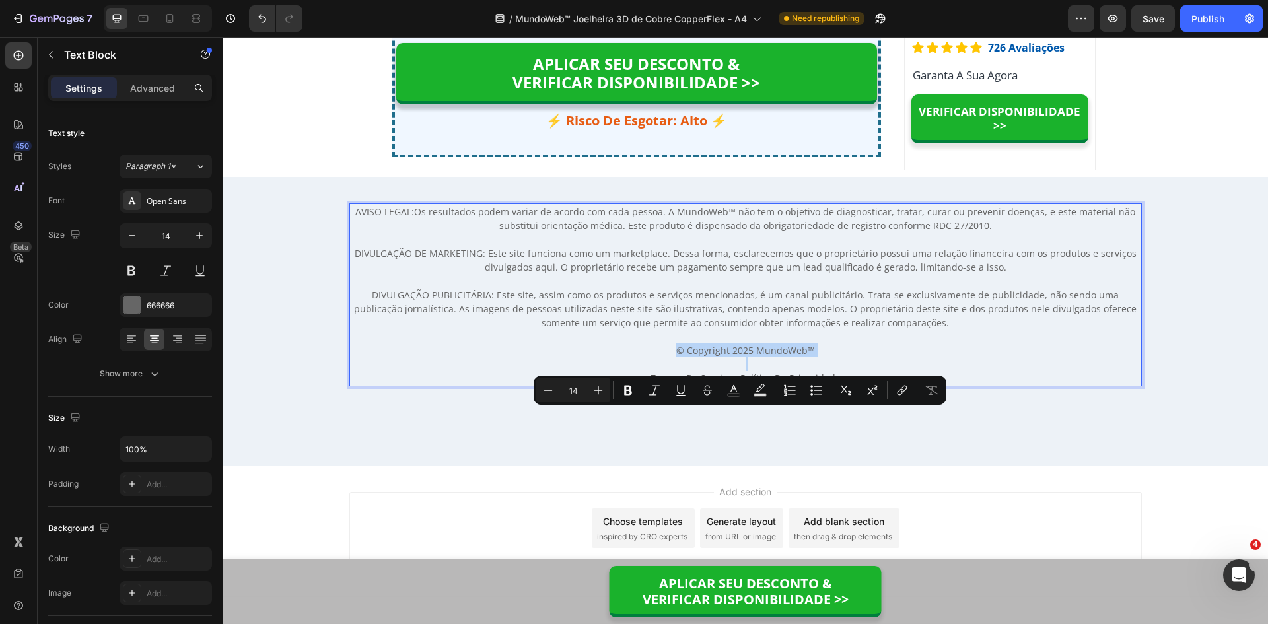
click at [793, 357] on p "AVISO LEGAL: Os resultados podem variar de acordo com cada pessoa. A MundoWeb™ …" at bounding box center [746, 281] width 790 height 153
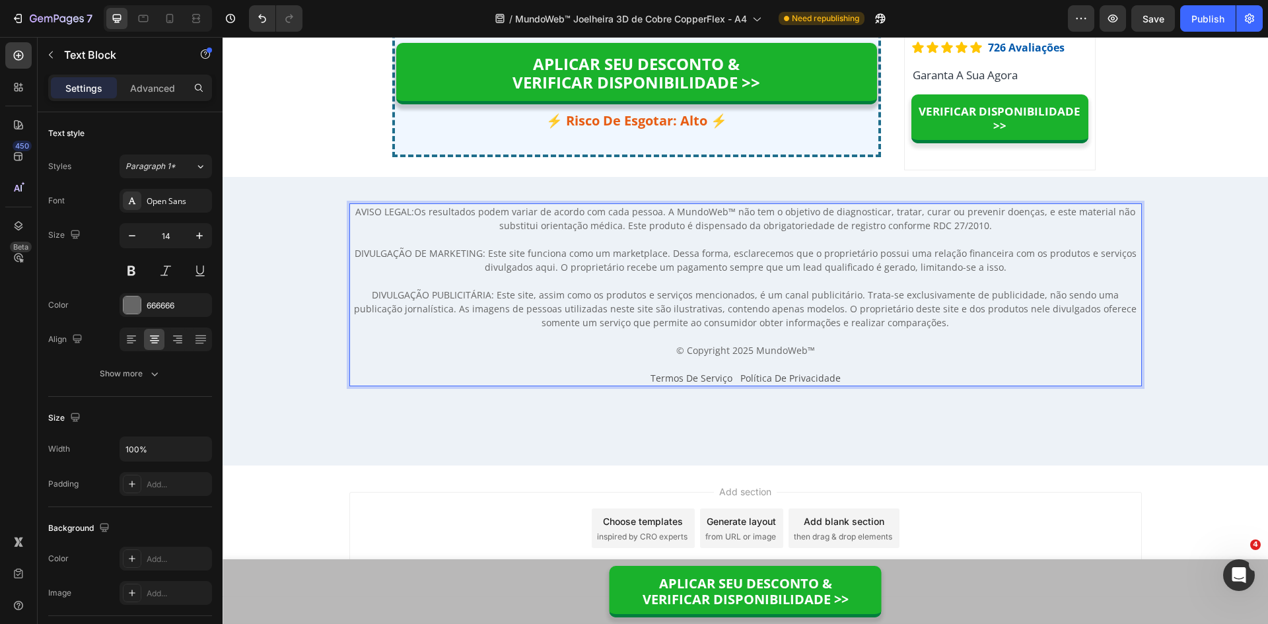
click at [834, 349] on p "AVISO LEGAL: Os resultados podem variar de acordo com cada pessoa. A MundoWeb™ …" at bounding box center [746, 281] width 790 height 153
click at [822, 357] on p "AVISO LEGAL: Os resultados podem variar de acordo com cada pessoa. A MundoWeb™ …" at bounding box center [746, 281] width 790 height 153
drag, startPoint x: 696, startPoint y: 347, endPoint x: 680, endPoint y: 331, distance: 22.0
click at [695, 347] on p "AVISO LEGAL: Os resultados podem variar de acordo com cada pessoa. A MundoWeb™ …" at bounding box center [746, 281] width 790 height 153
click at [661, 323] on p "AVISO LEGAL: Os resultados podem variar de acordo com cada pessoa. A MundoWeb™ …" at bounding box center [746, 281] width 790 height 153
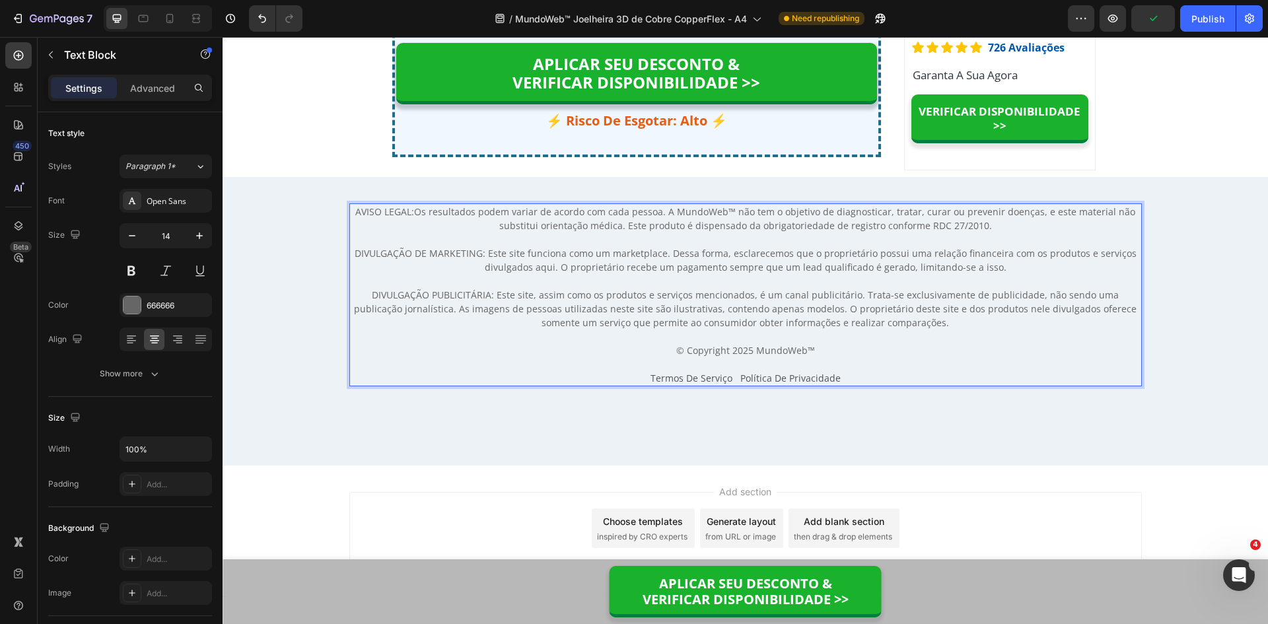
click at [607, 349] on p "AVISO LEGAL: Os resultados podem variar de acordo com cada pessoa. A MundoWeb™ …" at bounding box center [746, 281] width 790 height 153
drag, startPoint x: 601, startPoint y: 371, endPoint x: 523, endPoint y: 369, distance: 78.0
click at [598, 357] on p "AVISO LEGAL: Os resultados podem variar de acordo com cada pessoa. A MundoWeb™ …" at bounding box center [746, 281] width 790 height 153
drag, startPoint x: 486, startPoint y: 363, endPoint x: 453, endPoint y: 363, distance: 33.0
click at [480, 357] on p "AVISO LEGAL: Os resultados podem variar de acordo com cada pessoa. A MundoWeb™ …" at bounding box center [746, 281] width 790 height 153
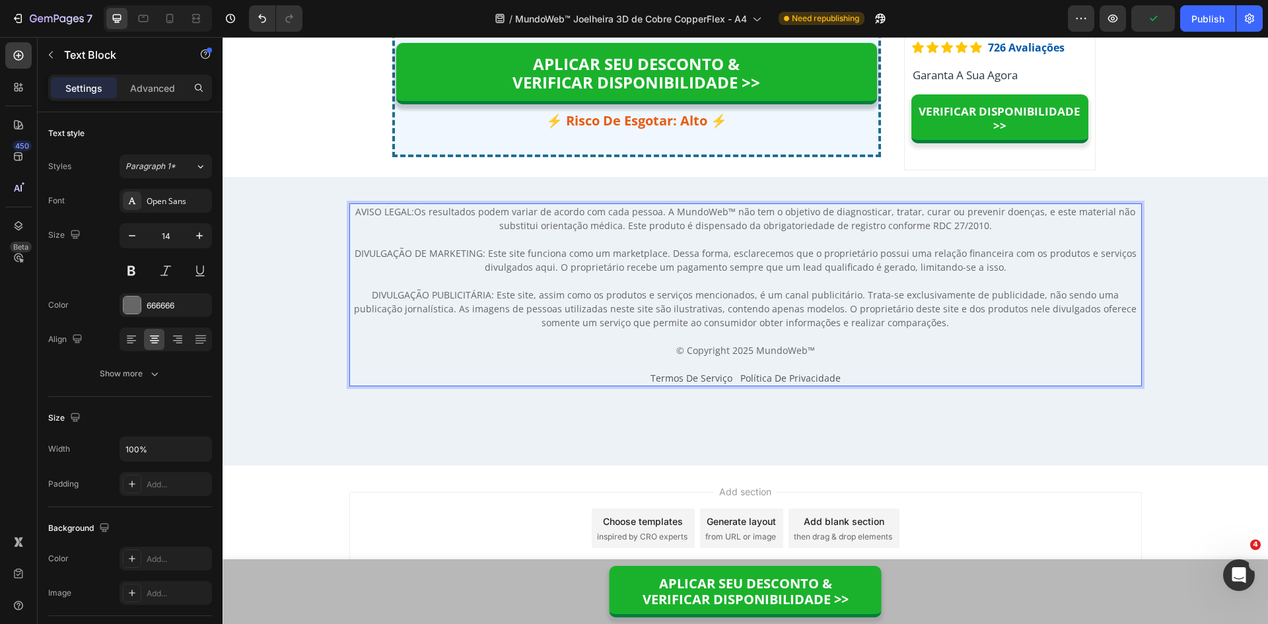
click at [444, 357] on p "AVISO LEGAL: Os resultados podem variar de acordo com cada pessoa. A MundoWeb™ …" at bounding box center [746, 281] width 790 height 153
click at [457, 314] on p "AVISO LEGAL: Os resultados podem variar de acordo com cada pessoa. A MundoWeb™ …" at bounding box center [746, 281] width 790 height 153
click at [394, 320] on p "AVISO LEGAL: Os resultados podem variar de acordo com cada pessoa. A MundoWeb™ …" at bounding box center [746, 281] width 790 height 153
click at [461, 316] on p "AVISO LEGAL: Os resultados podem variar de acordo com cada pessoa. A MundoWeb™ …" at bounding box center [746, 281] width 790 height 153
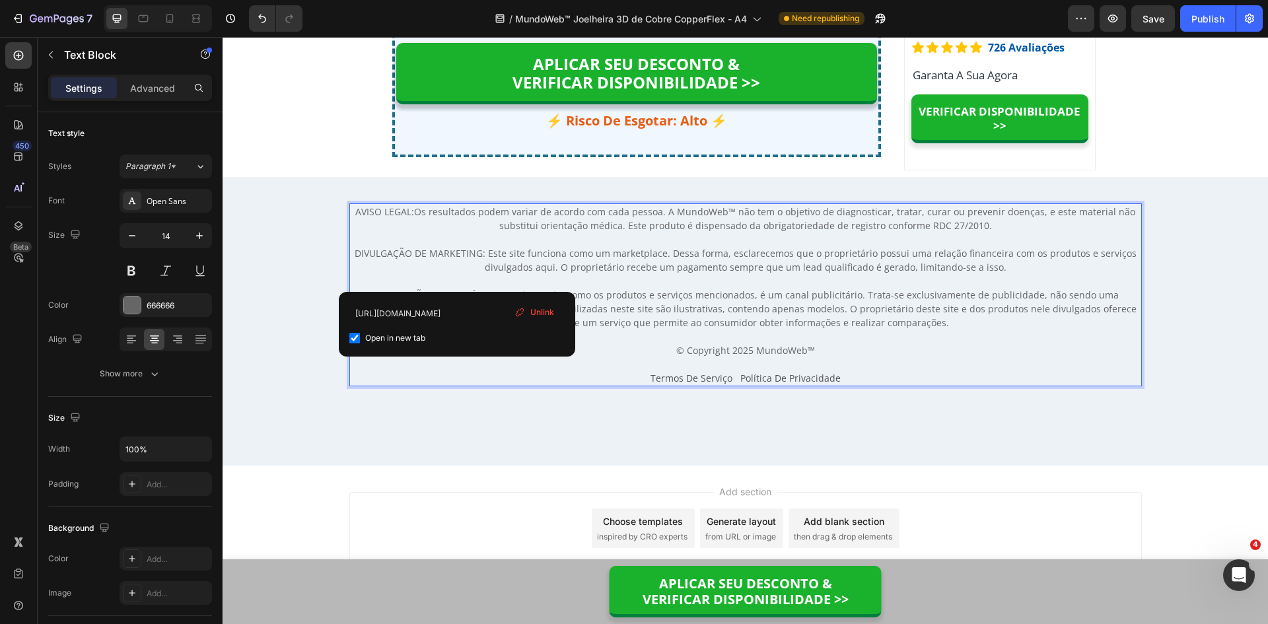
click at [456, 232] on link "Os resultados podem variar de acordo com cada pessoa. A MundoWeb™ não tem o obj…" at bounding box center [774, 218] width 721 height 26
click at [538, 312] on span "Unlink" at bounding box center [542, 313] width 24 height 12
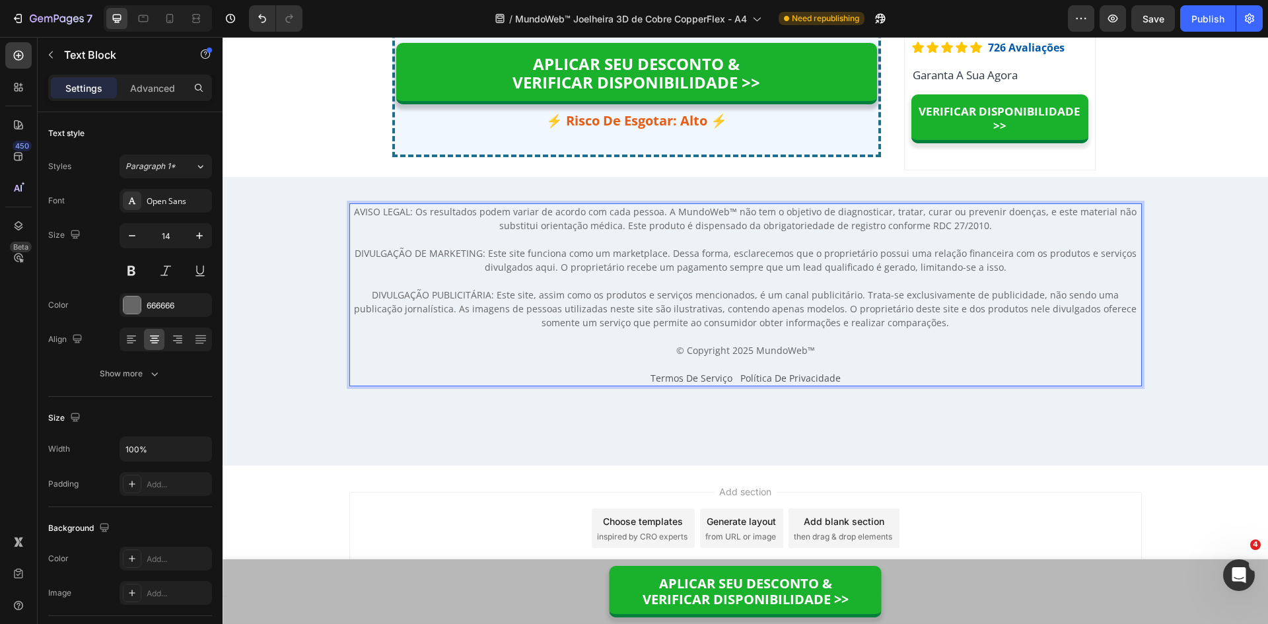
drag, startPoint x: 554, startPoint y: 321, endPoint x: 575, endPoint y: 332, distance: 23.6
click at [554, 322] on p "AVISO LEGAL: Os resultados podem variar de acordo com cada pessoa. A MundoWeb™ …" at bounding box center [746, 281] width 790 height 153
click at [769, 384] on span "Termos De Serviço Política De Privacidade" at bounding box center [746, 378] width 190 height 13
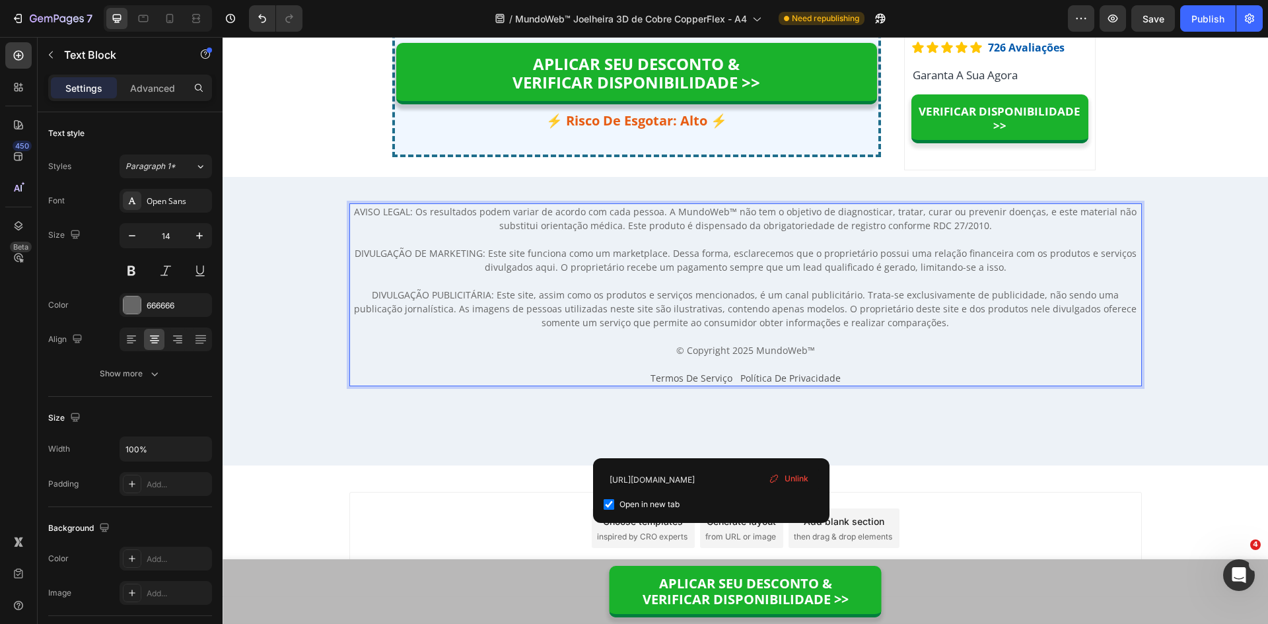
click at [710, 384] on span "Termos De Serviço Política De Privacidade" at bounding box center [746, 378] width 190 height 13
click at [746, 481] on input "https://lojamundoweb.com/pages/politica-de-privacidade" at bounding box center [711, 479] width 215 height 21
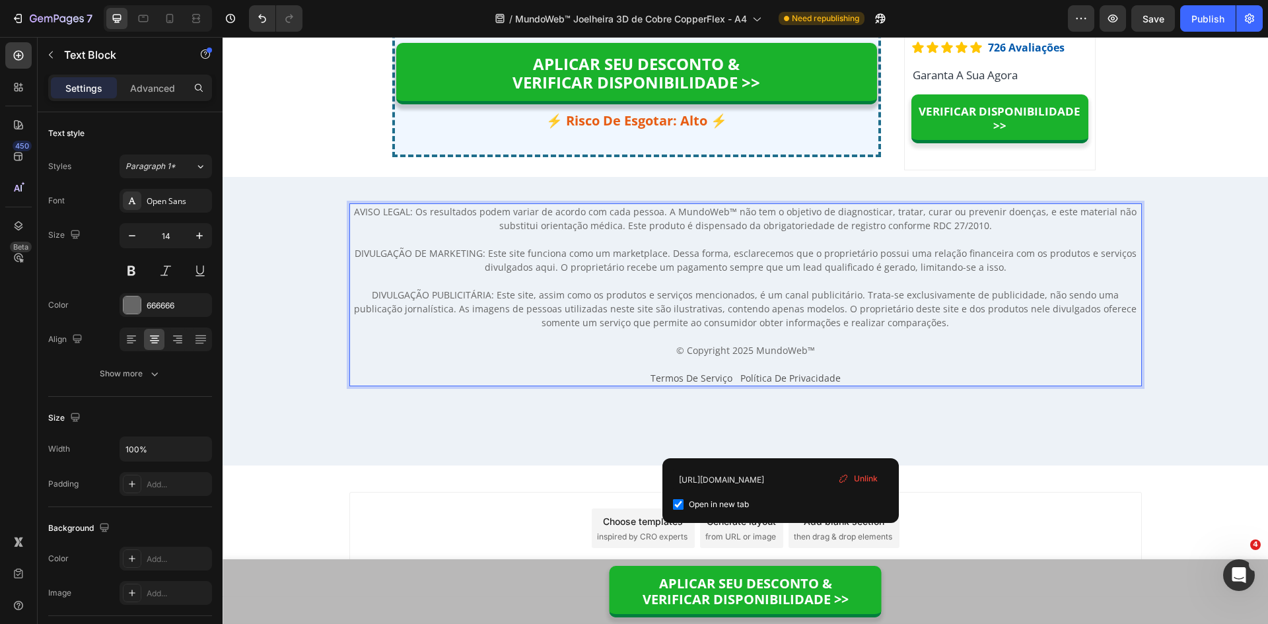
drag, startPoint x: 782, startPoint y: 446, endPoint x: 753, endPoint y: 443, distance: 28.5
click at [781, 384] on span "Termos De Serviço Política De Privacidade" at bounding box center [746, 378] width 190 height 13
click at [700, 384] on span "Termos De Serviço Política De Privacidade" at bounding box center [746, 378] width 190 height 13
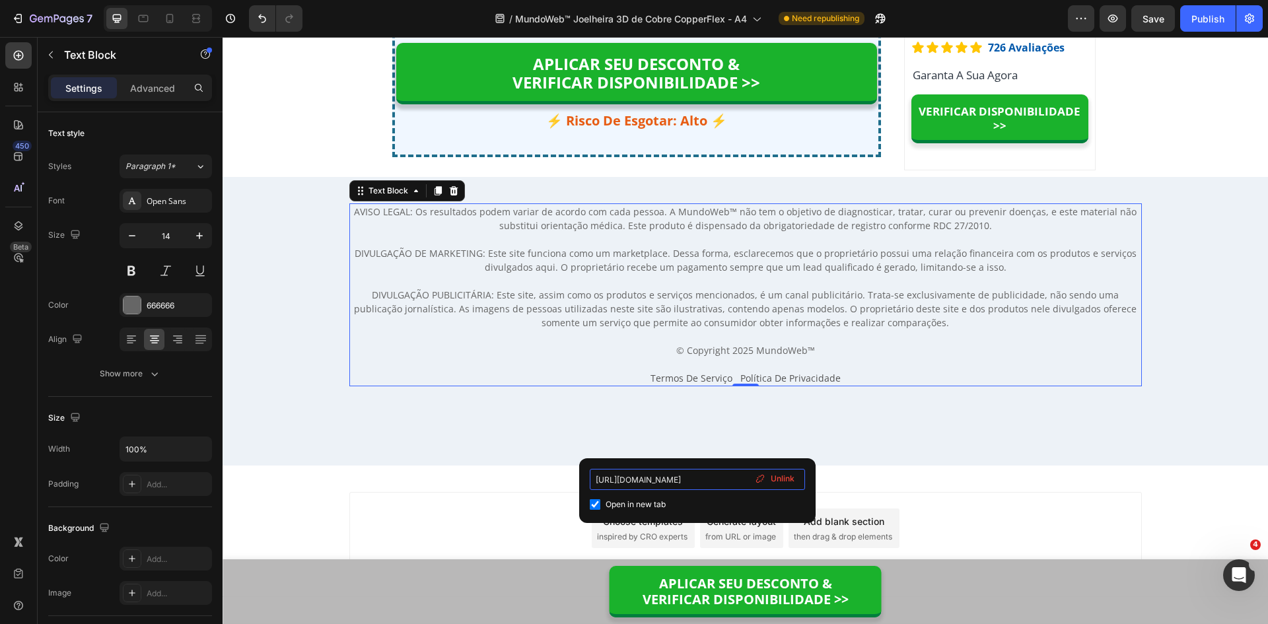
click at [725, 482] on input "https://lojamundoweb.com/pages/politica-de-privacidade" at bounding box center [697, 479] width 215 height 21
click at [801, 357] on p "AVISO LEGAL: Os resultados podem variar de acordo com cada pessoa. A MundoWeb™ …" at bounding box center [746, 281] width 790 height 153
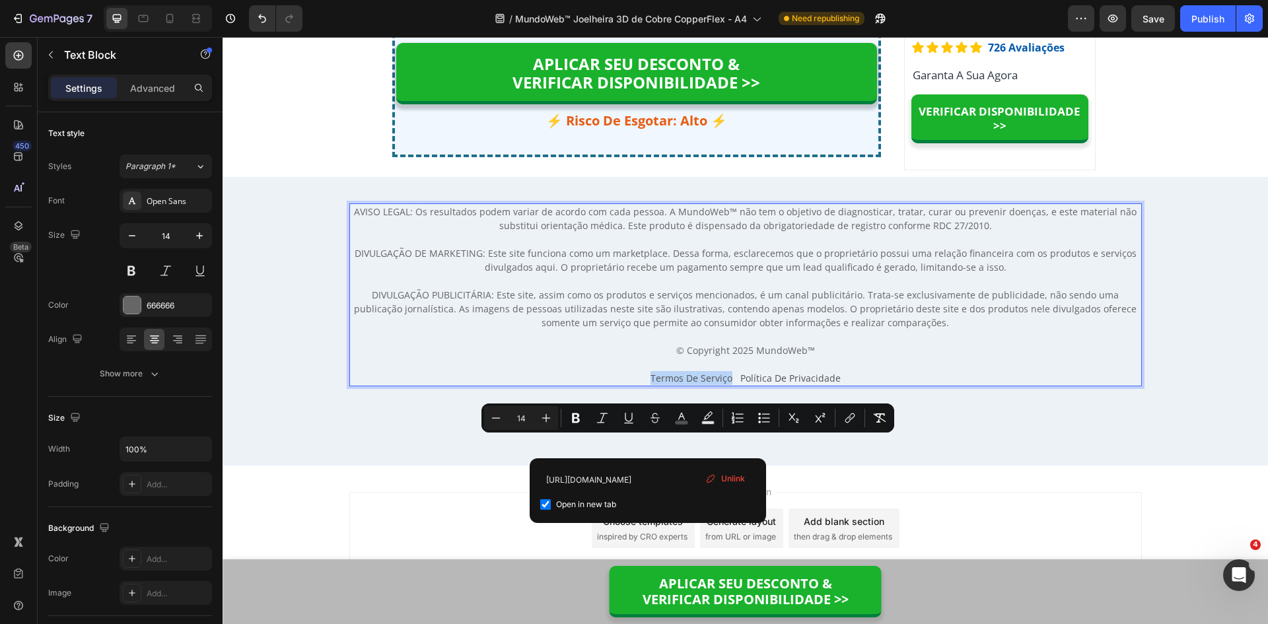
drag, startPoint x: 649, startPoint y: 443, endPoint x: 727, endPoint y: 445, distance: 78.6
click at [727, 384] on span "Termos De Serviço Política De Privacidade" at bounding box center [746, 378] width 190 height 13
click at [855, 418] on icon "Editor contextual toolbar" at bounding box center [850, 418] width 13 height 13
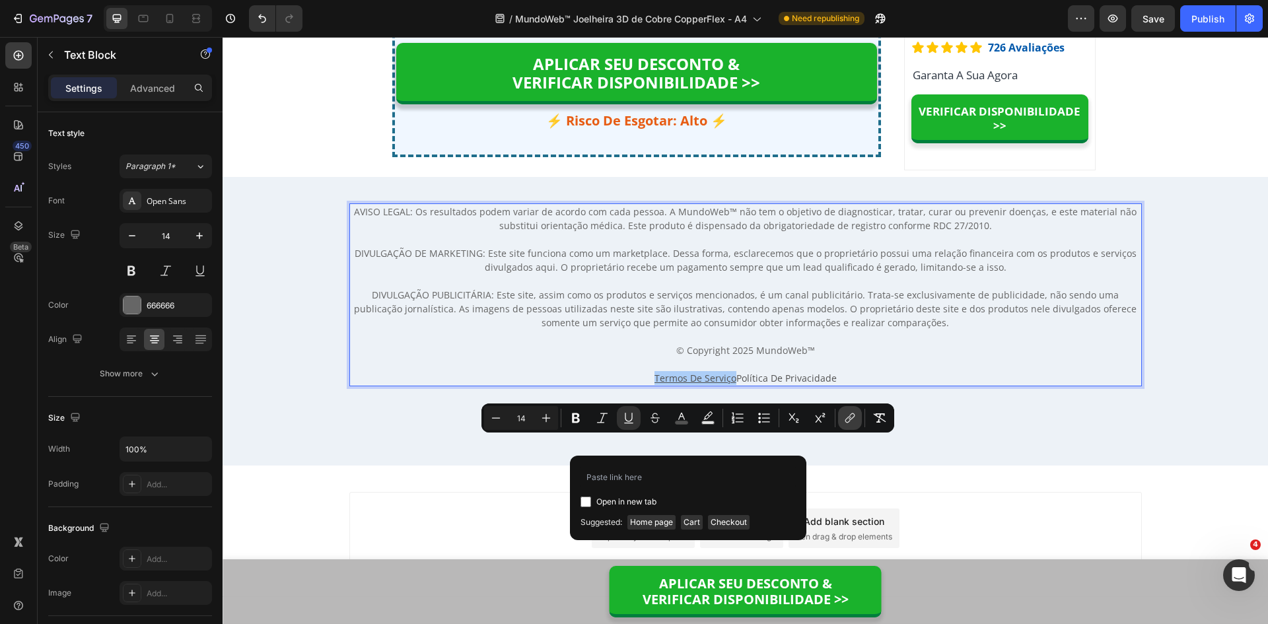
type input "16"
type input "https://lojamundoweb.com/pages/termos-de-servico"
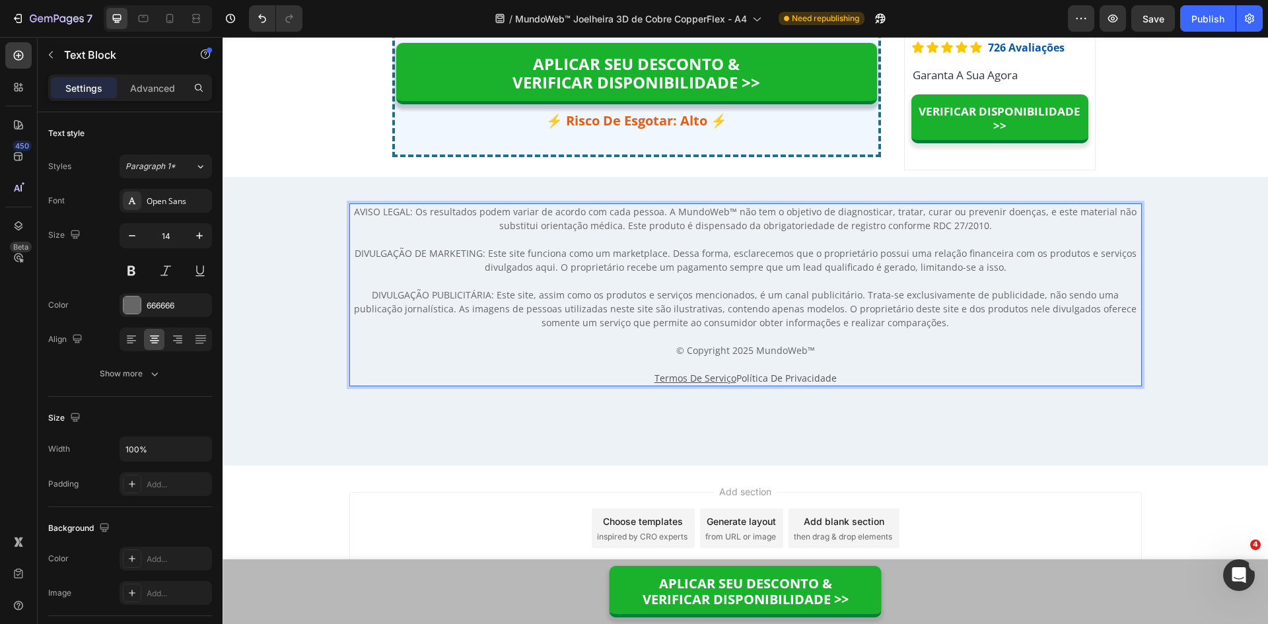
click at [540, 371] on p "Rich Text Editor. Editing area: main" at bounding box center [746, 364] width 790 height 14
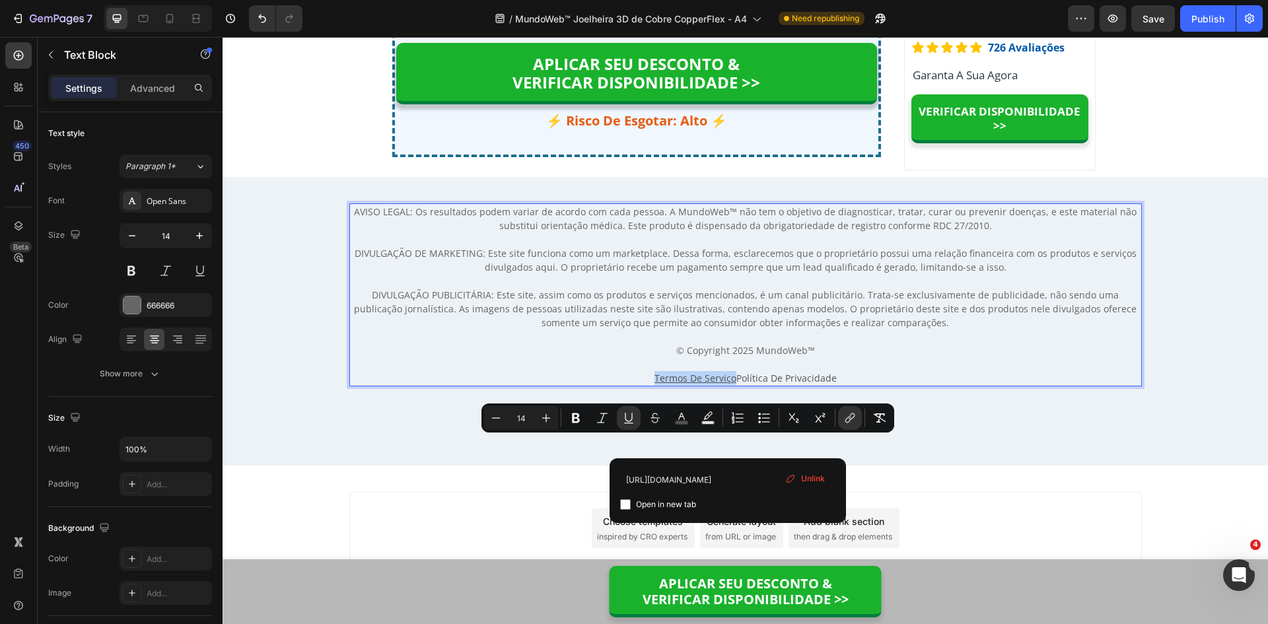
drag, startPoint x: 727, startPoint y: 442, endPoint x: 639, endPoint y: 441, distance: 88.5
click at [639, 385] on p "Termos De Serviço Política De Privacidade" at bounding box center [746, 378] width 790 height 14
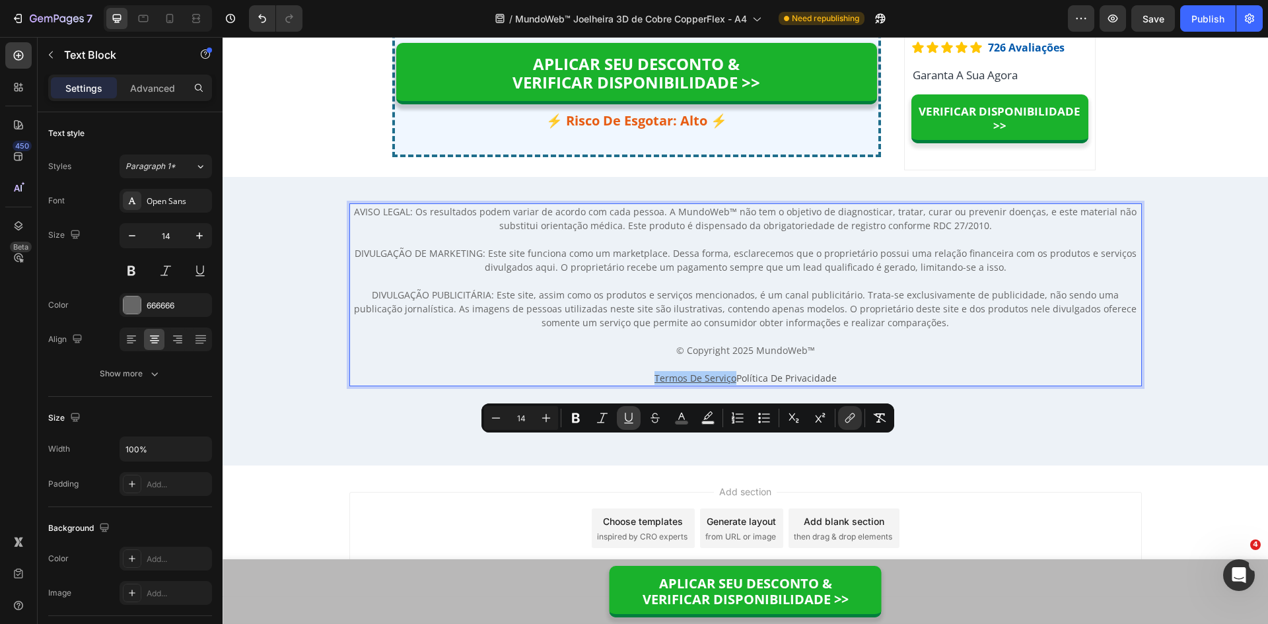
click at [619, 419] on button "Underline" at bounding box center [629, 418] width 24 height 24
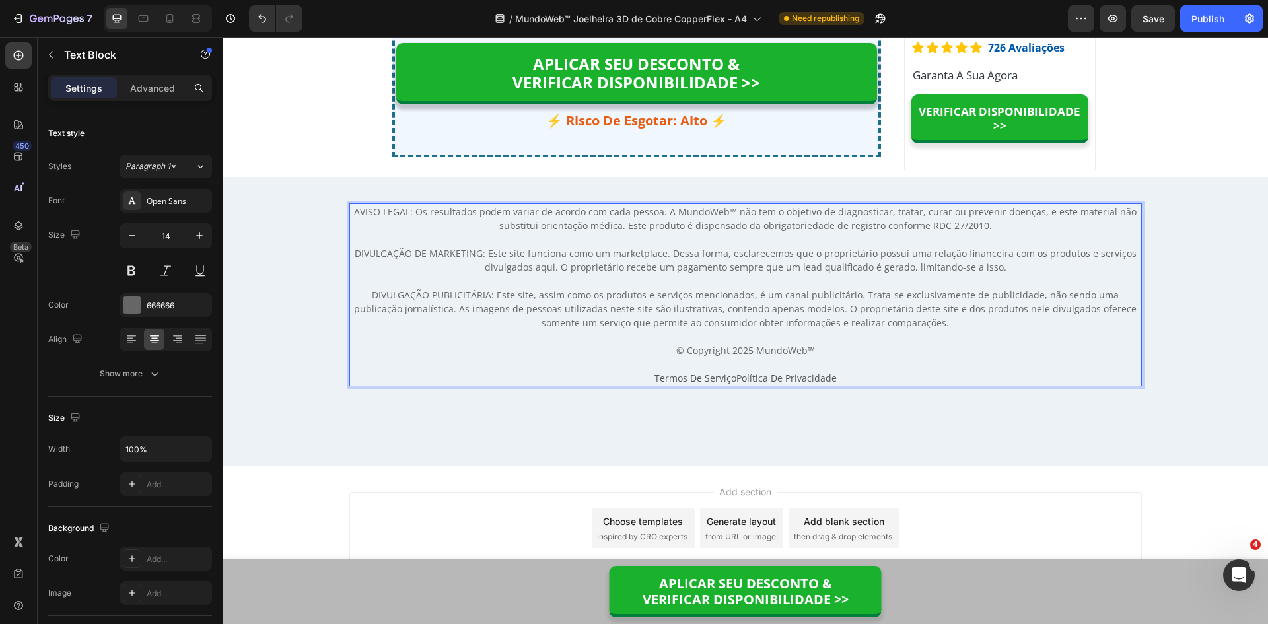
click at [617, 351] on p "AVISO LEGAL: Os resultados podem variar de acordo com cada pessoa. A MundoWeb™ …" at bounding box center [746, 281] width 790 height 153
click at [720, 357] on p "AVISO LEGAL: Os resultados podem variar de acordo com cada pessoa. A MundoWeb™ …" at bounding box center [746, 281] width 790 height 153
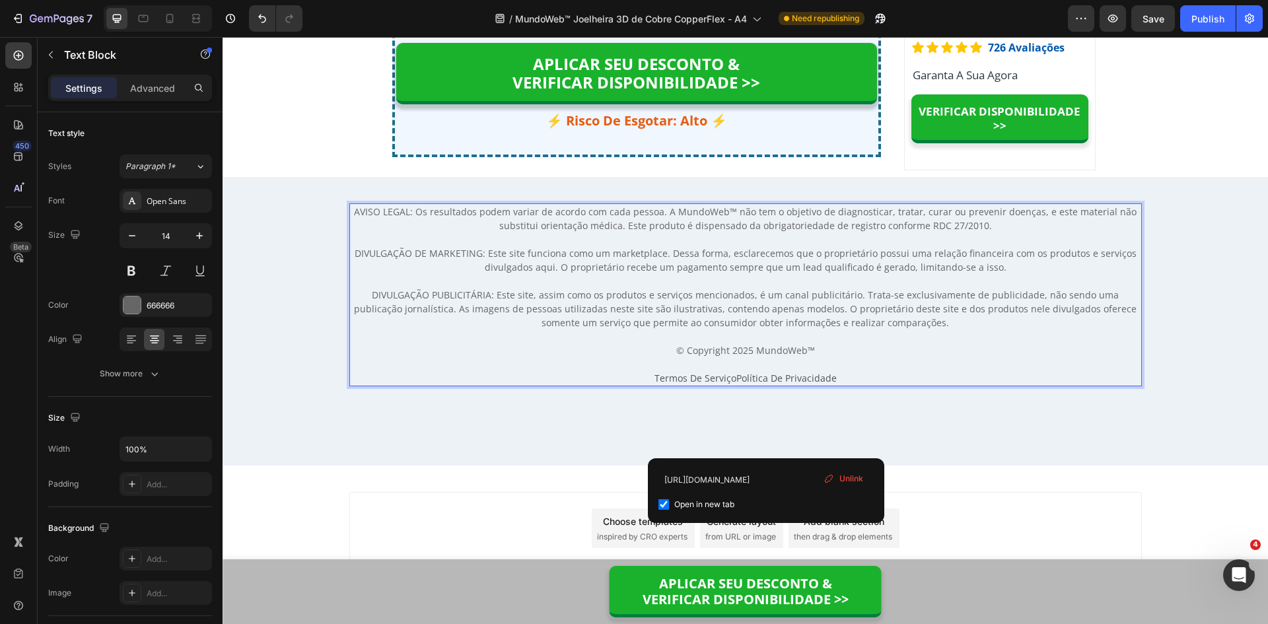
click at [766, 384] on span "Política De Privacidade" at bounding box center [787, 378] width 100 height 13
click at [704, 384] on span "Termos De Serviço" at bounding box center [696, 378] width 82 height 13
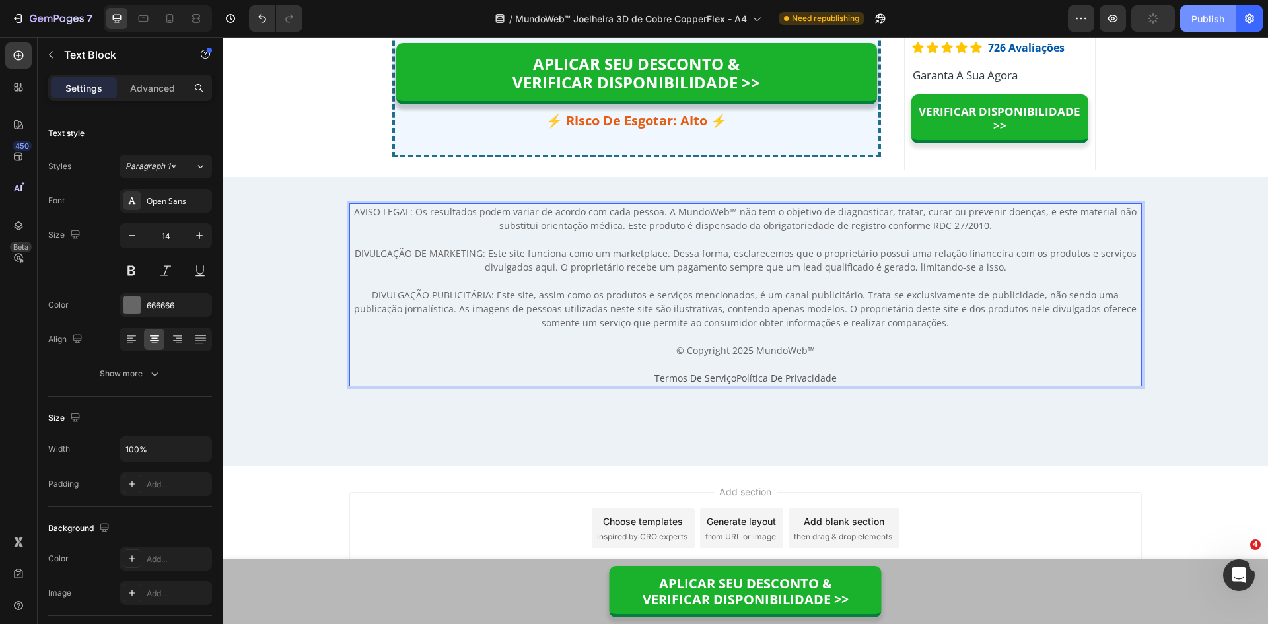
click at [1203, 14] on div "Publish" at bounding box center [1208, 19] width 33 height 14
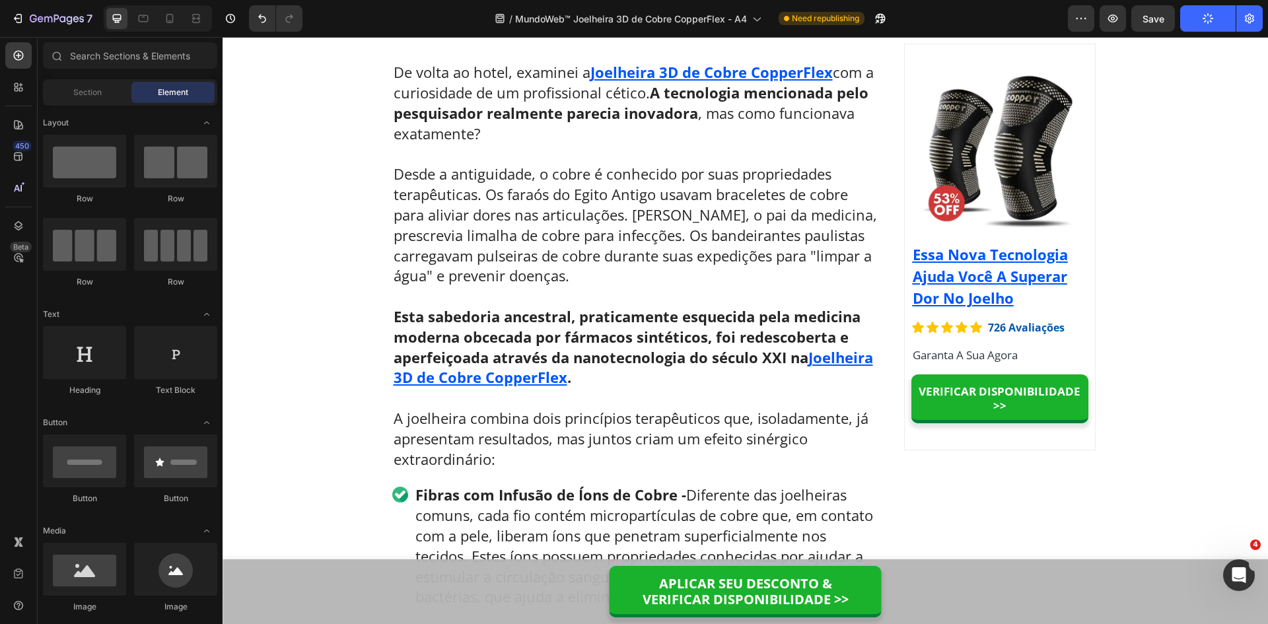
scroll to position [0, 0]
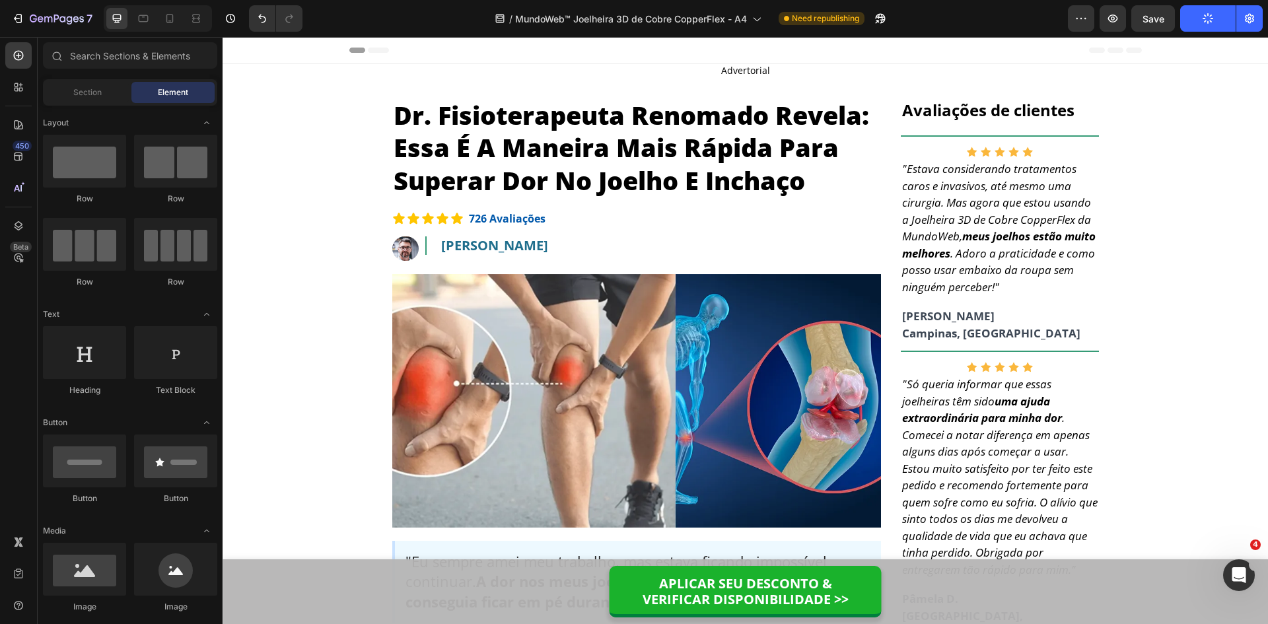
drag, startPoint x: 1268, startPoint y: 593, endPoint x: 976, endPoint y: 73, distance: 595.7
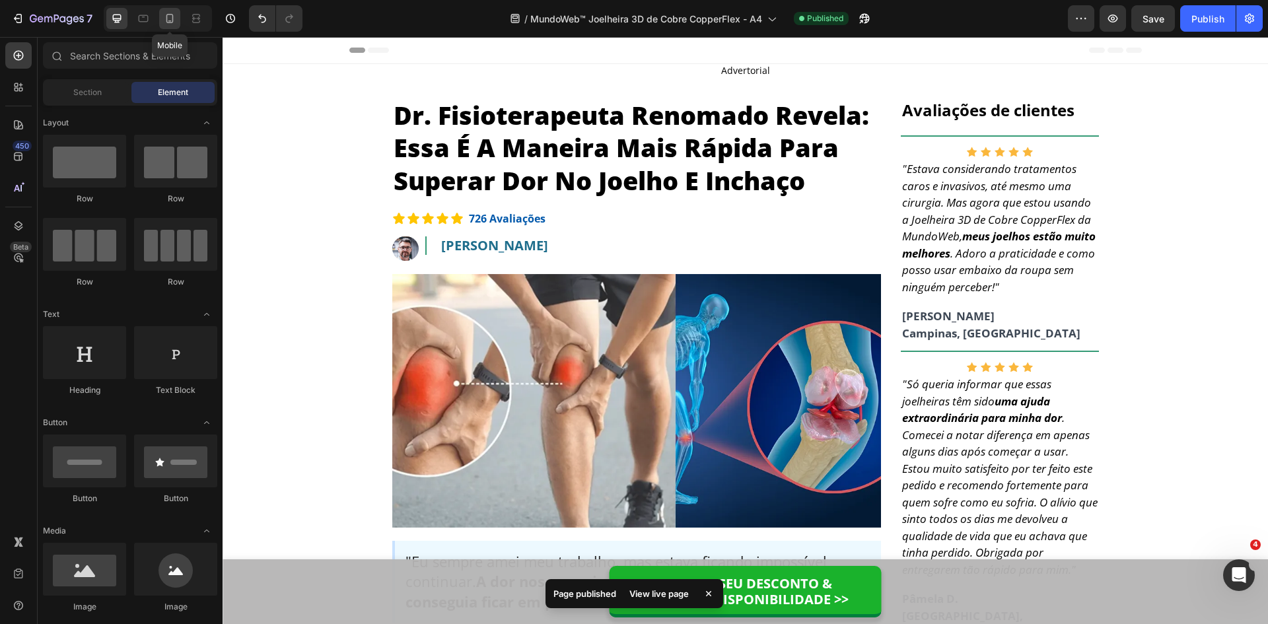
click at [170, 17] on icon at bounding box center [169, 18] width 13 height 13
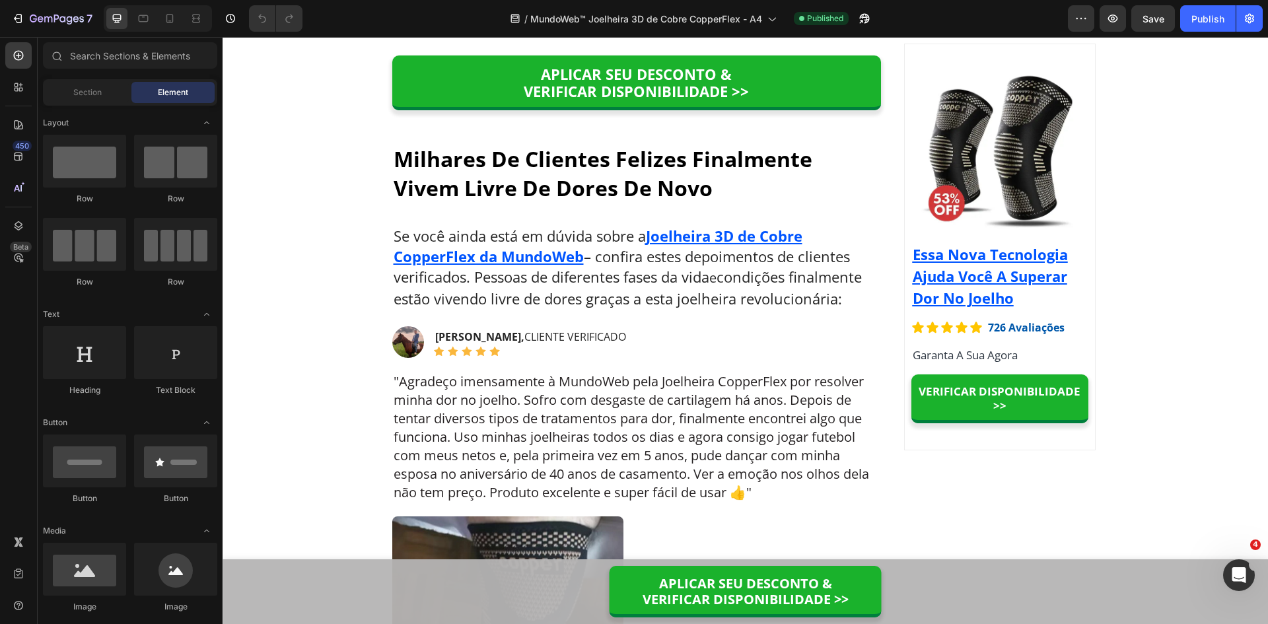
drag, startPoint x: 1268, startPoint y: 61, endPoint x: 1475, endPoint y: 602, distance: 578.6
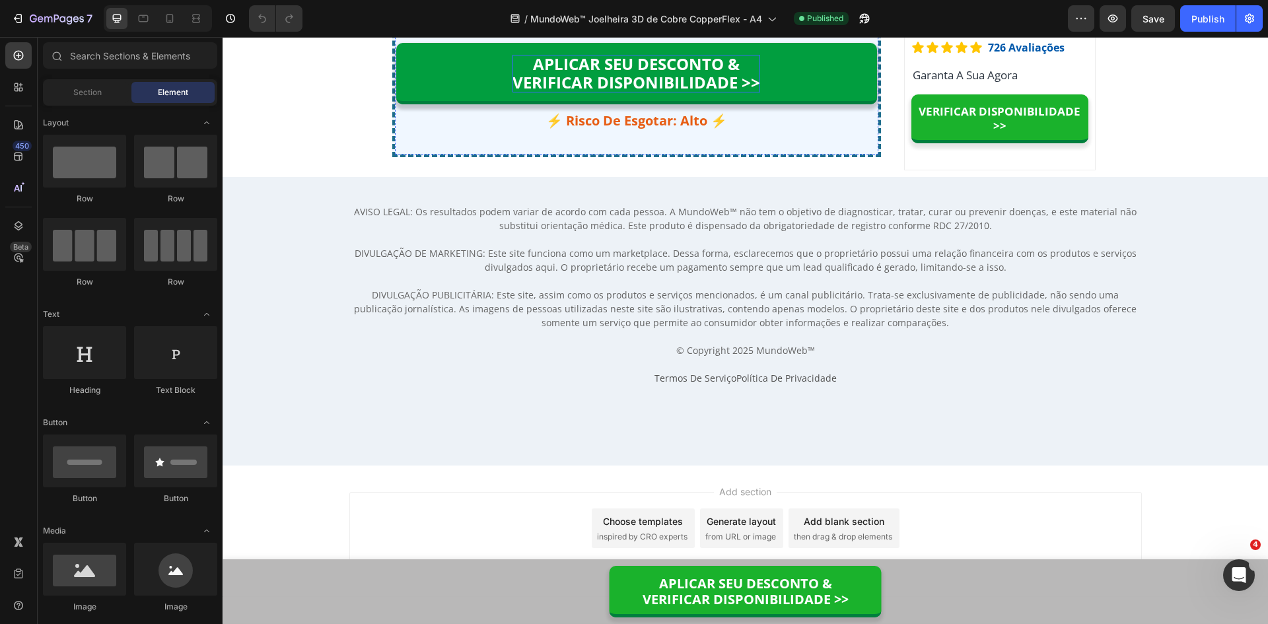
scroll to position [10328, 0]
